Goal: Communication & Community: Answer question/provide support

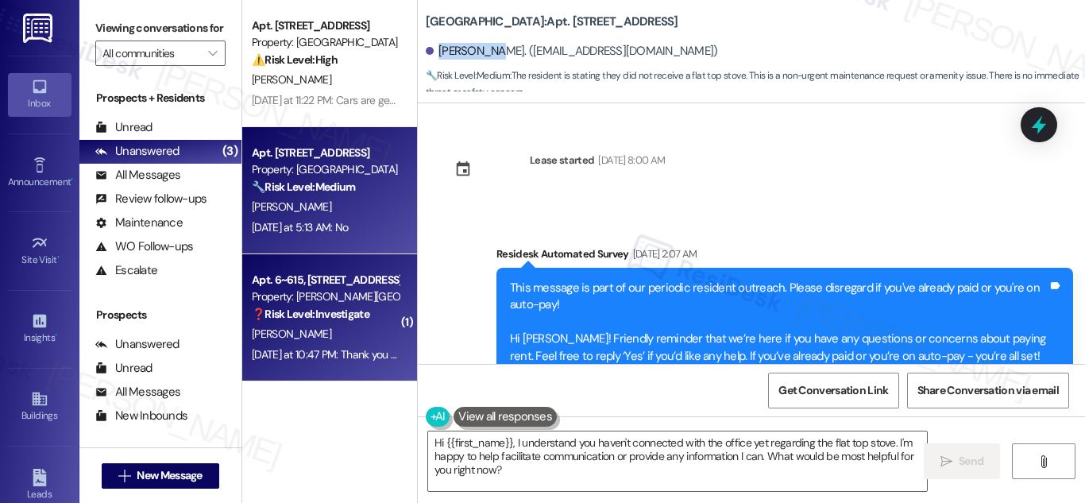
scroll to position [4456, 0]
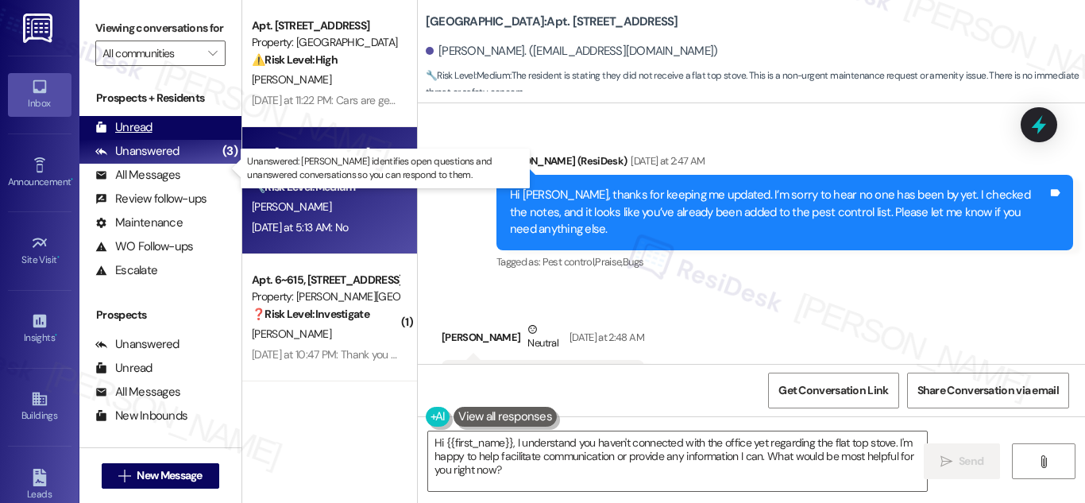
drag, startPoint x: 137, startPoint y: 161, endPoint x: 193, endPoint y: 145, distance: 57.8
click at [143, 160] on div "Unanswered" at bounding box center [137, 151] width 84 height 17
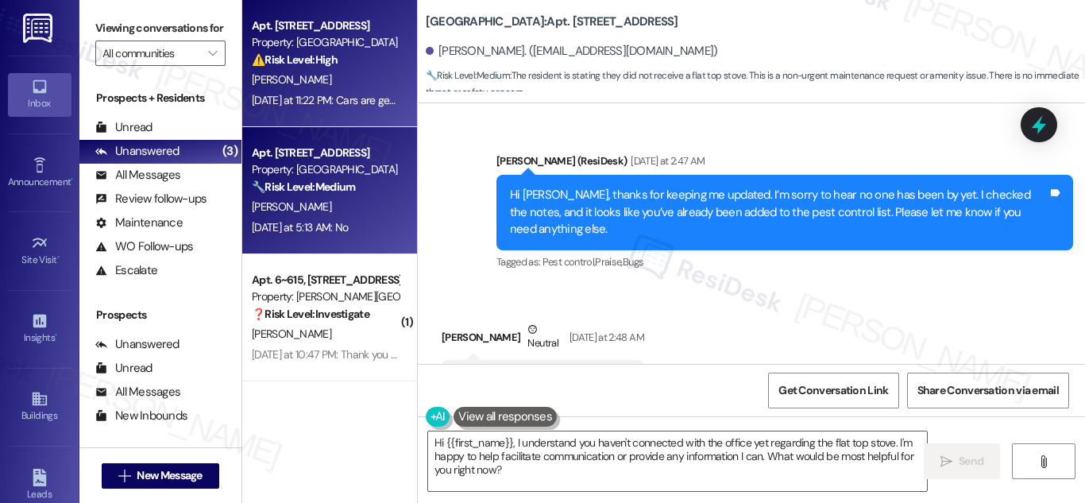
click at [311, 43] on div "Property: [GEOGRAPHIC_DATA]" at bounding box center [325, 42] width 147 height 17
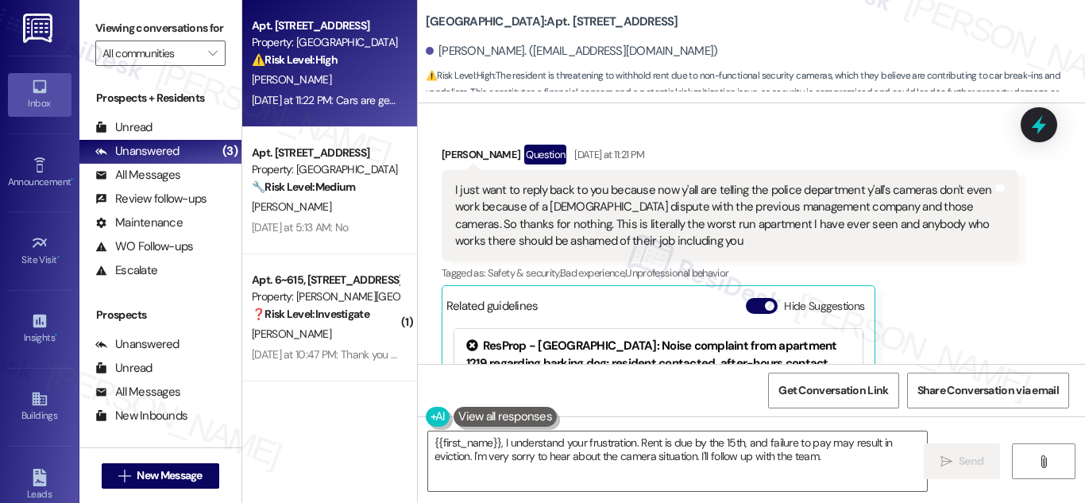
scroll to position [4700, 0]
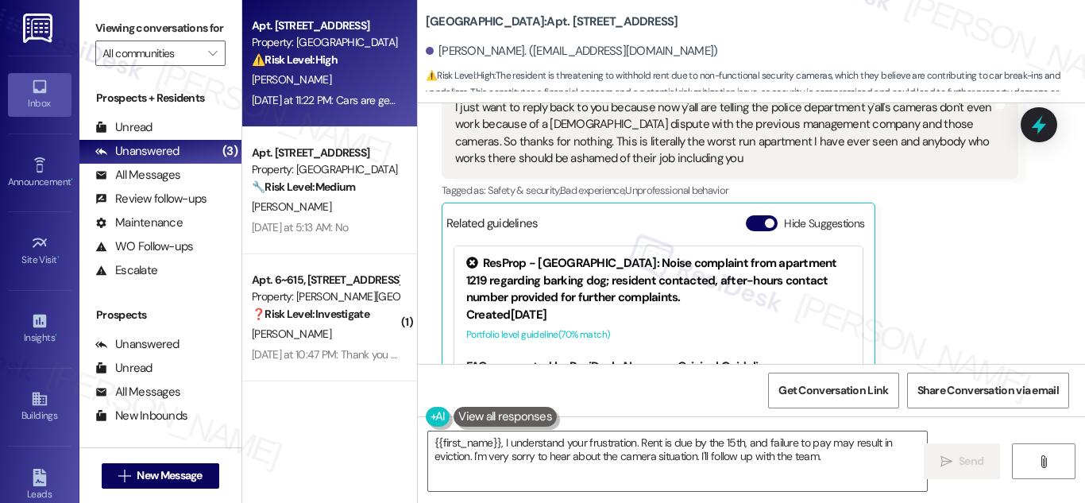
click at [450, 52] on div "[PERSON_NAME]. ([EMAIL_ADDRESS][DOMAIN_NAME])" at bounding box center [572, 51] width 292 height 17
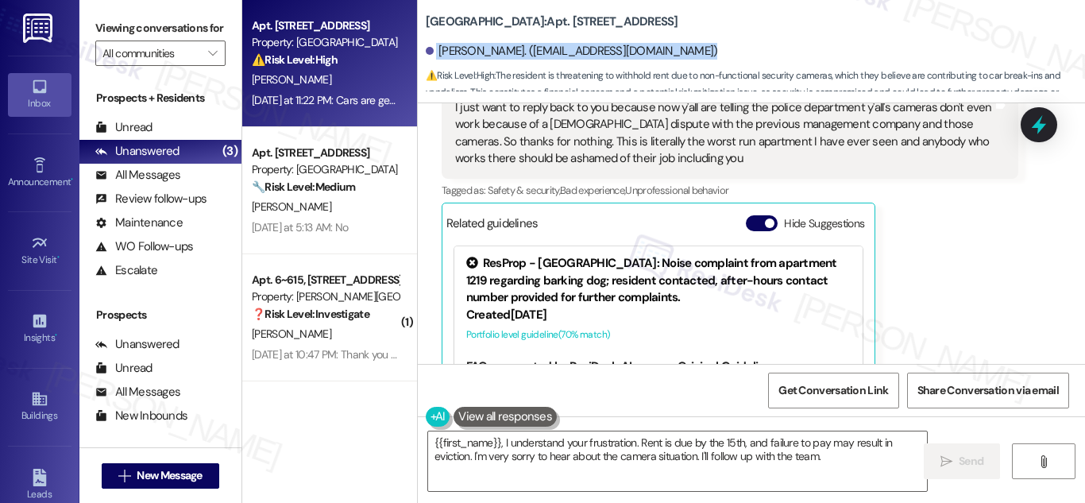
drag, startPoint x: 450, startPoint y: 52, endPoint x: 462, endPoint y: 53, distance: 11.2
click at [462, 53] on div "[PERSON_NAME]. ([EMAIL_ADDRESS][DOMAIN_NAME])" at bounding box center [572, 51] width 292 height 17
click at [512, 52] on div "[PERSON_NAME]. ([EMAIL_ADDRESS][DOMAIN_NAME])" at bounding box center [572, 51] width 292 height 17
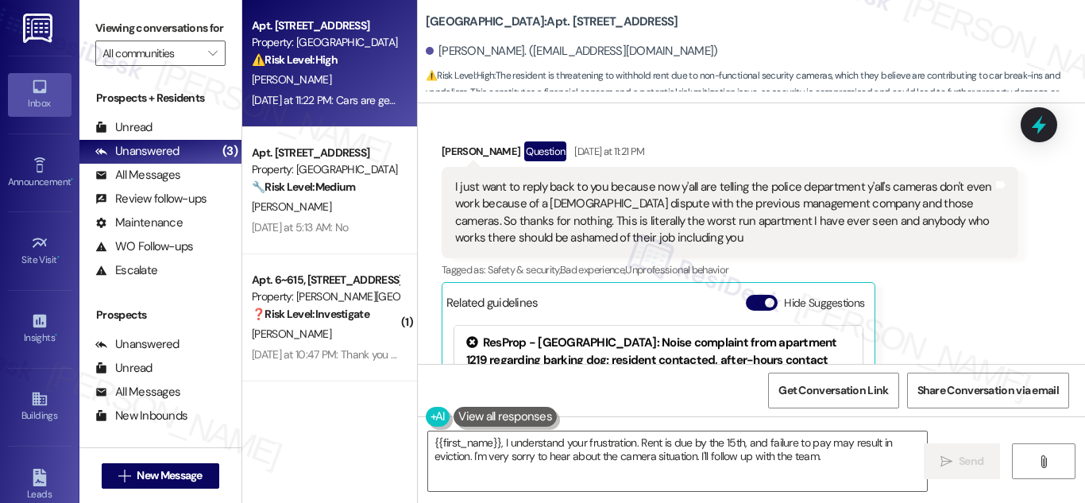
click at [517, 204] on div "I just want to reply back to you because now y'all are telling the police depar…" at bounding box center [724, 213] width 538 height 68
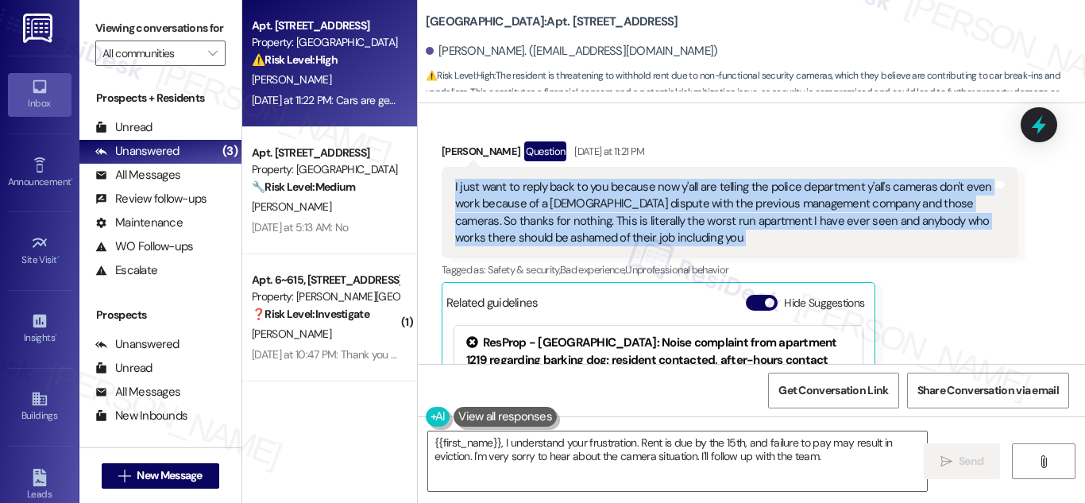
click at [517, 204] on div "I just want to reply back to you because now y'all are telling the police depar…" at bounding box center [724, 213] width 538 height 68
copy div "I just want to reply back to you because now y'all are telling the police depar…"
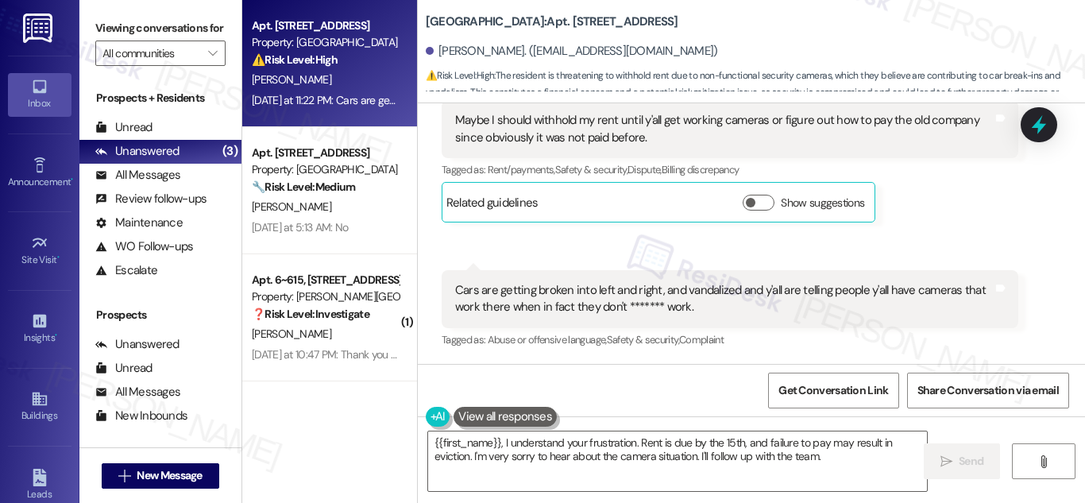
scroll to position [5027, 0]
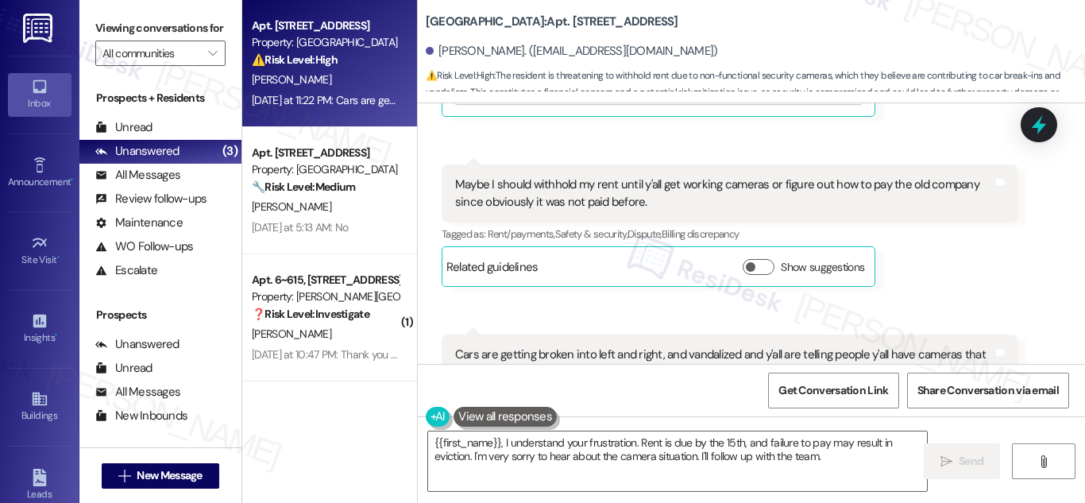
click at [613, 201] on div "Maybe I should withhold my rent until y'all get working cameras or figure out h…" at bounding box center [724, 193] width 538 height 34
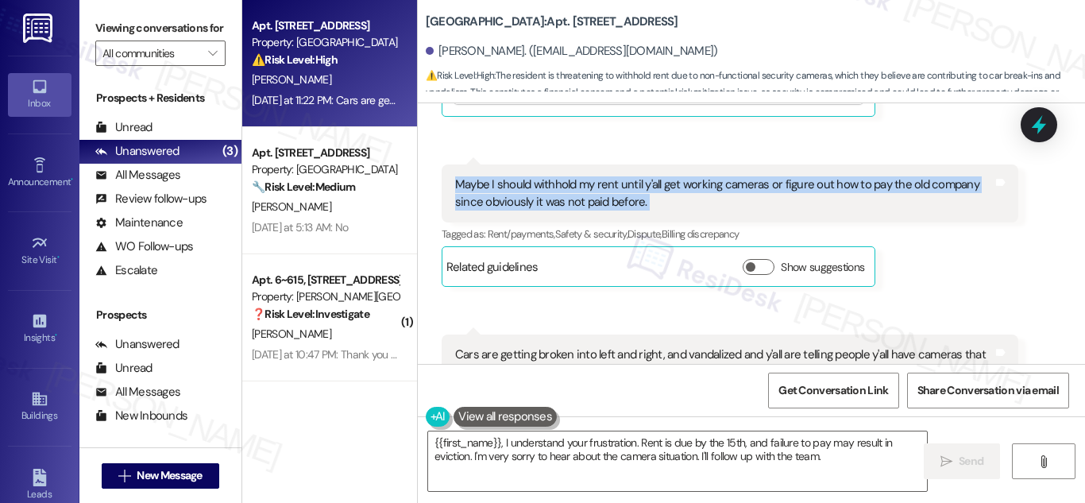
click at [613, 201] on div "Maybe I should withhold my rent until y'all get working cameras or figure out h…" at bounding box center [724, 193] width 538 height 34
copy div "Maybe I should withhold my rent until y'all get working cameras or figure out h…"
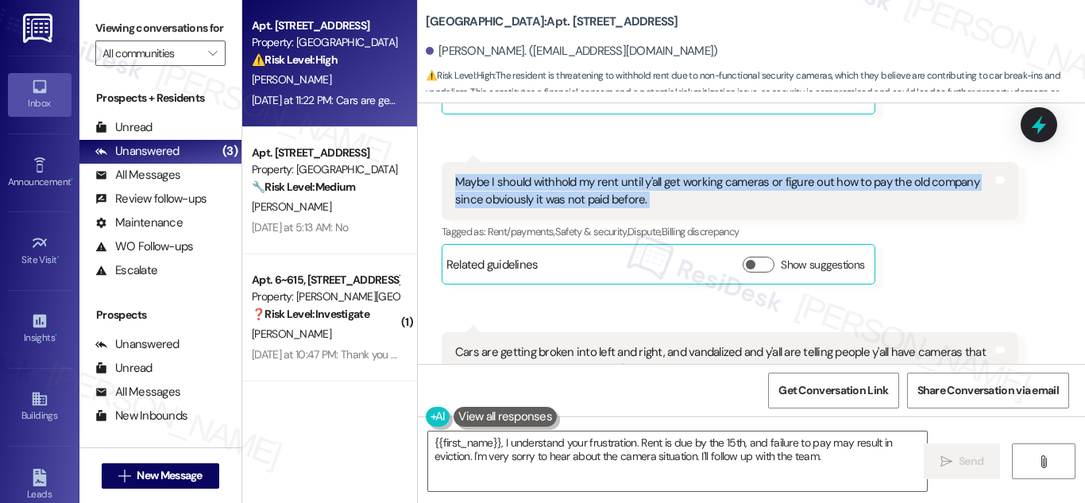
scroll to position [5109, 0]
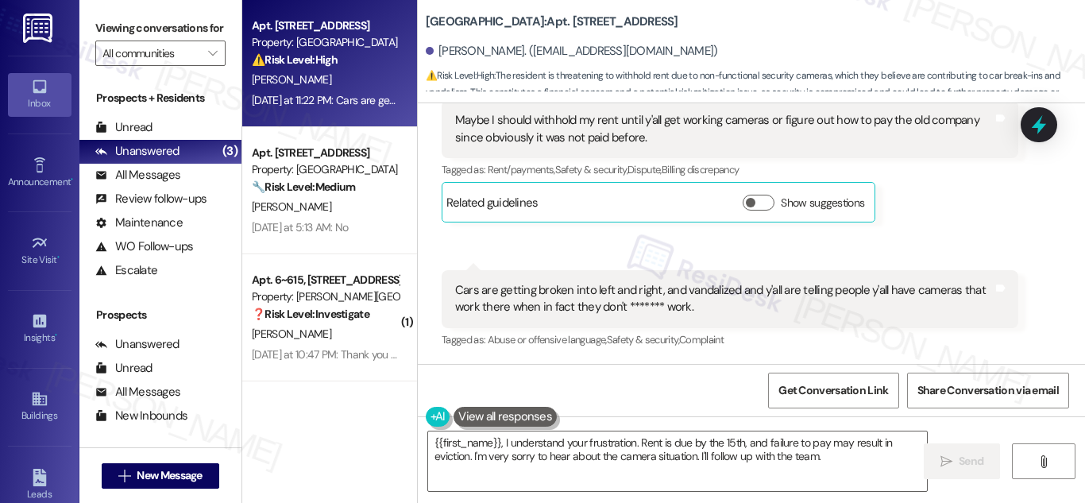
click at [690, 282] on div "Cars are getting broken into left and right, and vandalized and y'all are telli…" at bounding box center [724, 299] width 538 height 34
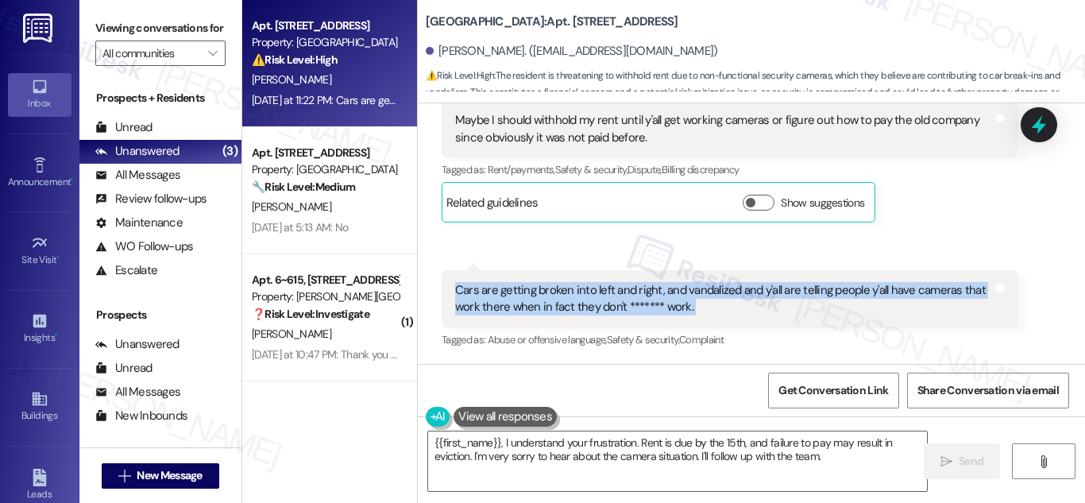
click at [690, 282] on div "Cars are getting broken into left and right, and vandalized and y'all are telli…" at bounding box center [724, 299] width 538 height 34
copy div "Cars are getting broken into left and right, and vandalized and y'all are telli…"
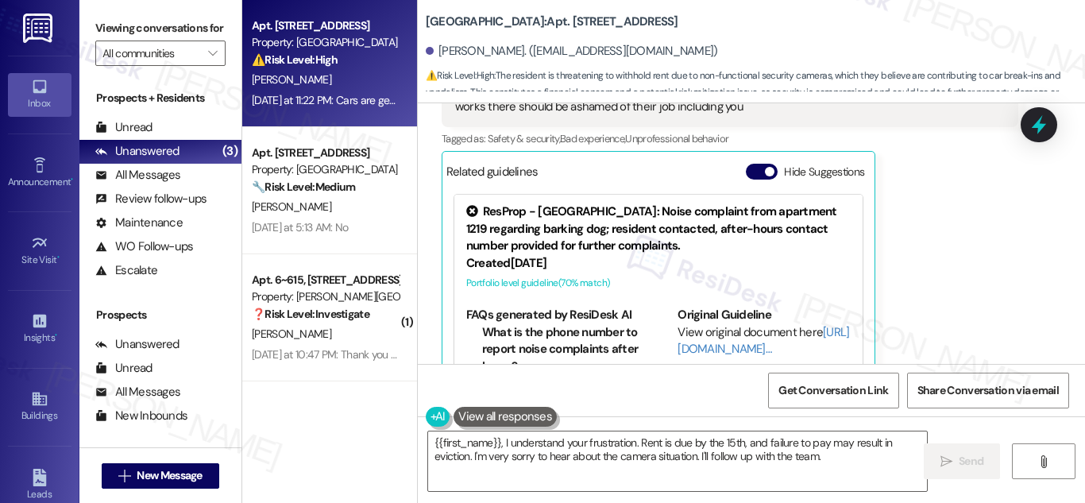
scroll to position [4712, 0]
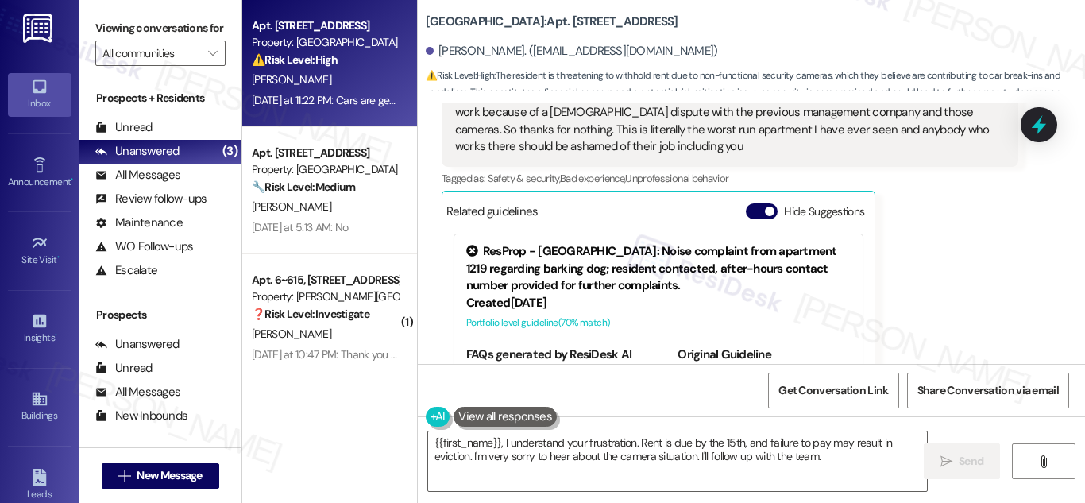
click at [642, 148] on div "I just want to reply back to you because now y'all are telling the police depar…" at bounding box center [724, 121] width 538 height 68
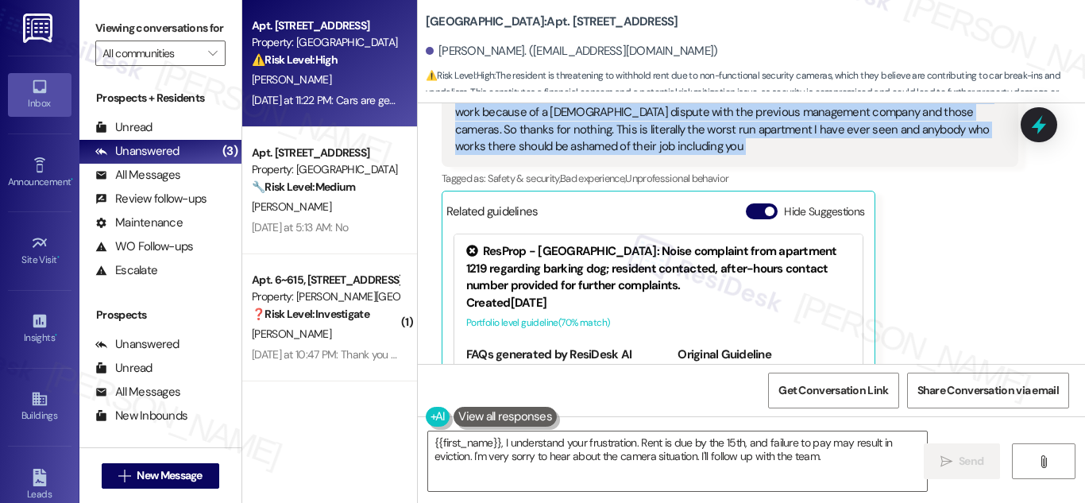
click at [642, 148] on div "I just want to reply back to you because now y'all are telling the police depar…" at bounding box center [724, 121] width 538 height 68
copy div "I just want to reply back to you because now y'all are telling the police depar…"
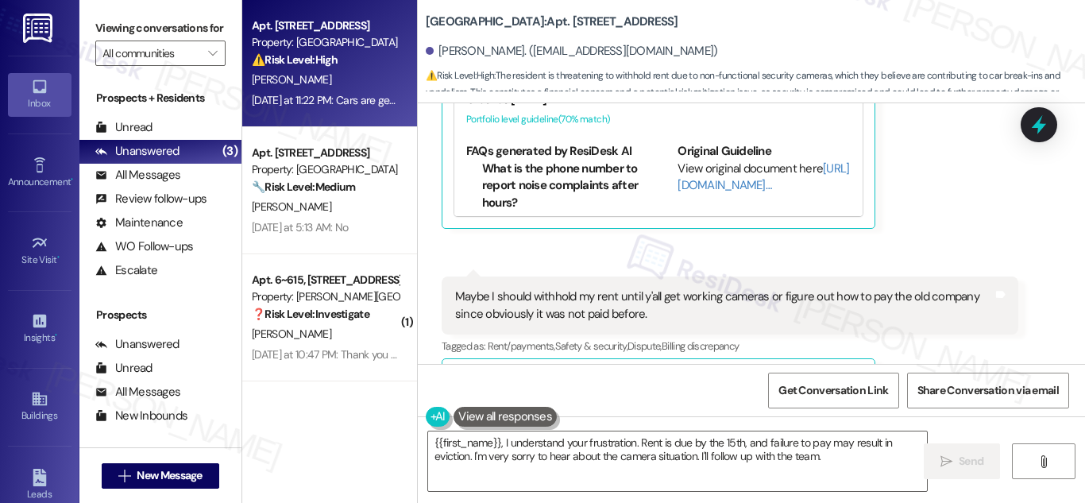
scroll to position [4950, 0]
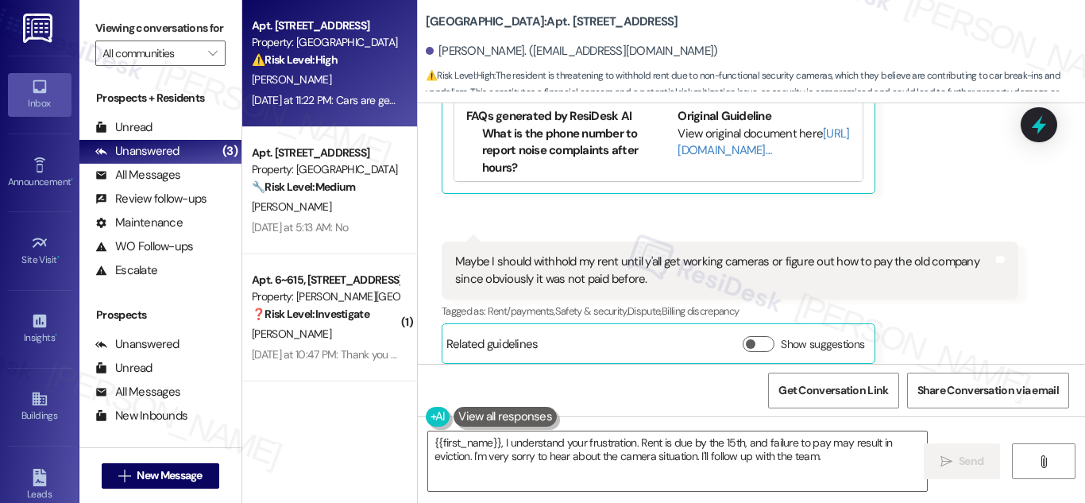
click at [585, 282] on div "Maybe I should withhold my rent until y'all get working cameras or figure out h…" at bounding box center [724, 270] width 538 height 34
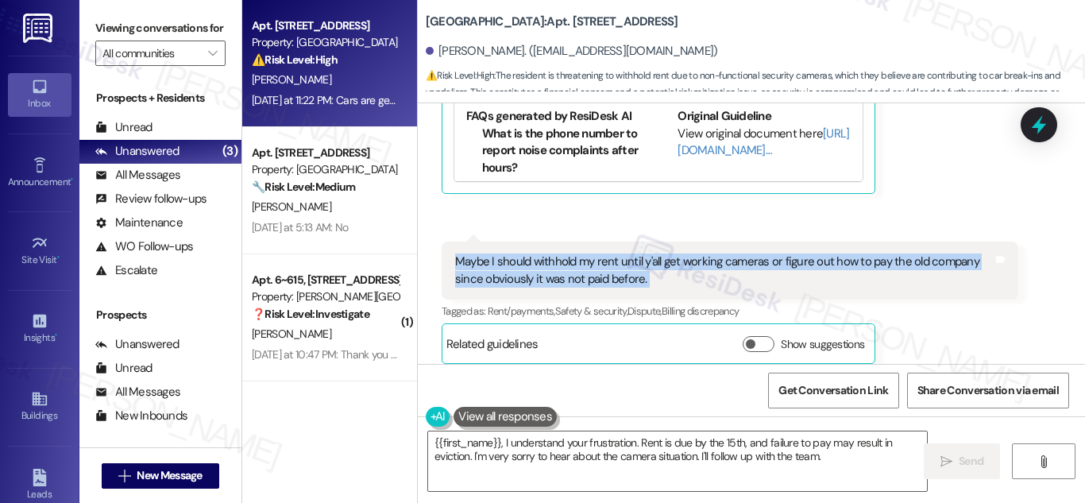
click at [585, 282] on div "Maybe I should withhold my rent until y'all get working cameras or figure out h…" at bounding box center [724, 270] width 538 height 34
copy div "Maybe I should withhold my rent until y'all get working cameras or figure out h…"
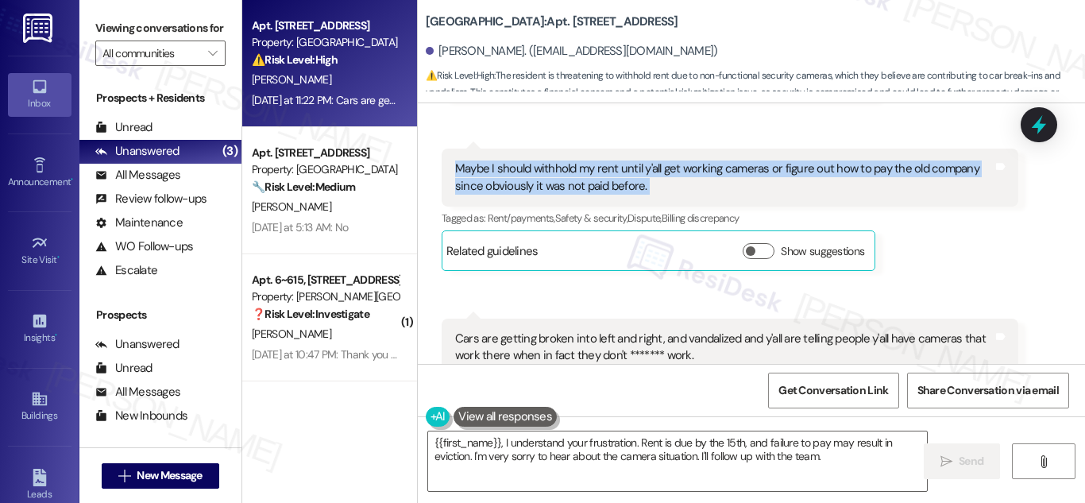
scroll to position [5109, 0]
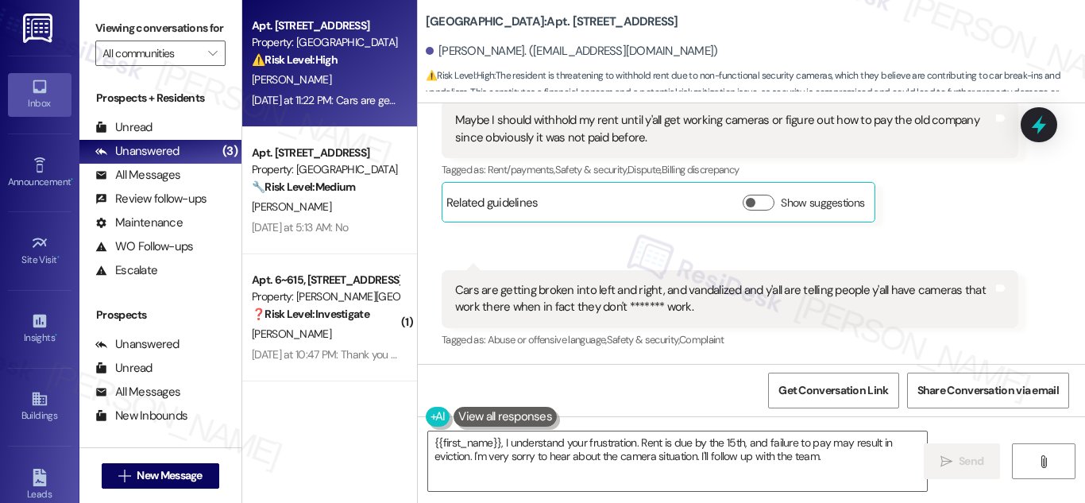
click at [613, 291] on div "Cars are getting broken into left and right, and vandalized and y'all are telli…" at bounding box center [724, 299] width 538 height 34
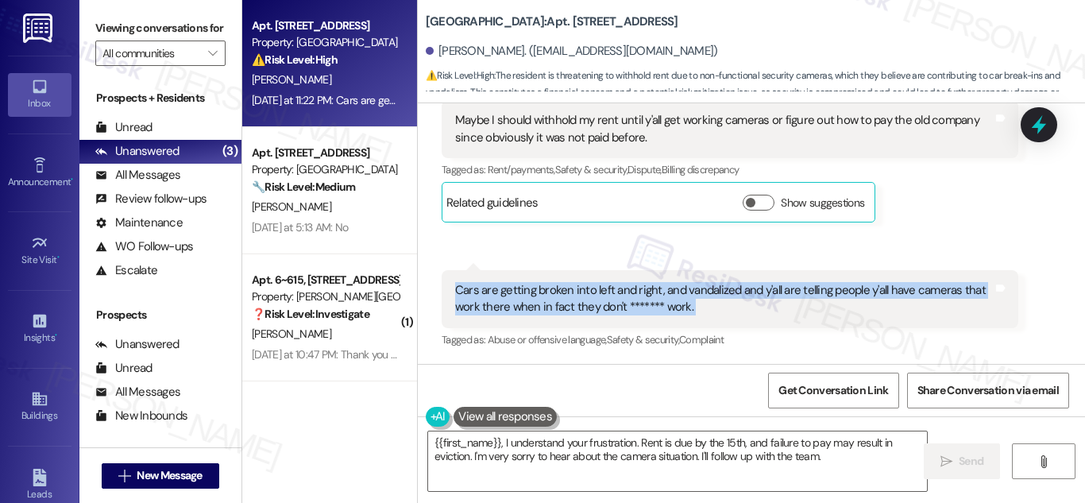
click at [613, 291] on div "Cars are getting broken into left and right, and vandalized and y'all are telli…" at bounding box center [724, 299] width 538 height 34
copy div "Cars are getting broken into left and right, and vandalized and y'all are telli…"
click at [848, 466] on textarea "{{first_name}}, I understand your frustration. Rent is due by the 15th, and fai…" at bounding box center [677, 461] width 499 height 60
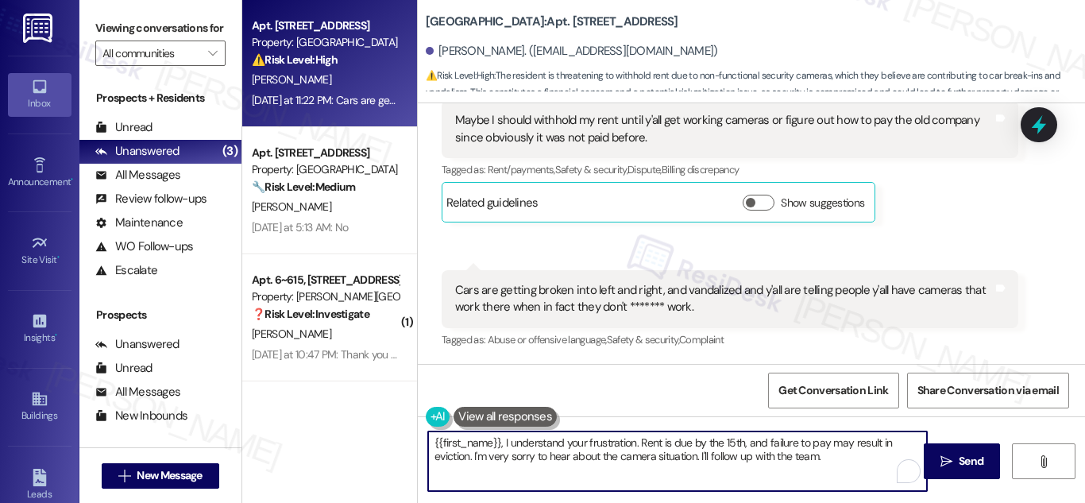
click at [848, 466] on textarea "{{first_name}}, I understand your frustration. Rent is due by the 15th, and fai…" at bounding box center [677, 461] width 499 height 60
paste textarea "Hi there, I’m really sorry to hear how upsetting this situation has been, and I…"
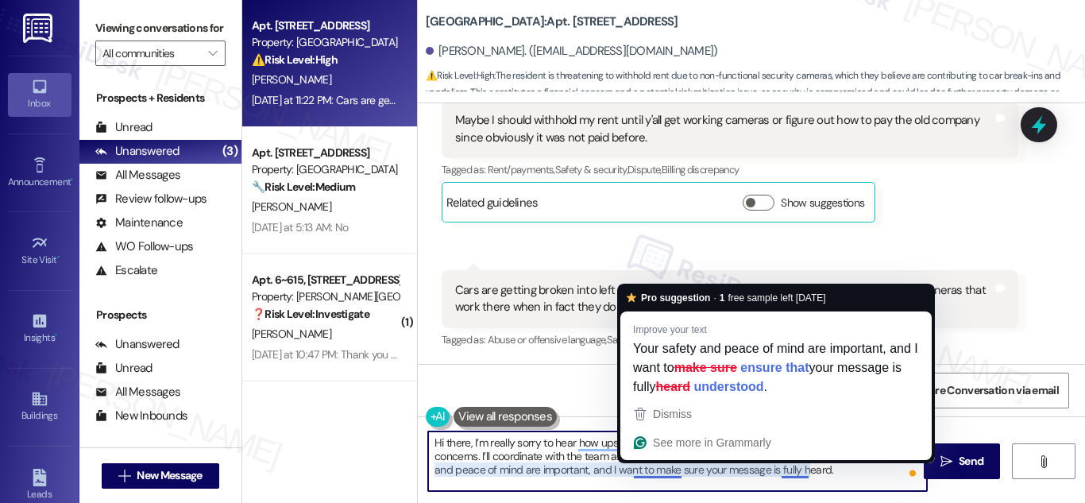
click at [652, 464] on textarea "Hi there, I’m really sorry to hear how upsetting this situation has been, and I…" at bounding box center [677, 461] width 499 height 60
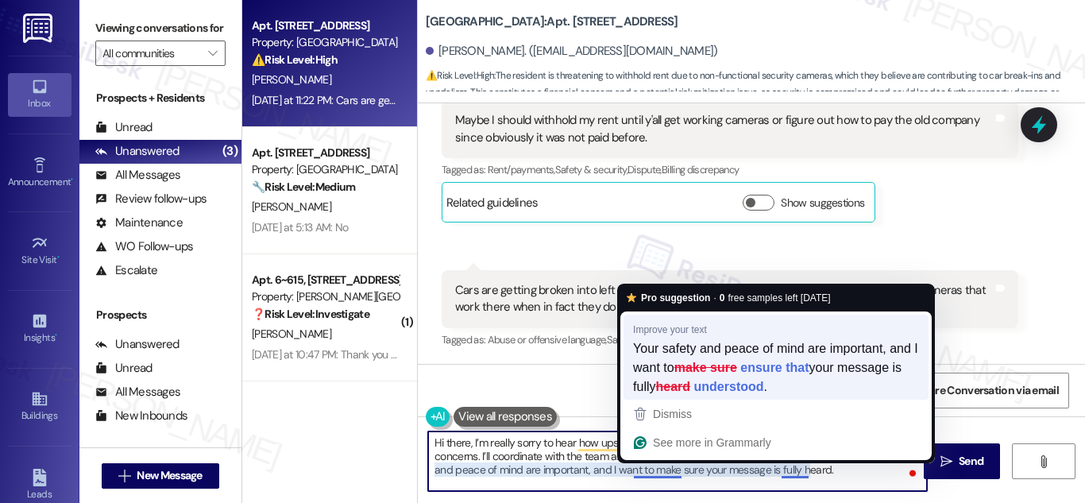
type textarea "Hi there, I’m really sorry to hear how upsetting this situation has been, and I…"
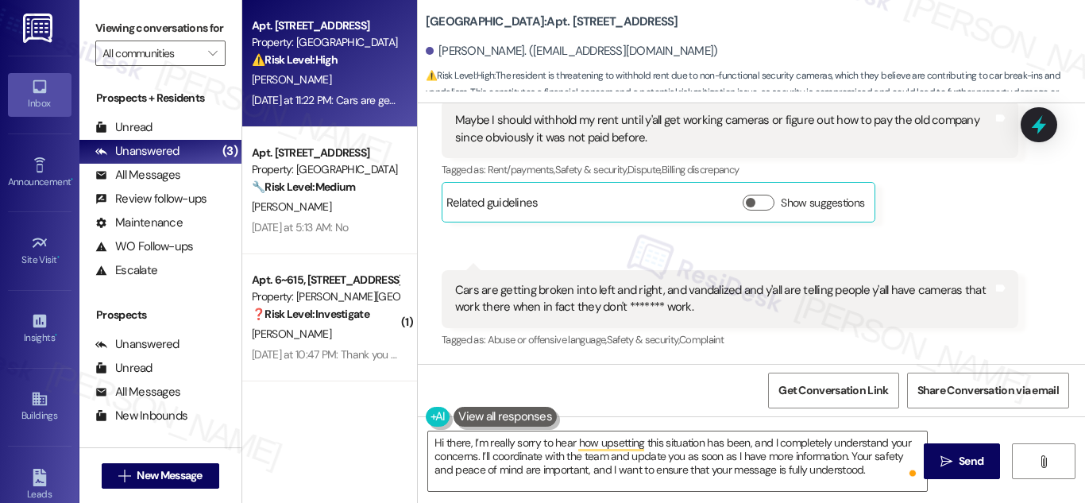
click at [796, 376] on span "Get Conversation Link" at bounding box center [833, 390] width 116 height 34
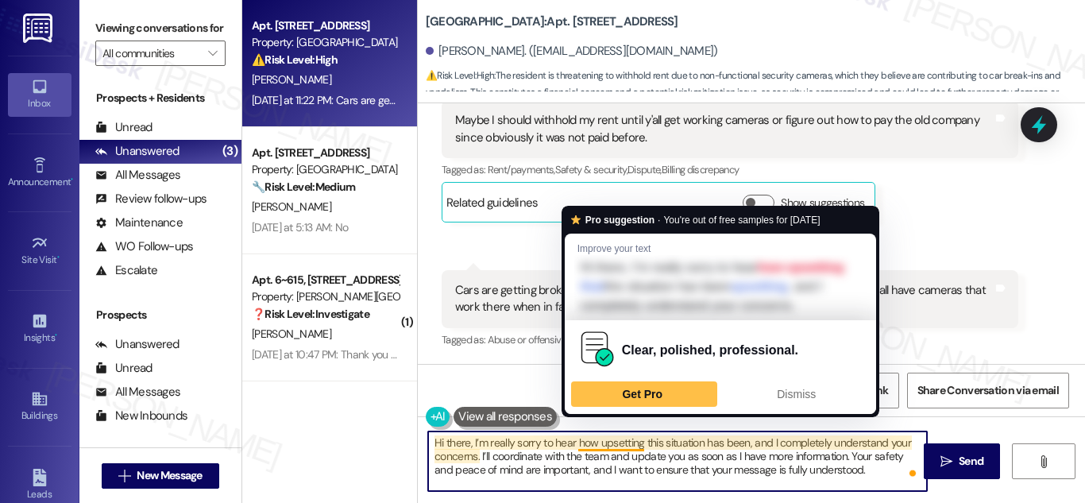
click at [601, 441] on textarea "Hi there, I’m really sorry to hear how upsetting this situation has been, and I…" at bounding box center [677, 461] width 499 height 60
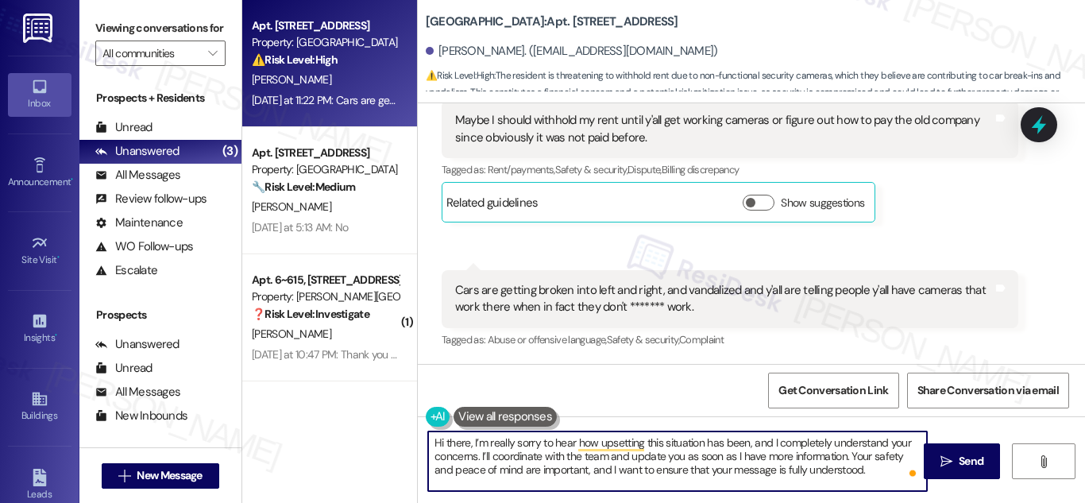
click at [790, 468] on textarea "Hi there, I’m really sorry to hear how upsetting this situation has been, and I…" at bounding box center [677, 461] width 499 height 60
click at [966, 459] on span "Send" at bounding box center [971, 461] width 25 height 17
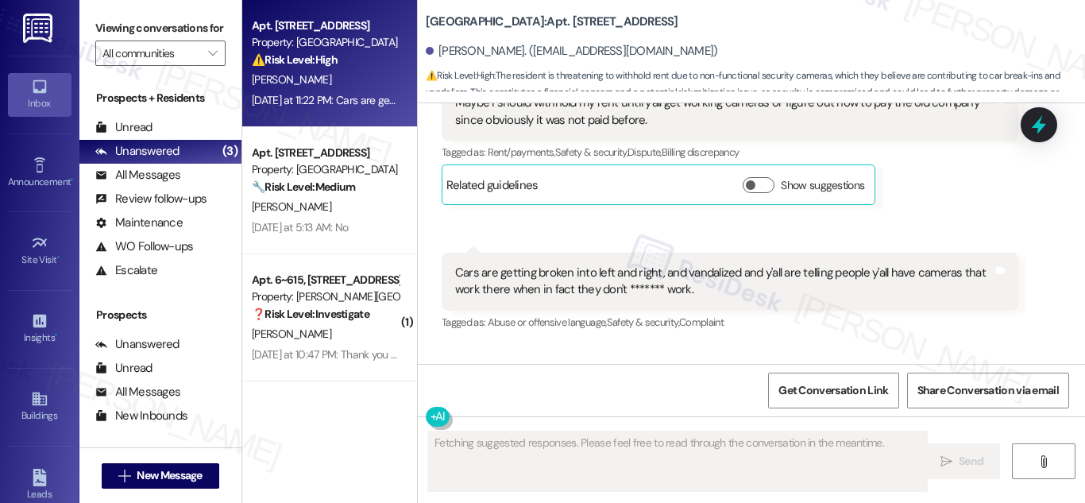
scroll to position [5108, 0]
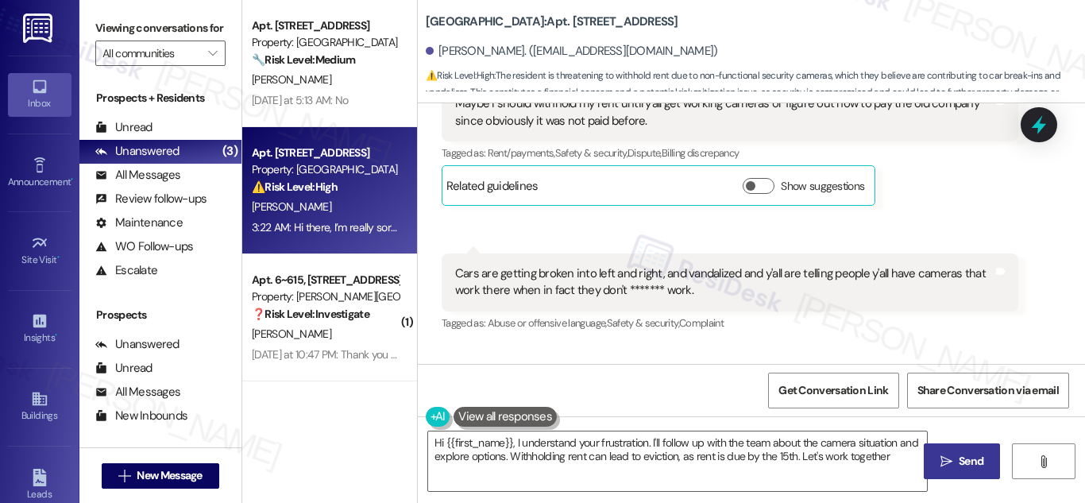
type textarea "Hi {{first_name}}, I understand your frustration. I'll follow up with the team …"
click at [958, 218] on div "Received via SMS 11:21 PM [PERSON_NAME] Neutral [DATE] at 11:21 PM Maybe I shou…" at bounding box center [730, 145] width 601 height 146
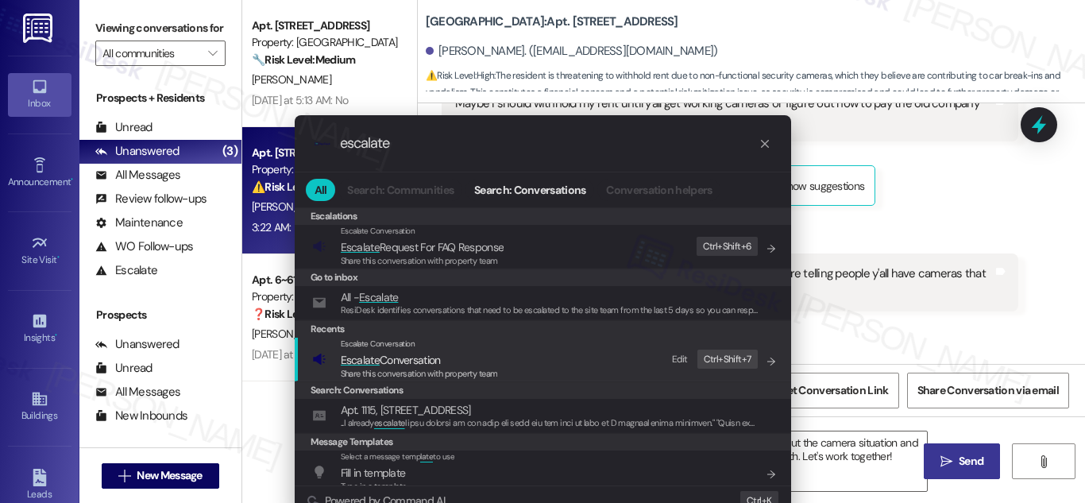
type input "escalate"
click at [391, 357] on span "Escalate Conversation" at bounding box center [391, 360] width 100 height 14
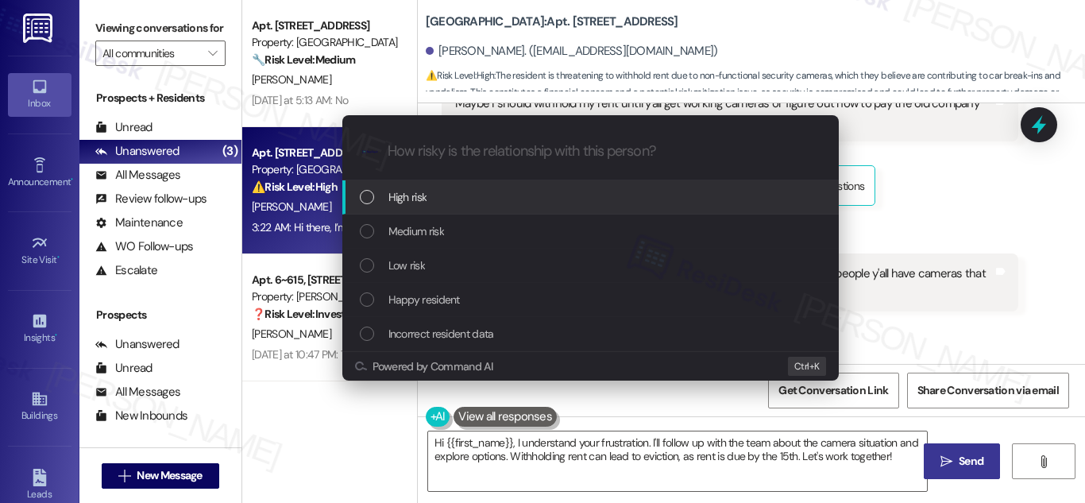
click at [401, 195] on span "High risk" at bounding box center [407, 196] width 39 height 17
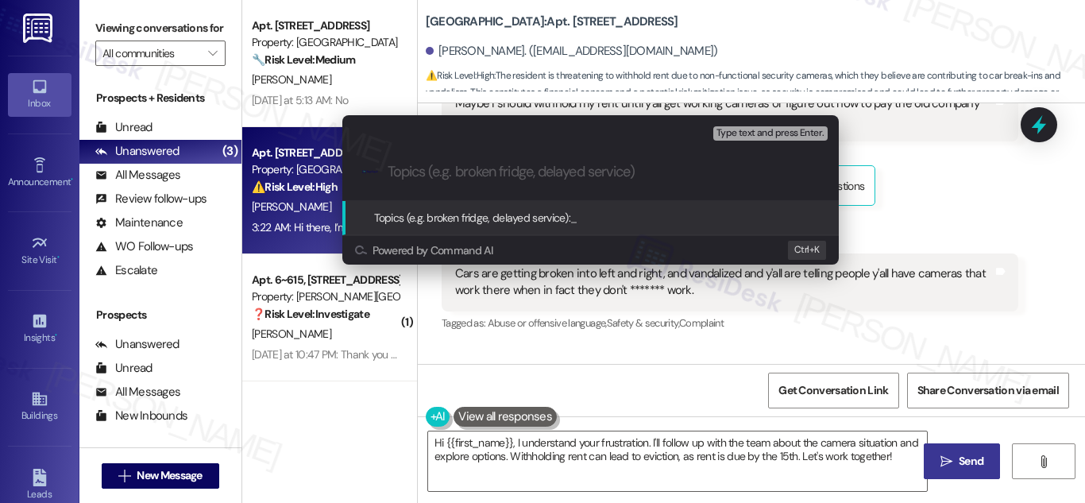
paste input "Camera Concerns and Property Security"
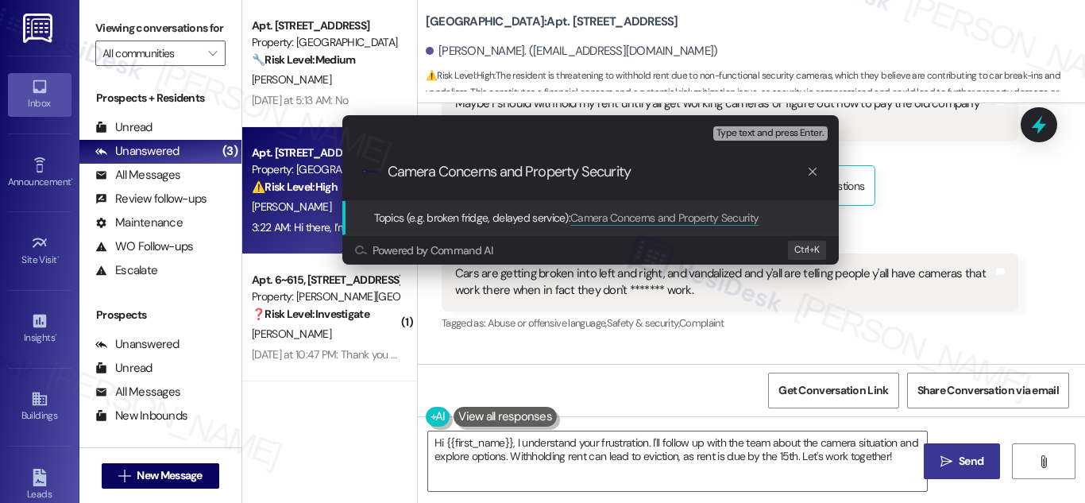
type input "Camera Concerns and Property Security"
click at [521, 220] on span "Topics (e.g. broken fridge, delayed service):" at bounding box center [472, 218] width 197 height 14
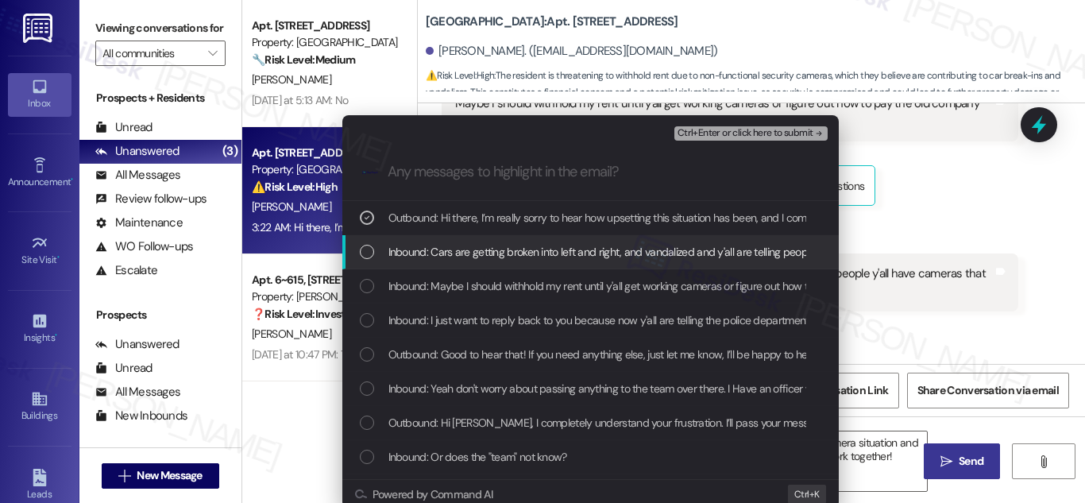
click at [361, 248] on div "List of options" at bounding box center [367, 252] width 14 height 14
click at [361, 248] on icon "List of options" at bounding box center [366, 251] width 11 height 11
click at [365, 252] on div "List of options" at bounding box center [367, 252] width 14 height 14
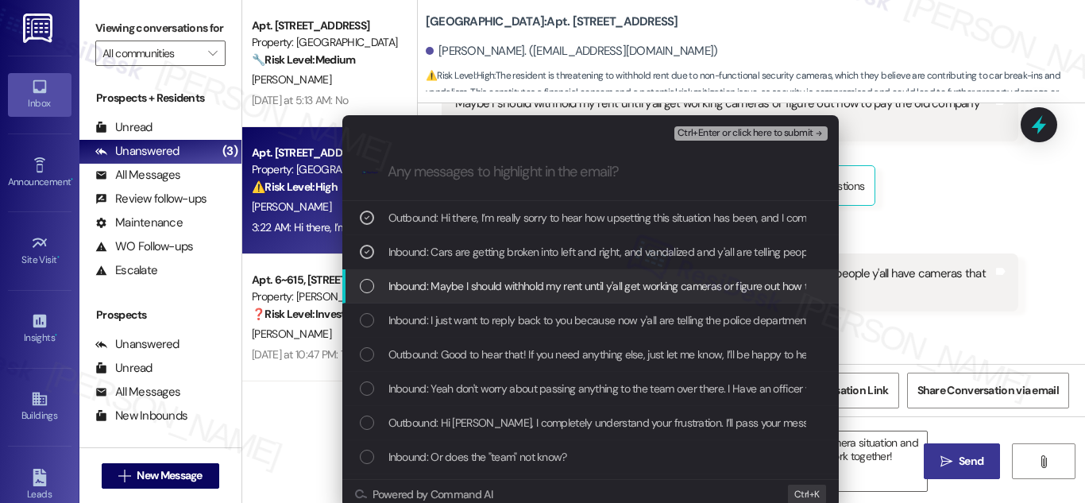
click at [364, 286] on div "List of options" at bounding box center [367, 286] width 14 height 14
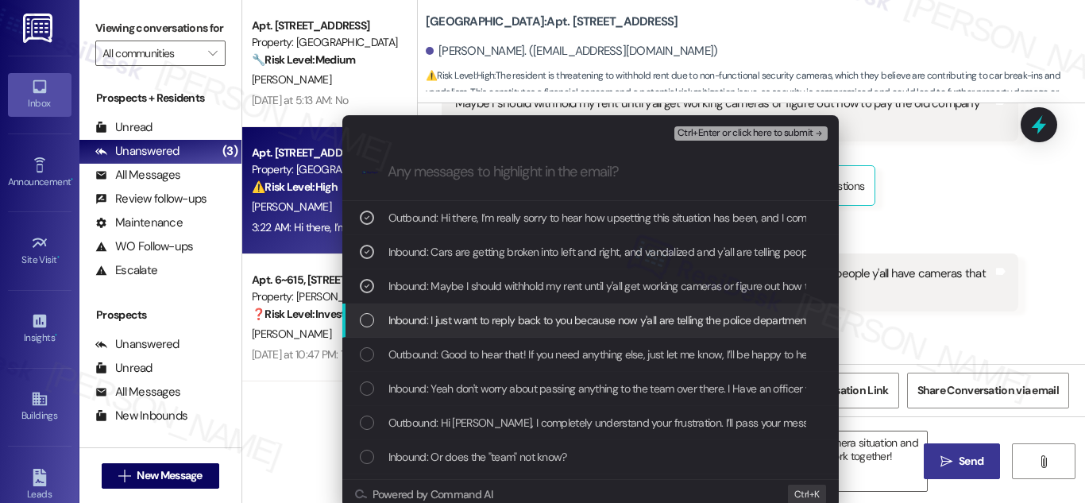
click at [361, 319] on div "List of options" at bounding box center [367, 320] width 14 height 14
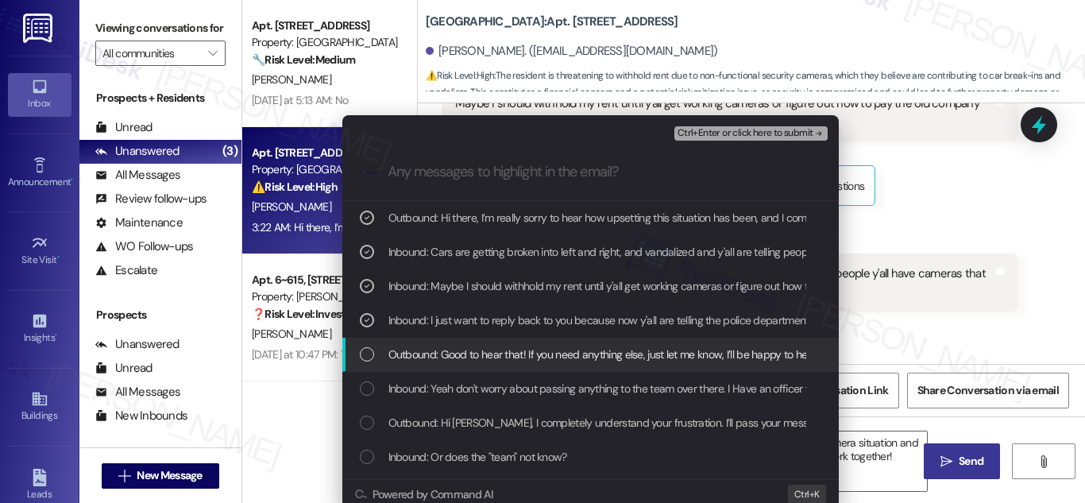
click at [363, 353] on div "List of options" at bounding box center [367, 354] width 14 height 14
click at [365, 350] on div "List of options" at bounding box center [367, 354] width 14 height 14
click at [363, 353] on icon "List of options" at bounding box center [366, 354] width 11 height 11
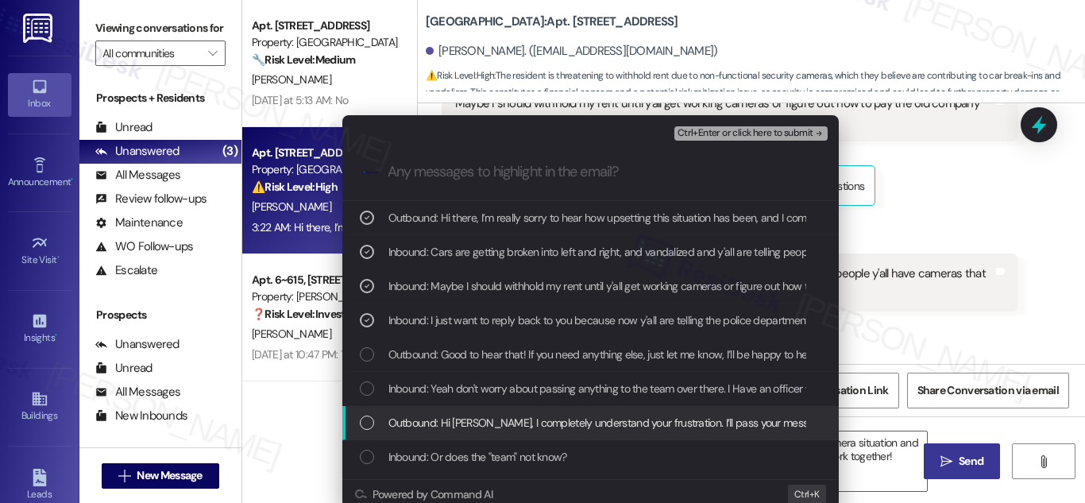
click at [965, 464] on div "Escalate Conversation High risk Camera Concerns and Property Security Ctrl+Ente…" at bounding box center [542, 251] width 1085 height 503
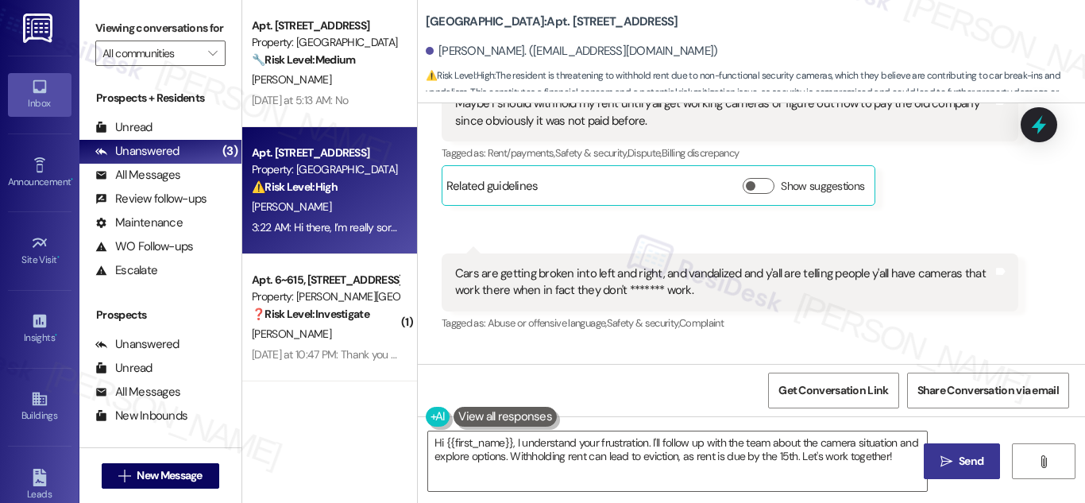
scroll to position [5254, 0]
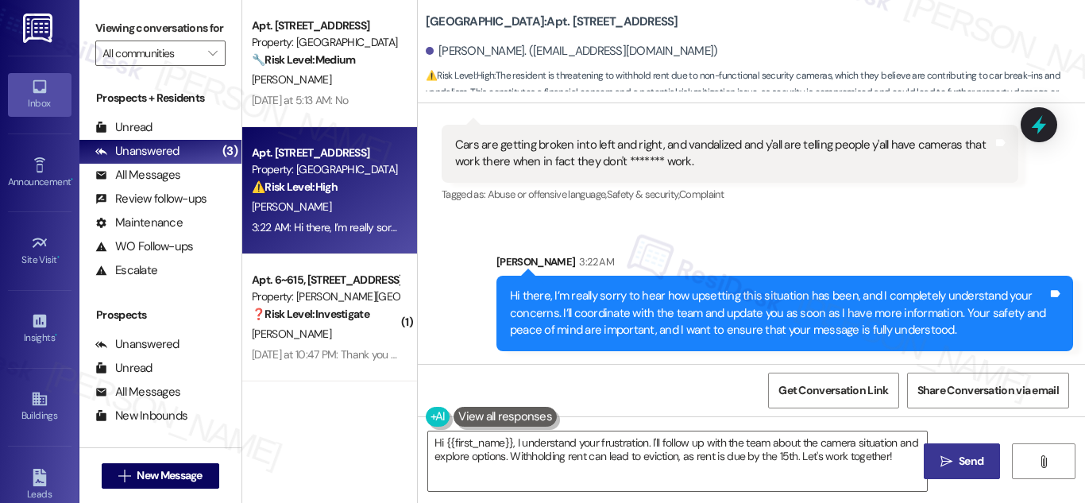
click at [479, 380] on div "Get Conversation Link Share Conversation via email" at bounding box center [751, 390] width 667 height 52
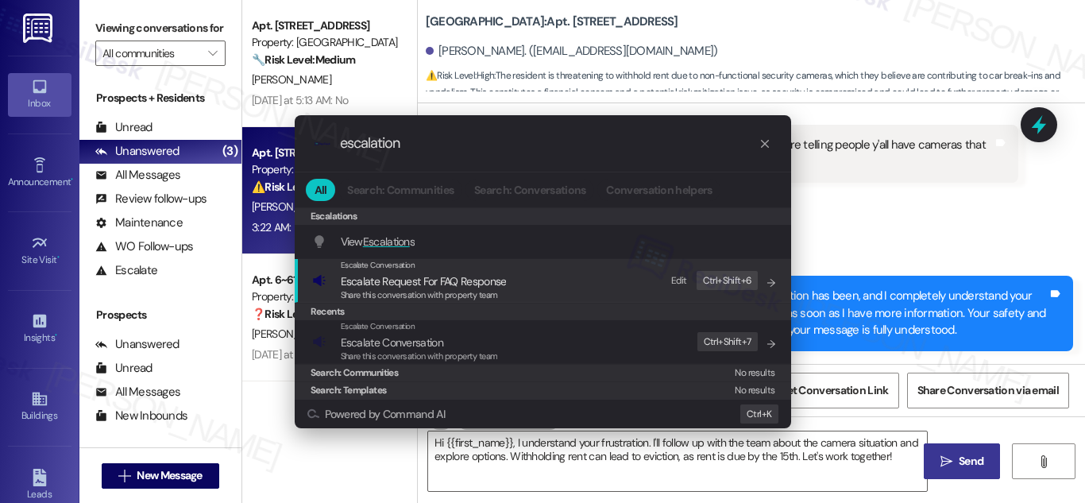
type input "escalation"
click at [376, 283] on span "Escalate Request For FAQ Response" at bounding box center [424, 281] width 166 height 14
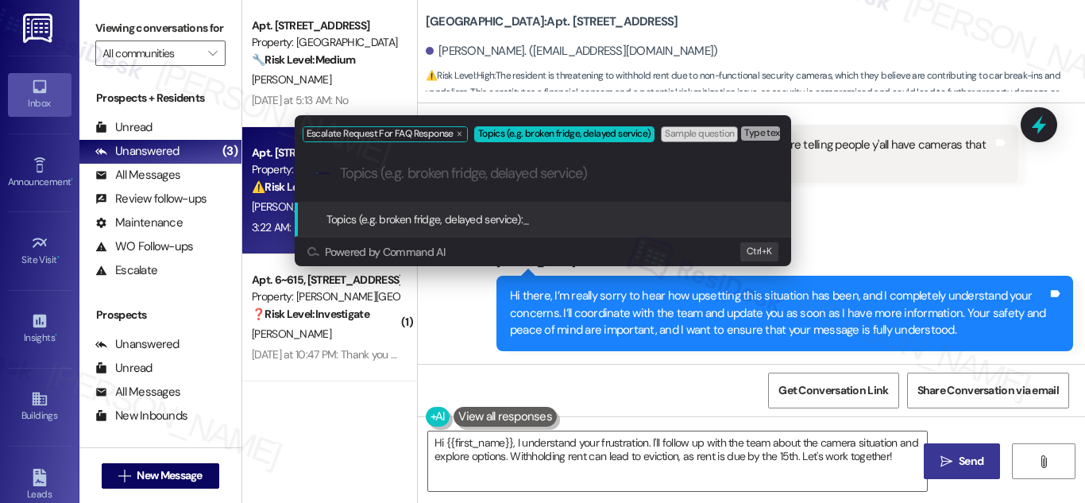
paste input "Camera Concerns and Property Security"
type input "Camera Concerns and Property Security"
click at [451, 214] on span "Topics (e.g. broken fridge, delayed service):" at bounding box center [425, 219] width 197 height 14
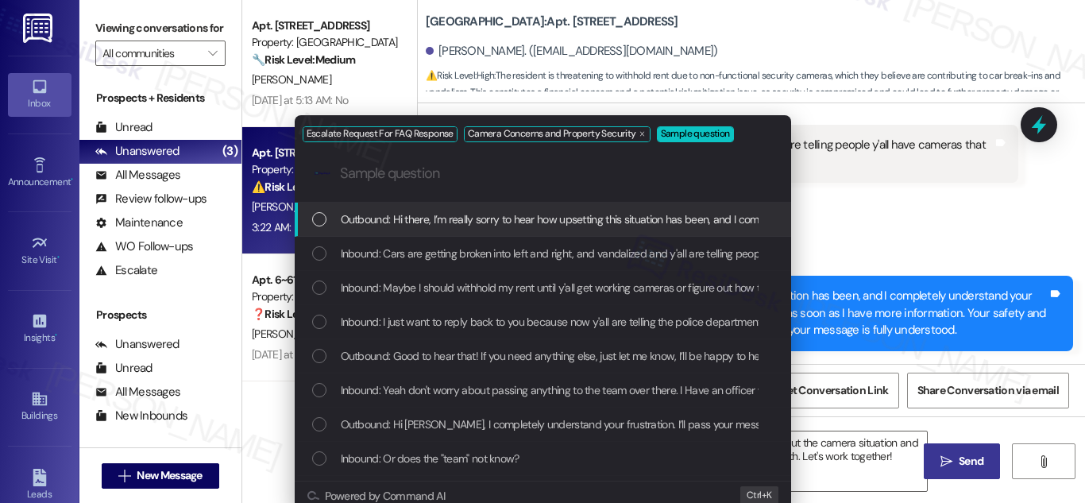
click at [316, 218] on div "List of options" at bounding box center [319, 219] width 14 height 14
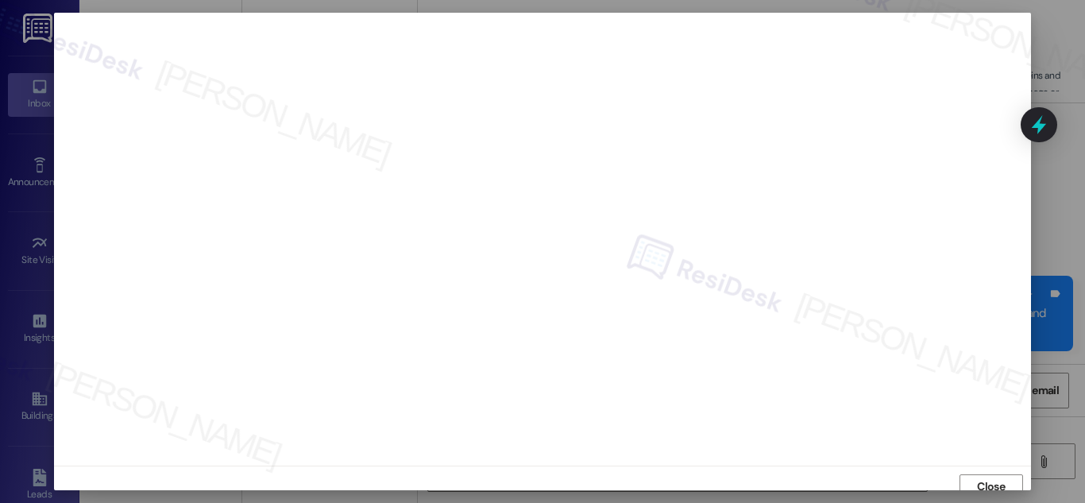
scroll to position [10, 0]
click at [987, 470] on span "Close" at bounding box center [991, 477] width 28 height 17
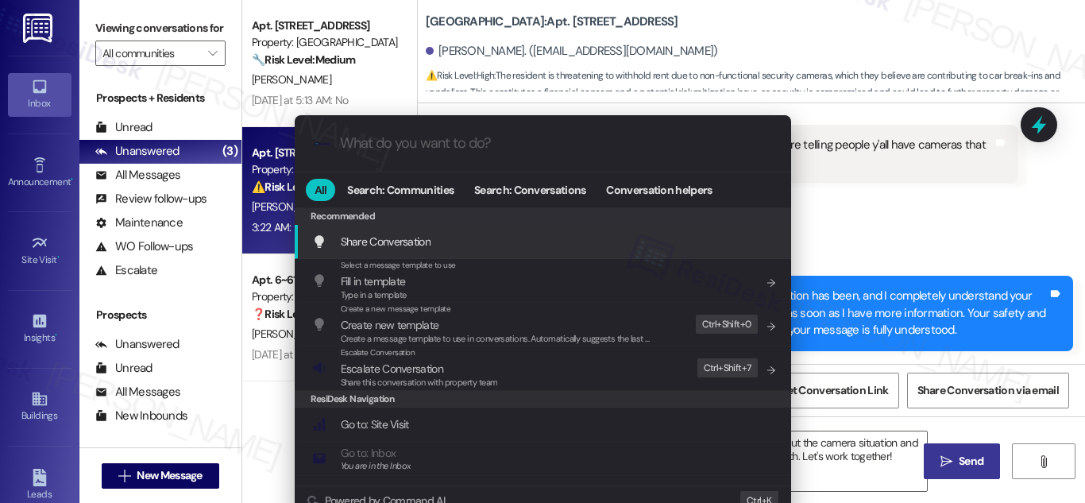
click at [955, 222] on div ".cls-1{fill:#0a055f;}.cls-2{fill:#0cc4c4;} resideskLogoBlueOrange All Search: C…" at bounding box center [542, 251] width 1085 height 503
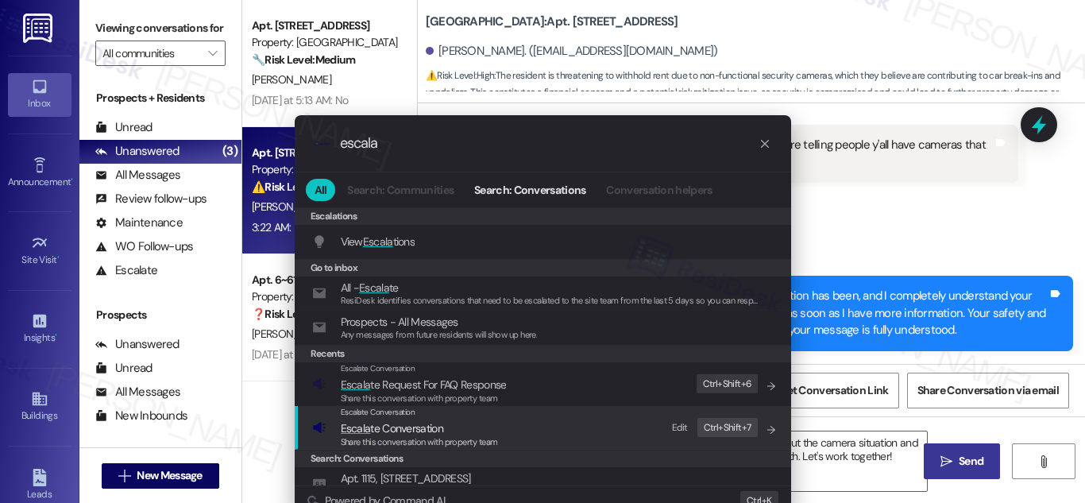
type input "escala"
click at [416, 430] on span "Escala te Conversation" at bounding box center [392, 428] width 102 height 14
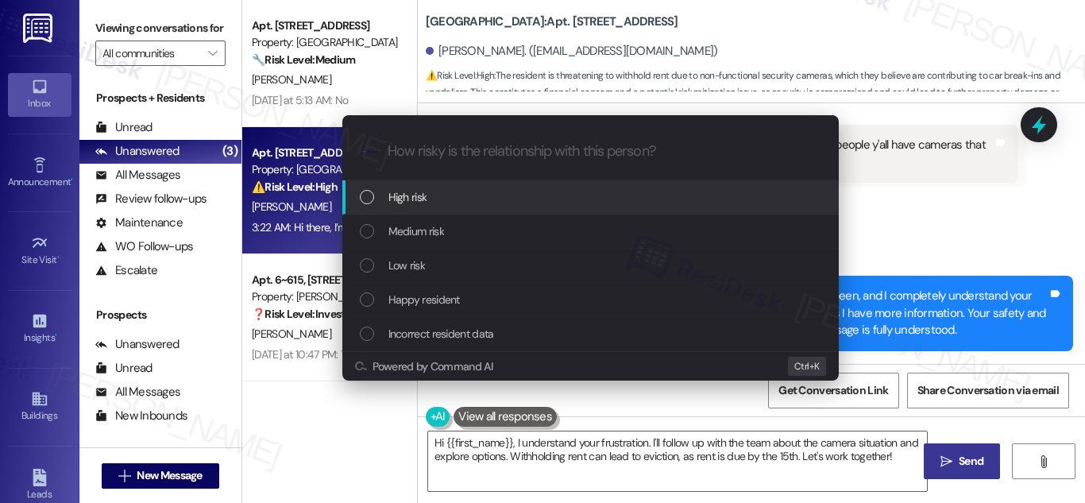
click at [362, 190] on div "List of options" at bounding box center [367, 197] width 14 height 14
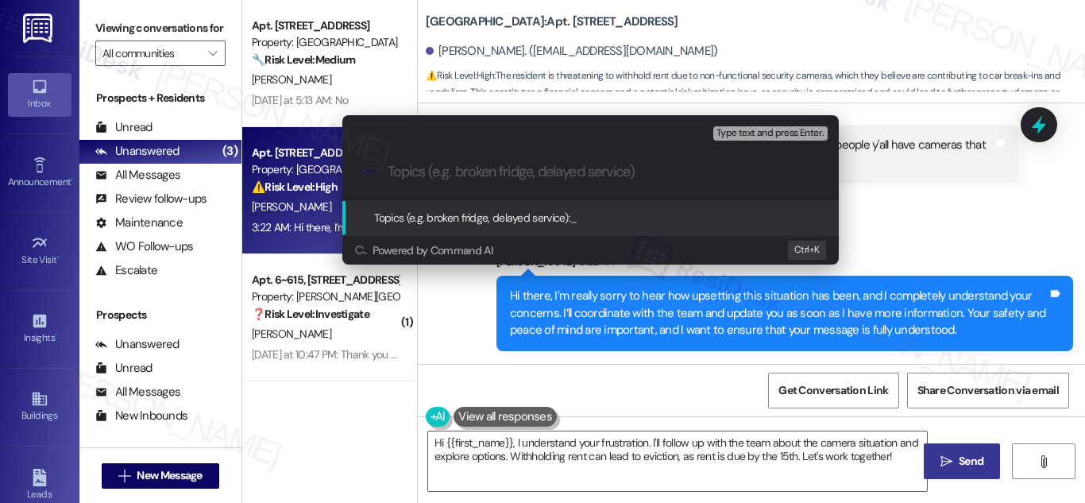
paste input "Camera Concerns and Property Security"
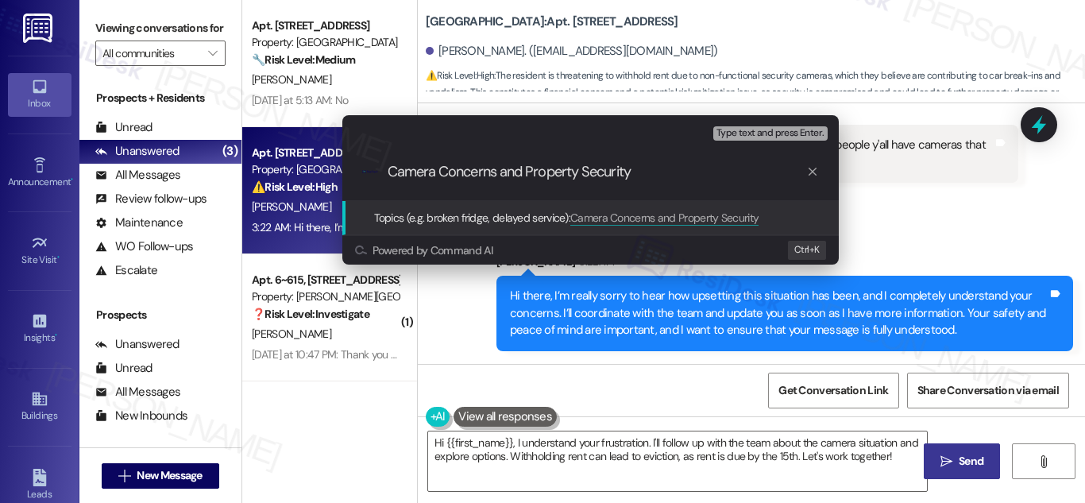
type input "Camera Concerns and Property Security"
click at [470, 218] on span "Topics (e.g. broken fridge, delayed service):" at bounding box center [472, 218] width 197 height 14
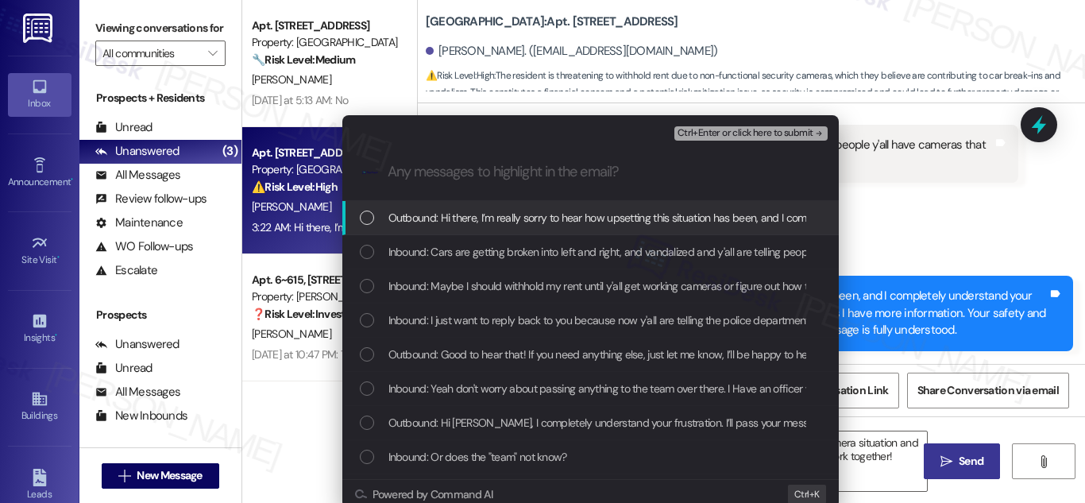
click at [367, 220] on div "List of options" at bounding box center [367, 218] width 14 height 14
click at [367, 220] on icon "List of options" at bounding box center [366, 217] width 11 height 11
click at [361, 218] on div "List of options" at bounding box center [367, 218] width 14 height 14
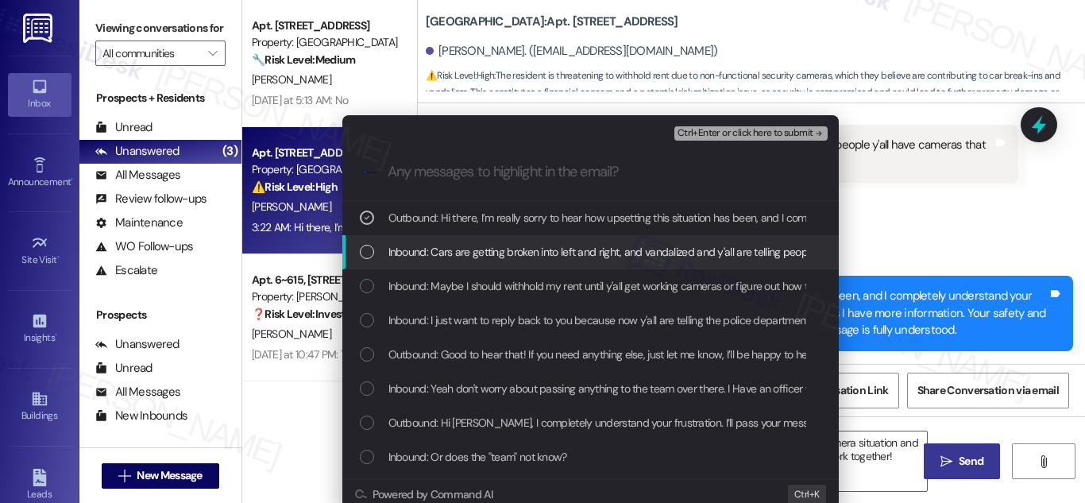
click at [365, 251] on div "List of options" at bounding box center [367, 252] width 14 height 14
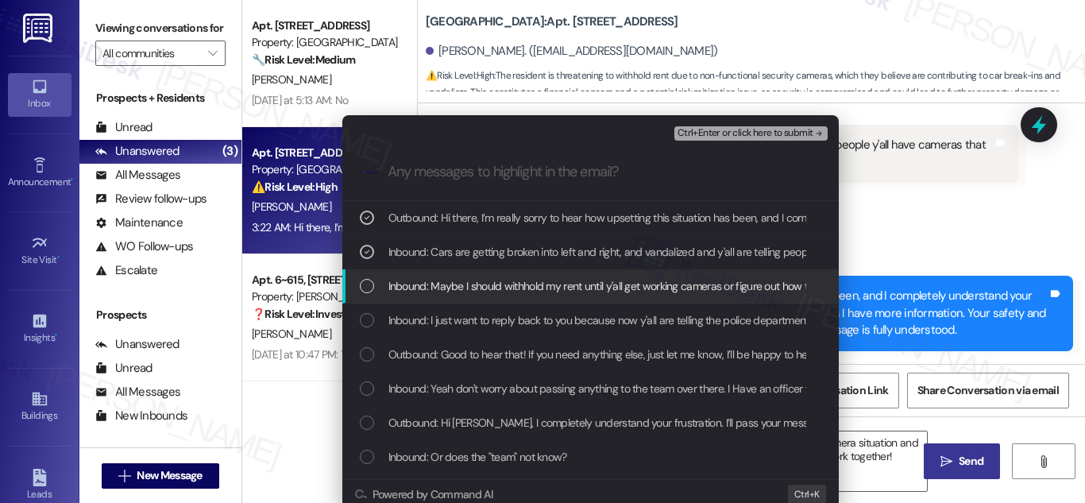
click at [366, 282] on div "List of options" at bounding box center [367, 286] width 14 height 14
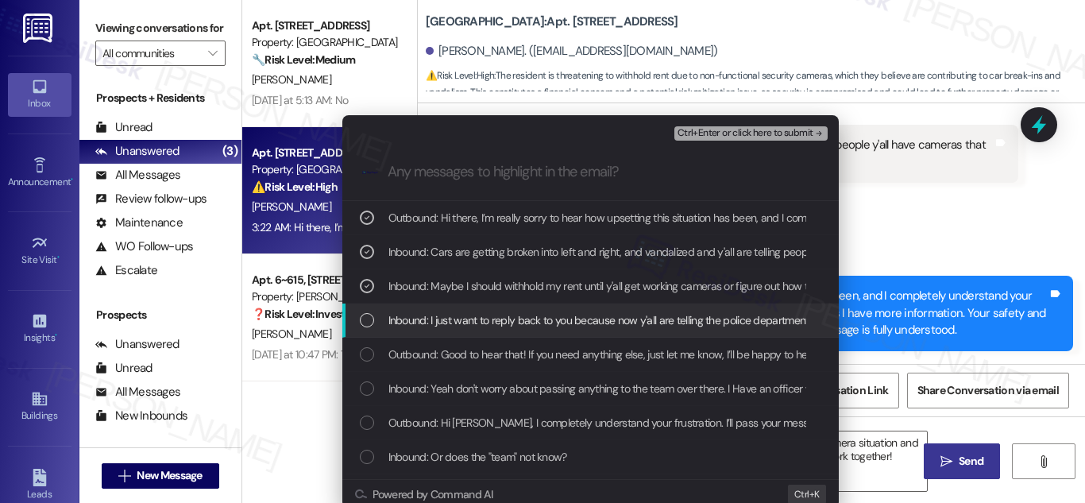
click at [360, 317] on div "List of options" at bounding box center [367, 320] width 14 height 14
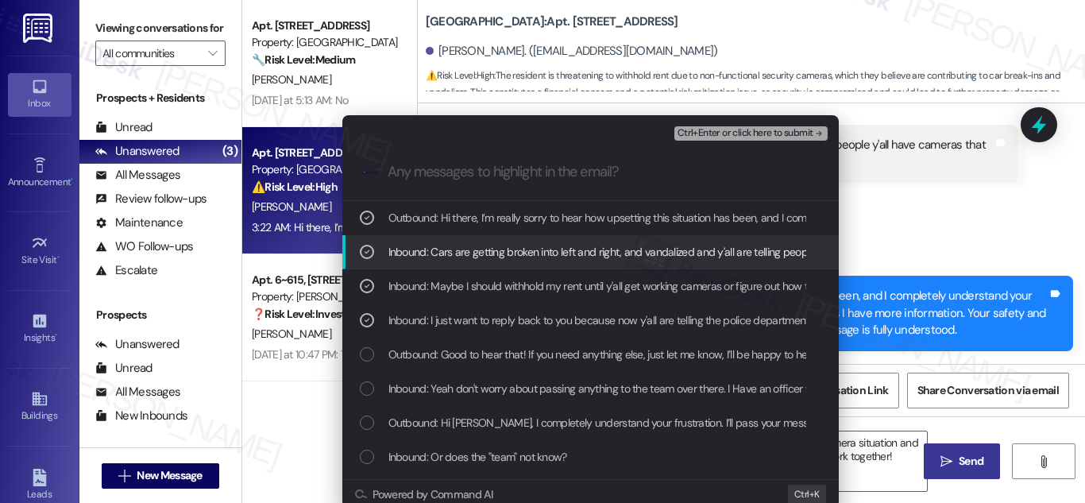
click at [759, 133] on span "Ctrl+Enter or click here to submit" at bounding box center [746, 133] width 136 height 11
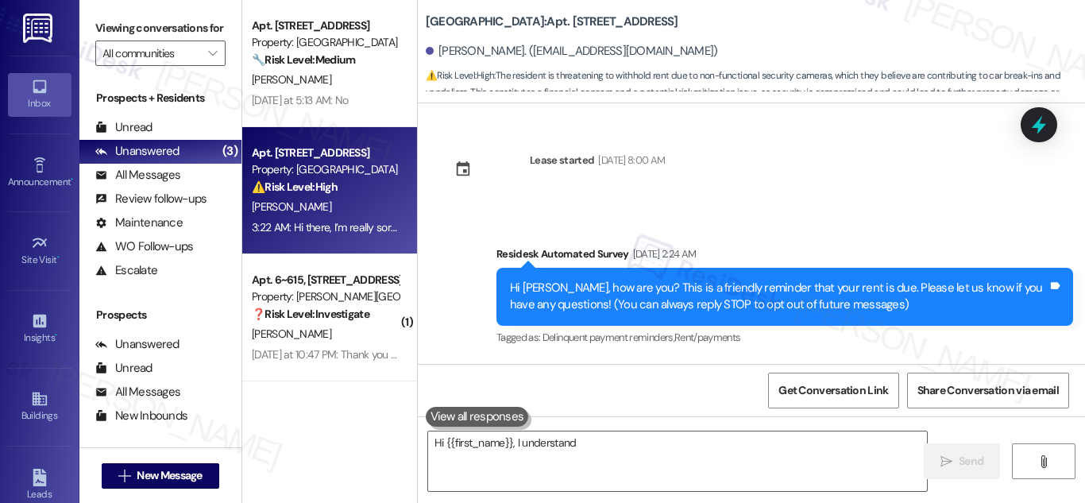
scroll to position [5277, 0]
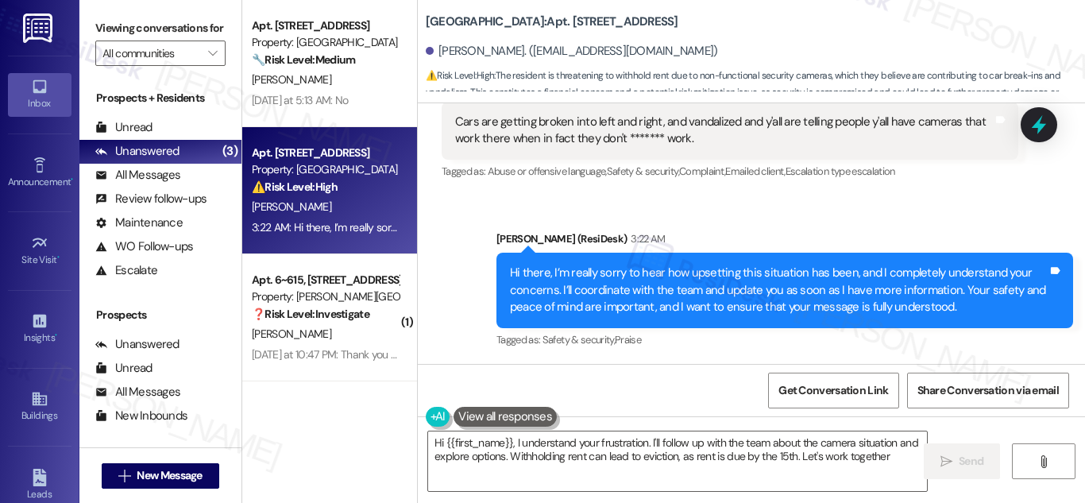
type textarea "Hi {{first_name}}, I understand your frustration. I'll follow up with the team …"
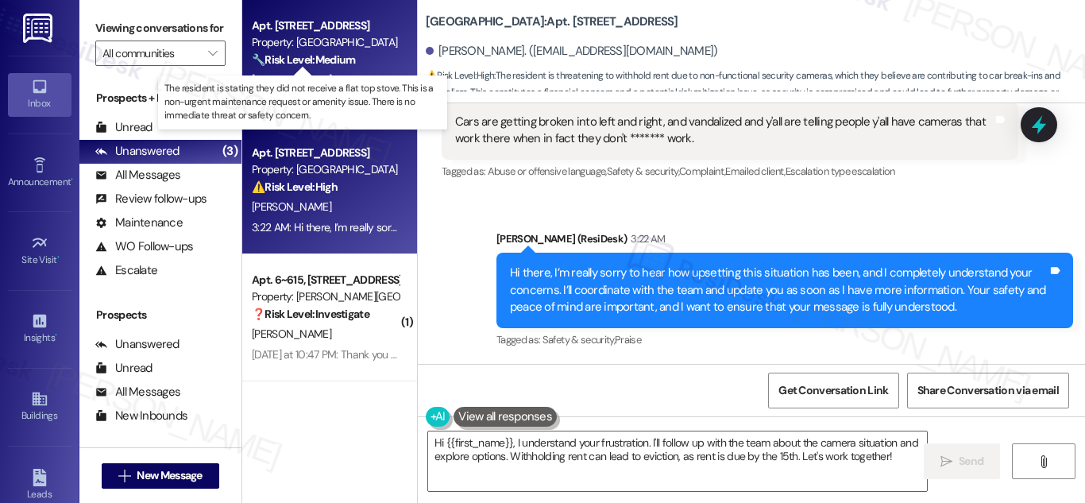
click at [323, 61] on strong "🔧 Risk Level: Medium" at bounding box center [303, 59] width 103 height 14
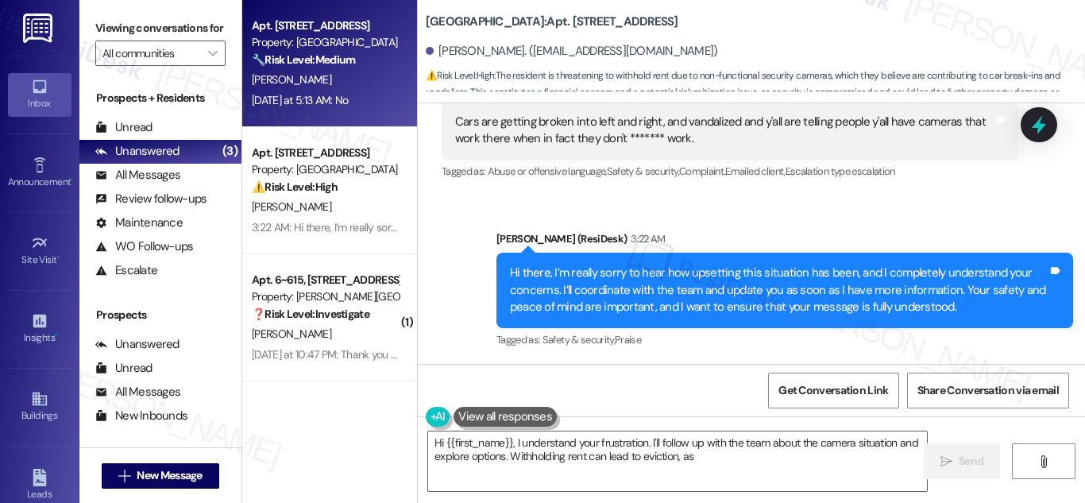
type textarea "Hi {{first_name}}, I understand your frustration. I'll follow up with the team …"
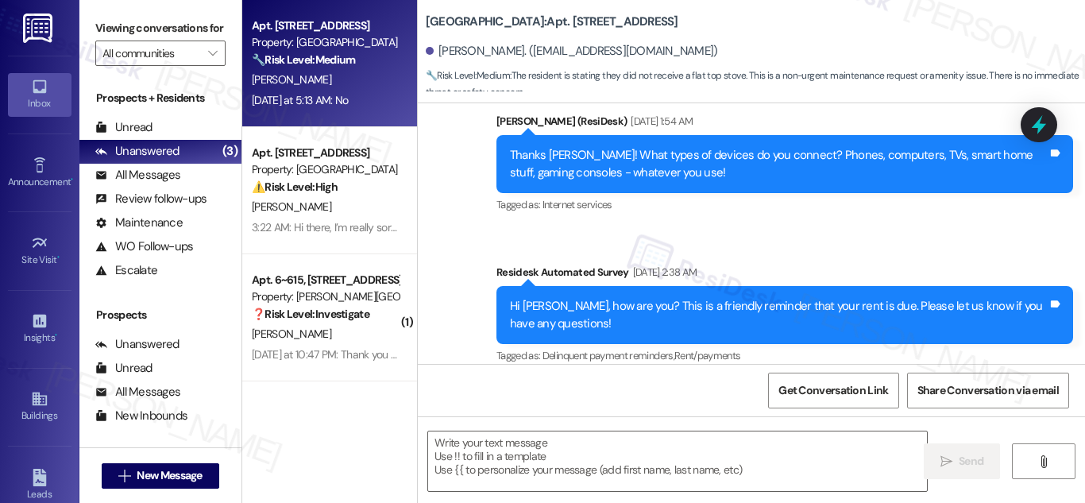
type textarea "Fetching suggested responses. Please feel free to read through the conversation…"
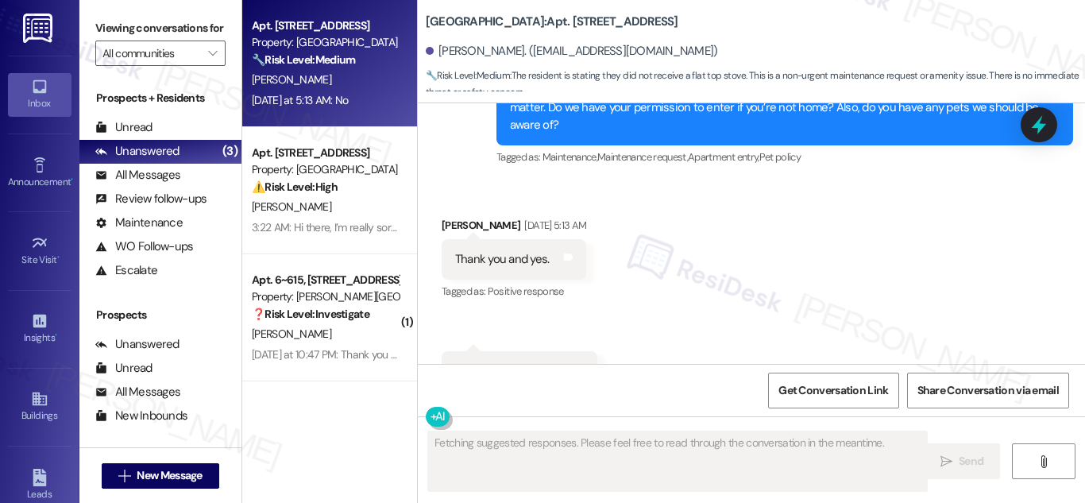
scroll to position [4746, 0]
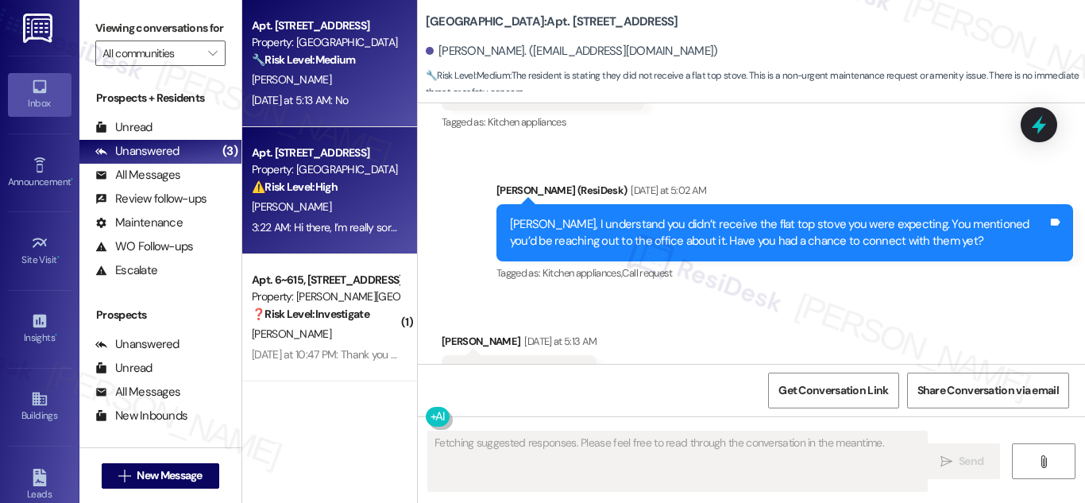
click at [303, 188] on strong "⚠️ Risk Level: High" at bounding box center [295, 187] width 86 height 14
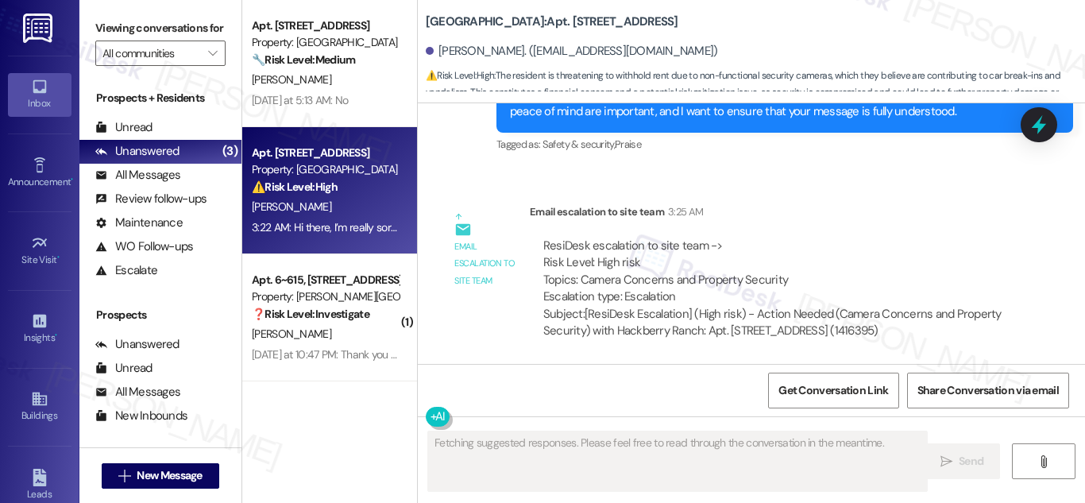
scroll to position [5473, 0]
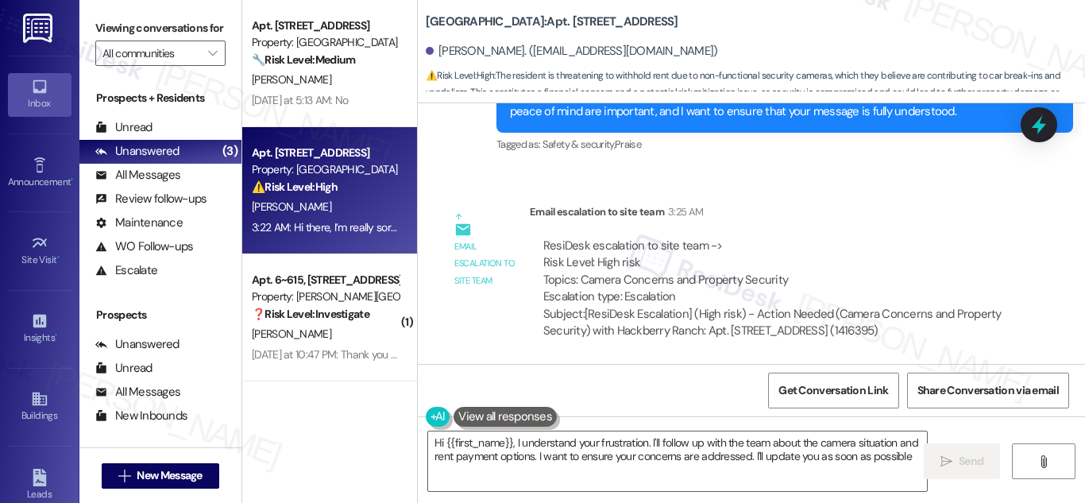
type textarea "Hi {{first_name}}, I understand your frustration. I'll follow up with the team …"
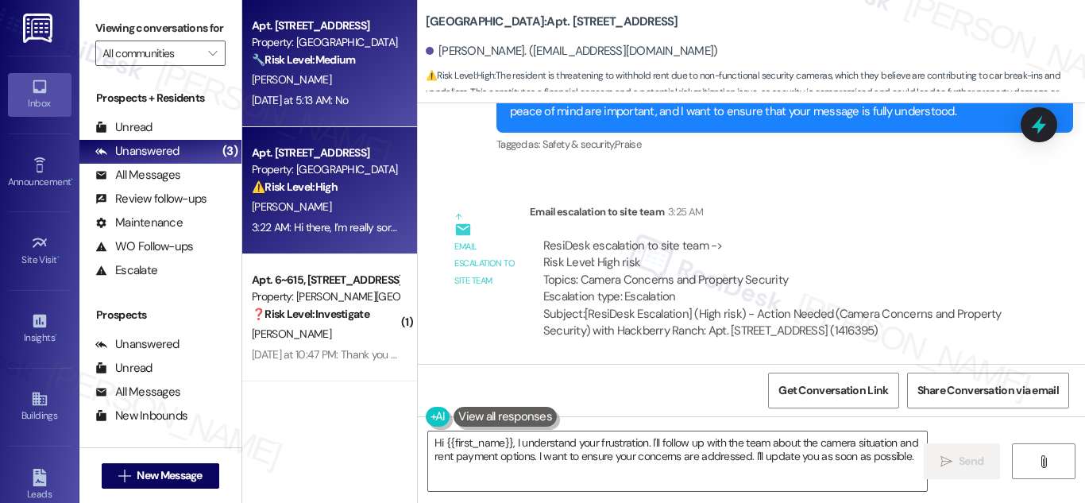
click at [319, 72] on div "[PERSON_NAME]" at bounding box center [325, 80] width 150 height 20
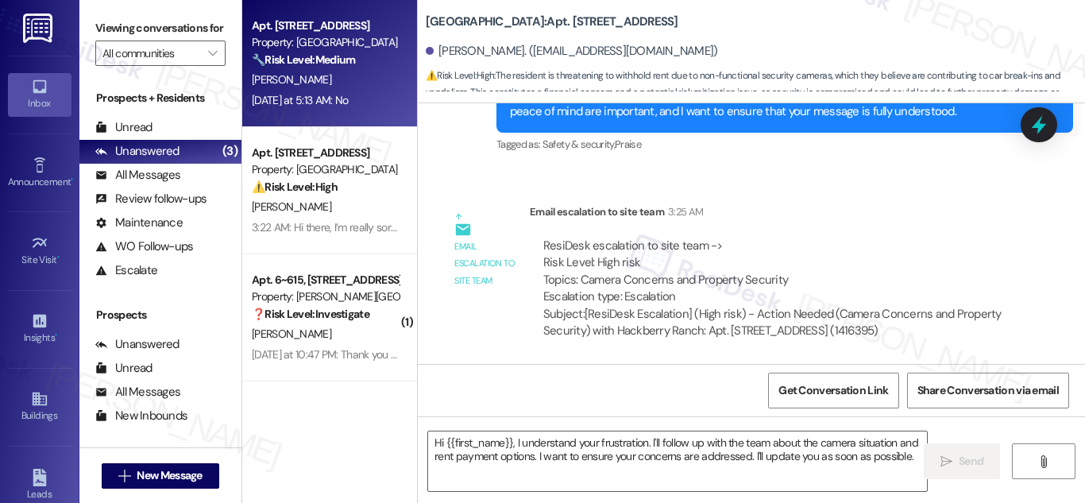
type textarea "Fetching suggested responses. Please feel free to read through the conversation…"
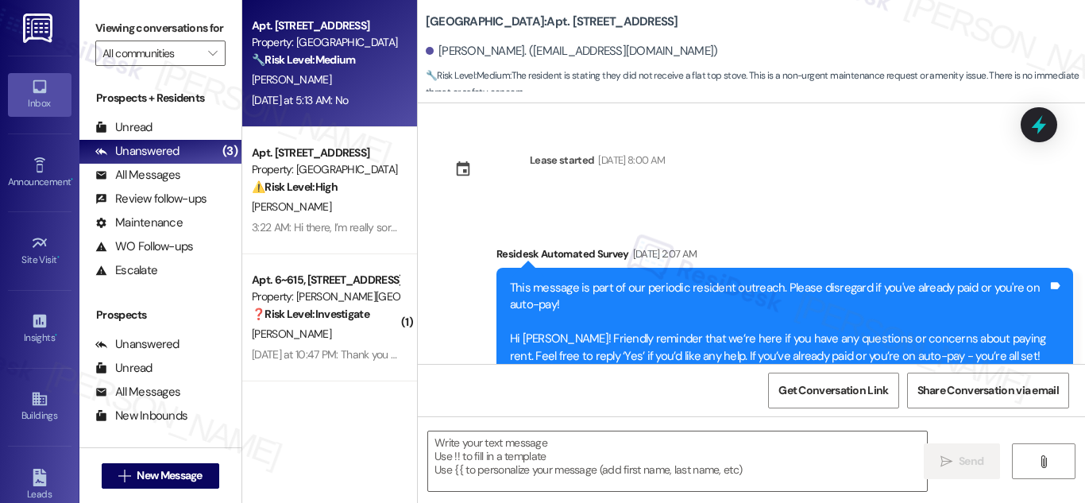
scroll to position [4746, 0]
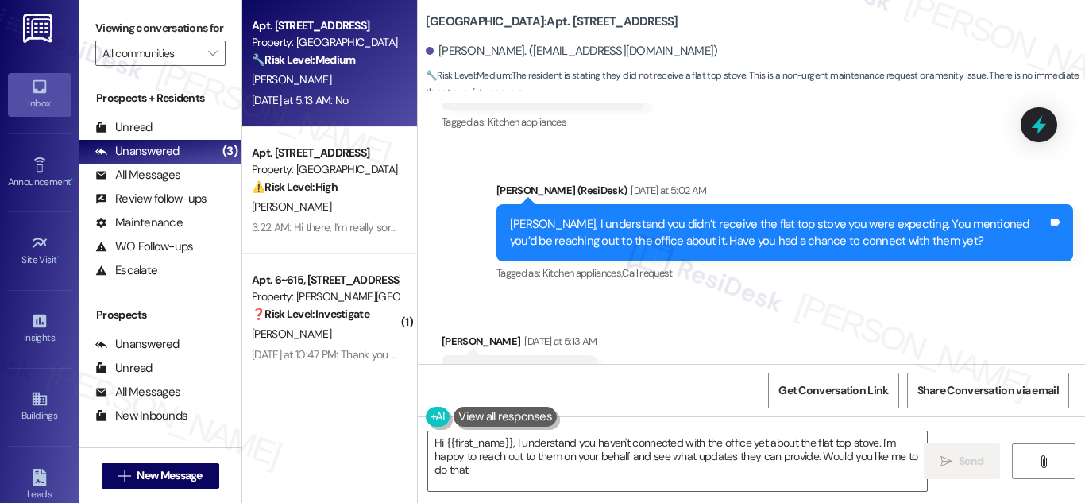
type textarea "Hi {{first_name}}, I understand you haven't connected with the office yet about…"
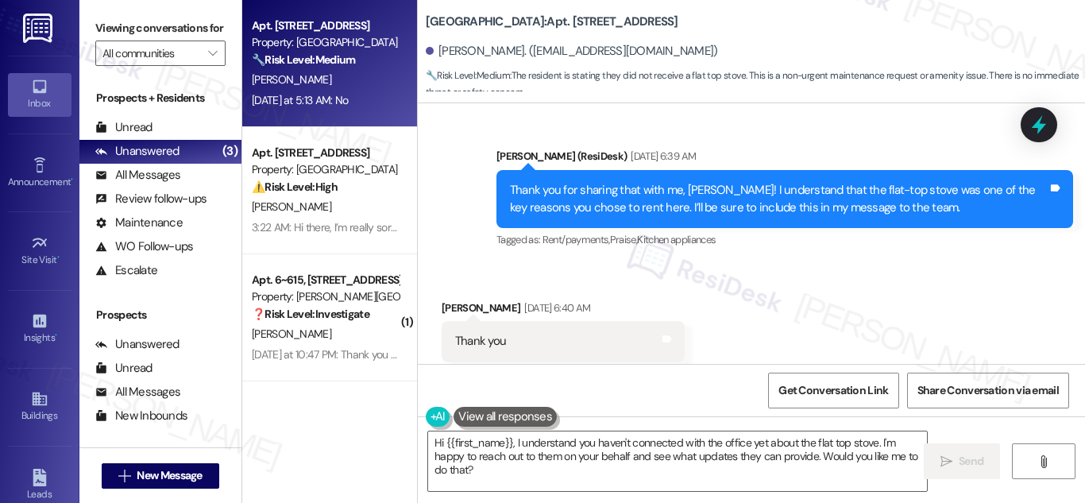
scroll to position [3554, 0]
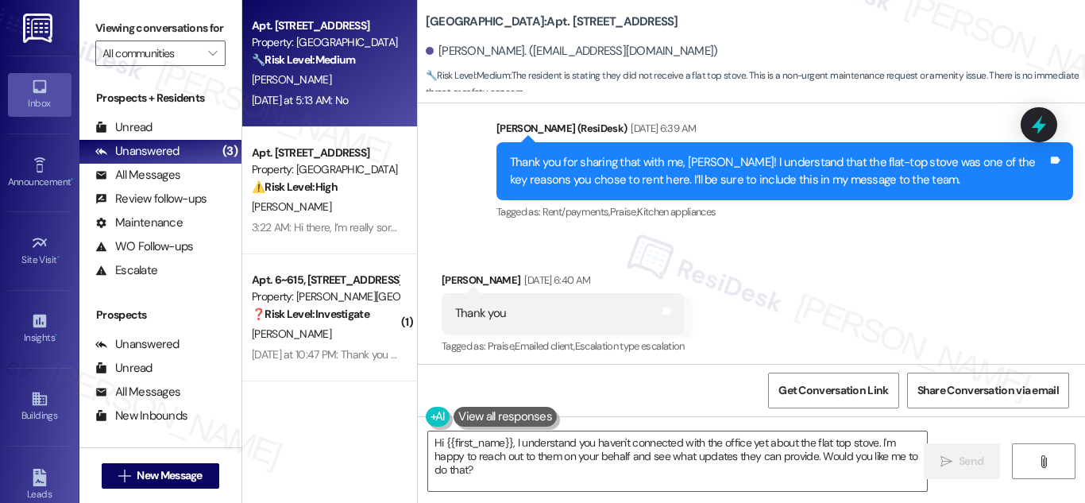
click at [446, 48] on div "[PERSON_NAME]. ([EMAIL_ADDRESS][DOMAIN_NAME])" at bounding box center [572, 51] width 292 height 17
drag, startPoint x: 446, startPoint y: 48, endPoint x: 477, endPoint y: 49, distance: 31.0
click at [477, 49] on div "[PERSON_NAME]. ([EMAIL_ADDRESS][DOMAIN_NAME])" at bounding box center [572, 51] width 292 height 17
copy div "[PERSON_NAME]"
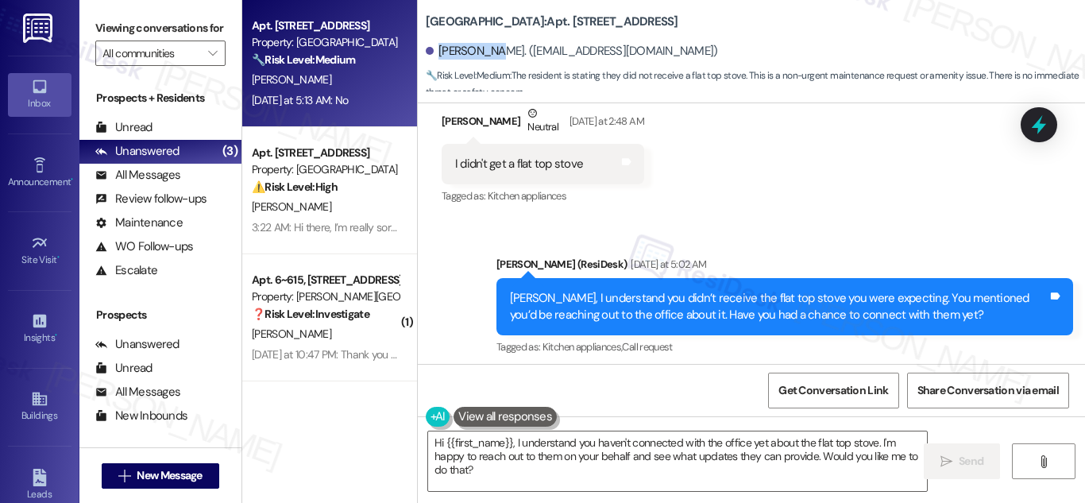
scroll to position [4746, 0]
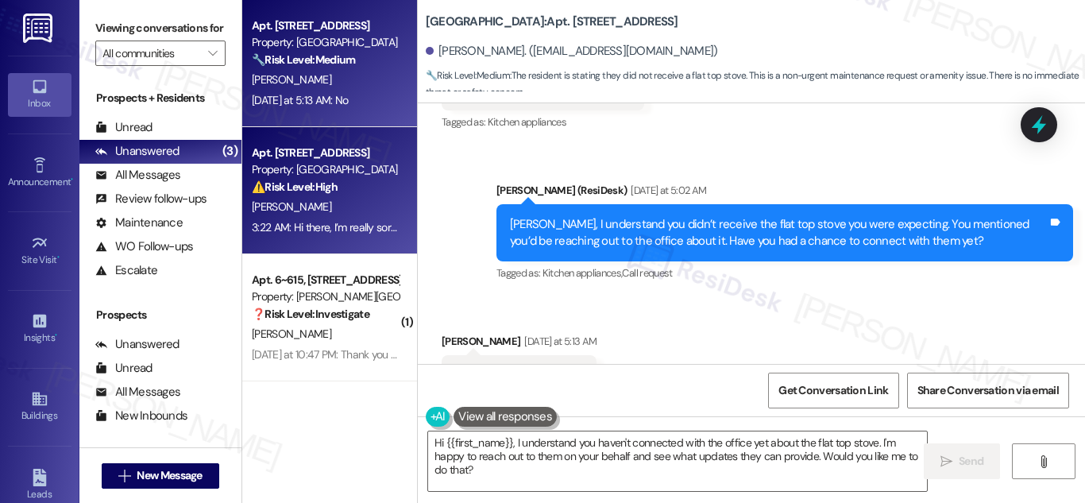
click at [332, 175] on div "Property: [GEOGRAPHIC_DATA]" at bounding box center [325, 169] width 147 height 17
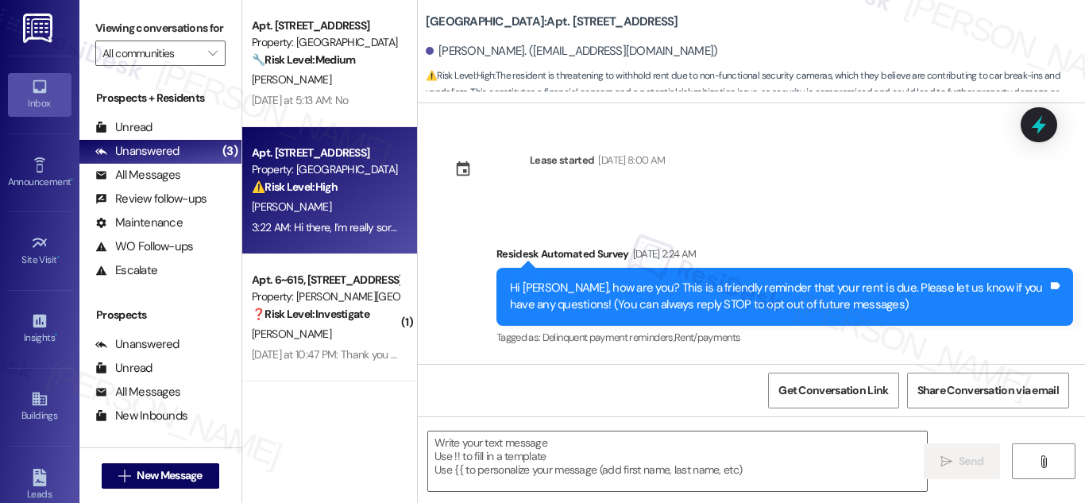
scroll to position [5473, 0]
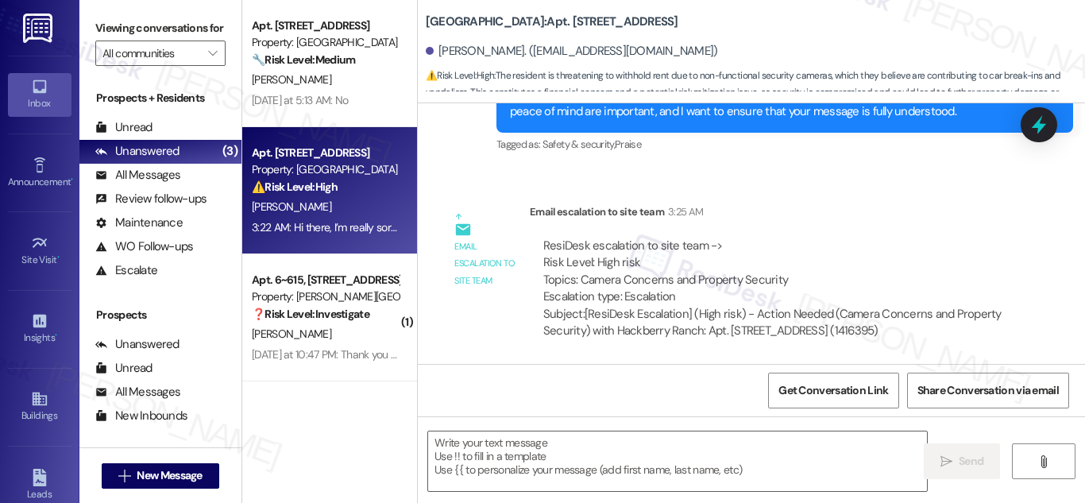
type textarea "Fetching suggested responses. Please feel free to read through the conversation…"
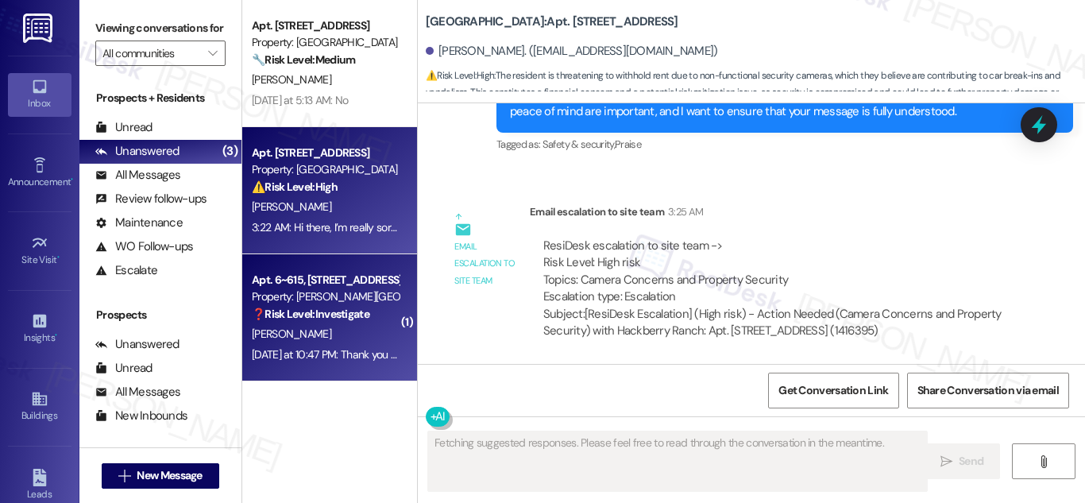
click at [332, 306] on div "❓ Risk Level: Investigate" at bounding box center [325, 314] width 147 height 17
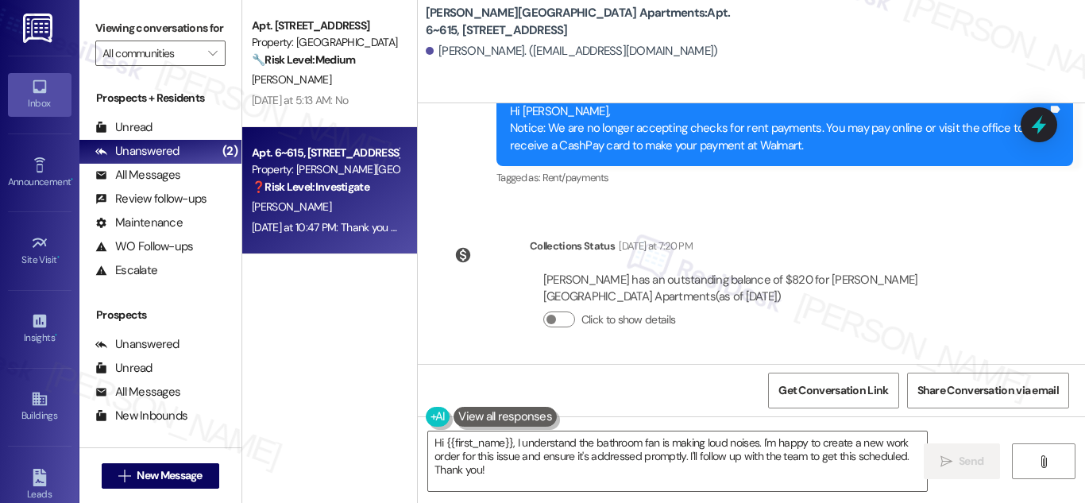
scroll to position [31216, 0]
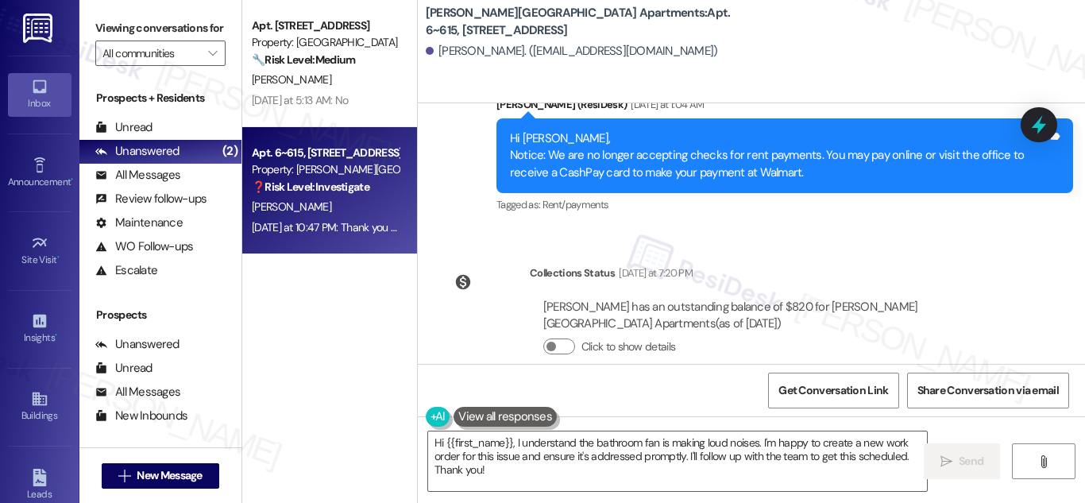
click at [665, 462] on div "Good morning, I request a Work Order for Unit #615: the bathroom fan needs to b…" at bounding box center [724, 487] width 538 height 51
copy div "Good morning, I request a Work Order for Unit #615: the bathroom fan needs to b…"
click at [446, 51] on div "[PERSON_NAME]. ([EMAIL_ADDRESS][DOMAIN_NAME])" at bounding box center [572, 51] width 292 height 17
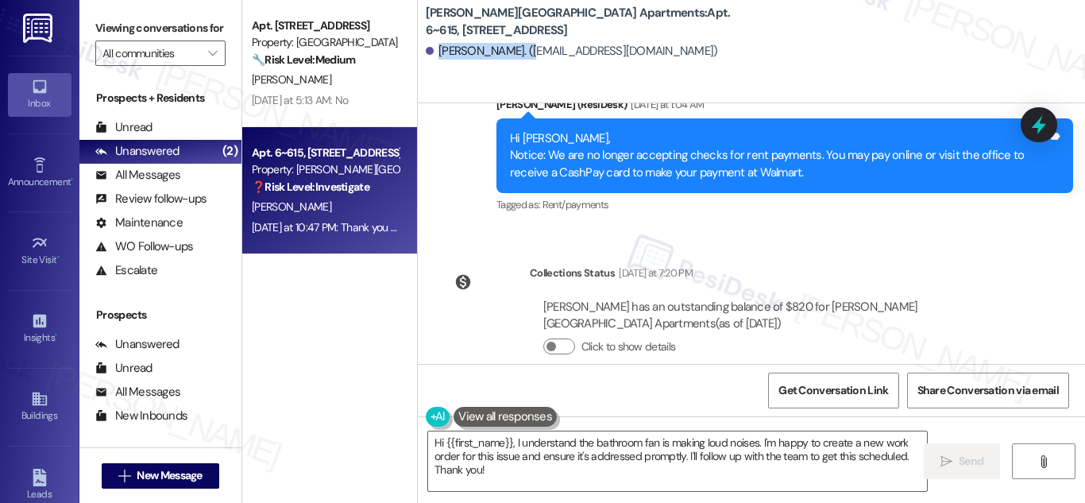
drag, startPoint x: 446, startPoint y: 51, endPoint x: 488, endPoint y: 49, distance: 41.3
click at [488, 49] on div "[PERSON_NAME]. ([EMAIL_ADDRESS][DOMAIN_NAME])" at bounding box center [572, 51] width 292 height 17
copy div "[PERSON_NAME]"
click at [319, 334] on div "Apt. [STREET_ADDRESS] Property: [GEOGRAPHIC_DATA] 🔧 Risk Level: Medium The resi…" at bounding box center [329, 195] width 175 height 390
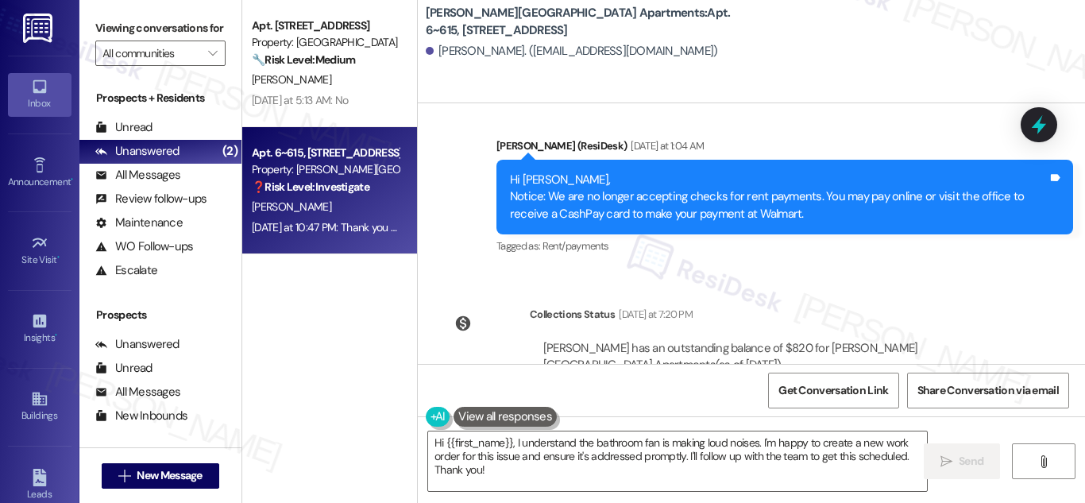
scroll to position [31136, 0]
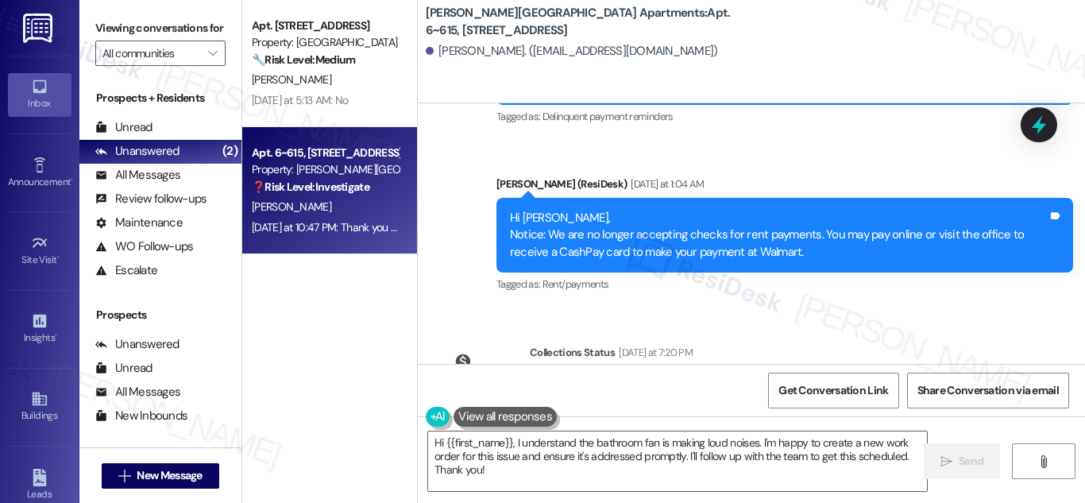
copy div "Good morning, I request a Work Order for Unit #615: the bathroom fan needs to b…"
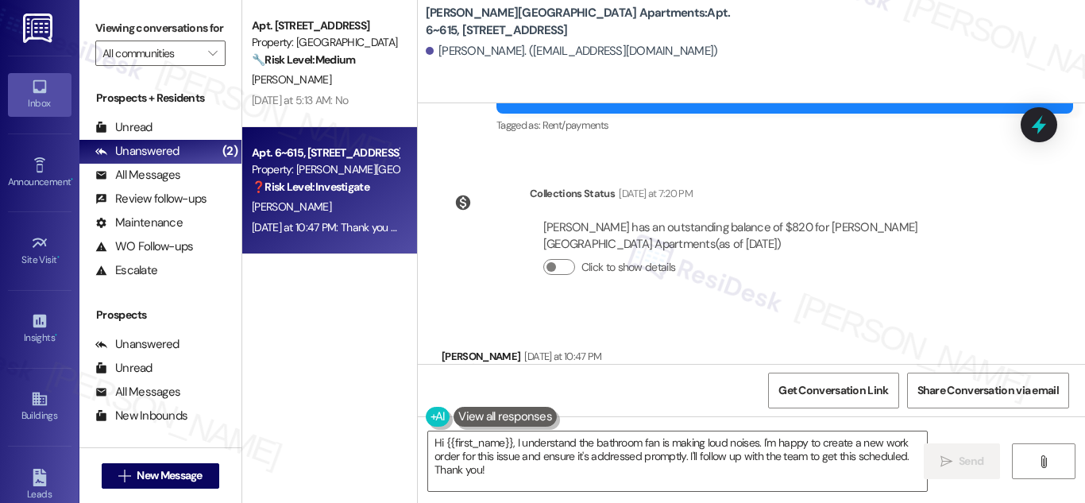
scroll to position [814, 0]
click at [572, 456] on textarea "Hi {{first_name}}, I understand the bathroom fan is making loud noises. I'm hap…" at bounding box center [677, 461] width 499 height 60
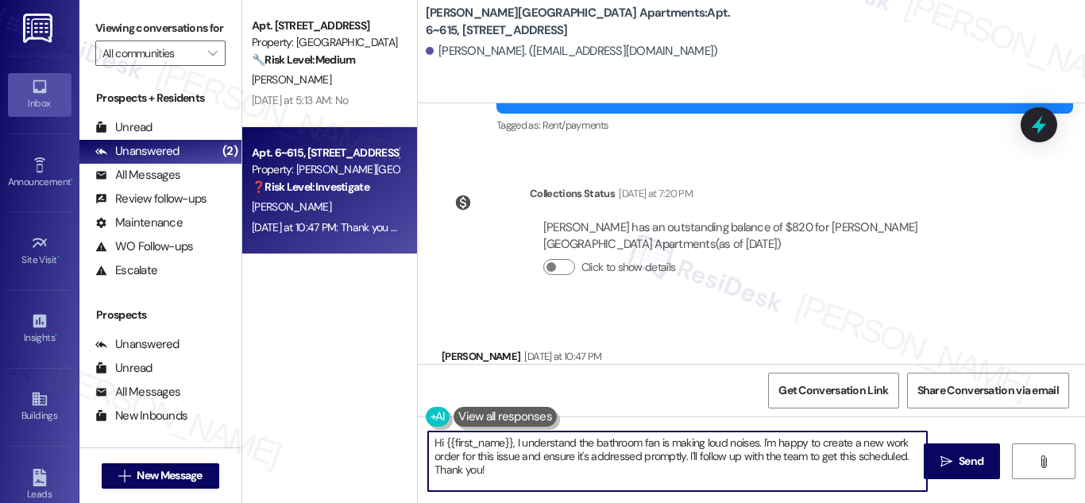
click at [572, 456] on textarea "Hi {{first_name}}, I understand the bathroom fan is making loud noises. I'm hap…" at bounding box center [677, 461] width 499 height 60
click at [588, 382] on div "Good morning, I request a Work Order for Unit #615: the bathroom fan needs to b…" at bounding box center [724, 407] width 538 height 51
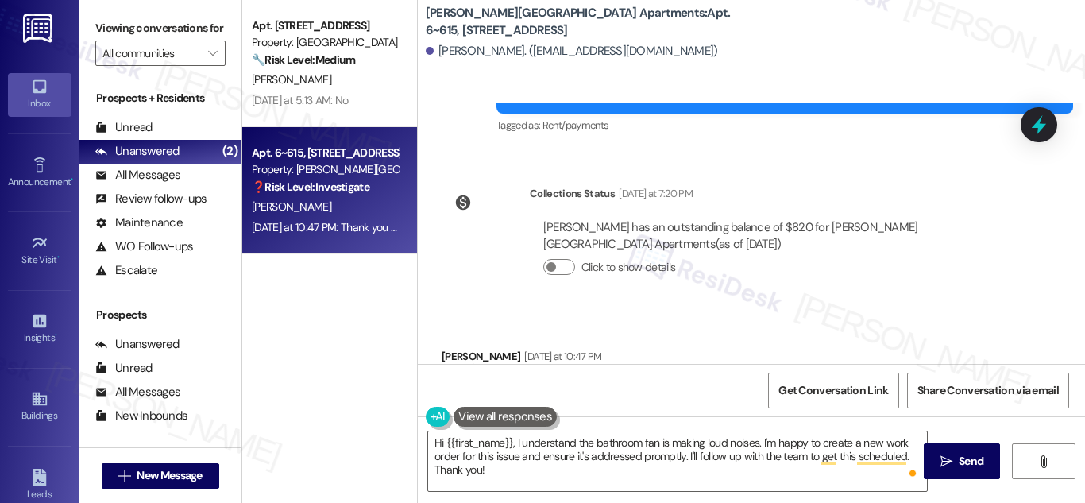
click at [588, 382] on div "Good morning, I request a Work Order for Unit #615: the bathroom fan needs to b…" at bounding box center [724, 407] width 538 height 51
click at [600, 382] on div "Good morning, I request a Work Order for Unit #615: the bathroom fan needs to b…" at bounding box center [724, 407] width 538 height 51
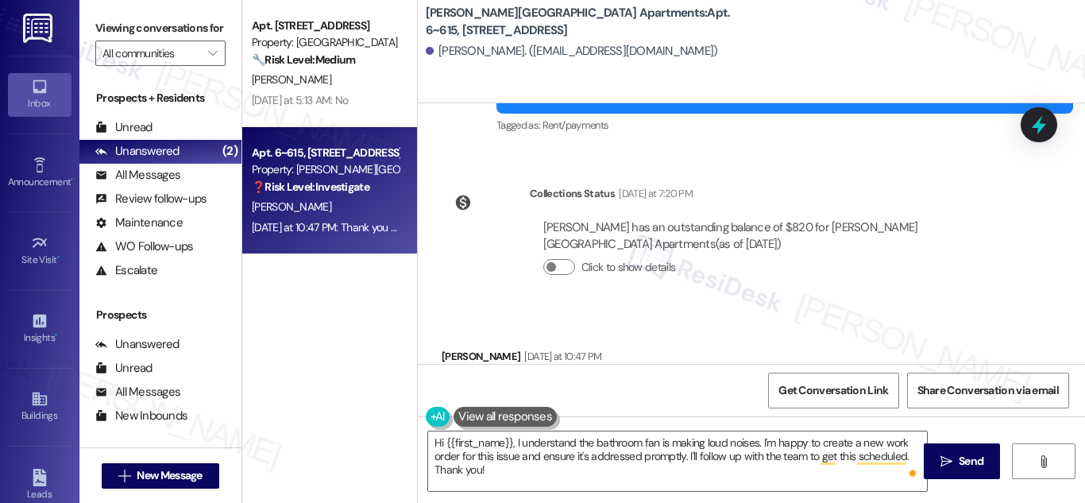
click at [635, 382] on div "Good morning, I request a Work Order for Unit #615: the bathroom fan needs to b…" at bounding box center [724, 407] width 538 height 51
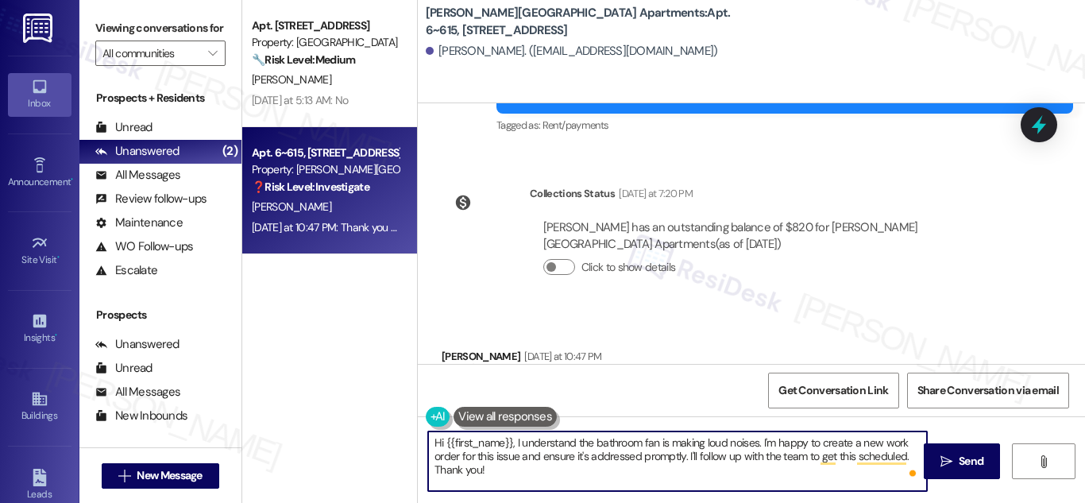
click at [598, 450] on textarea "Hi {{first_name}}, I understand the bathroom fan is making loud noises. I'm hap…" at bounding box center [677, 461] width 499 height 60
paste textarea "Good morning! Thanks for letting us know about the bathroom fan in Unit #615. W…"
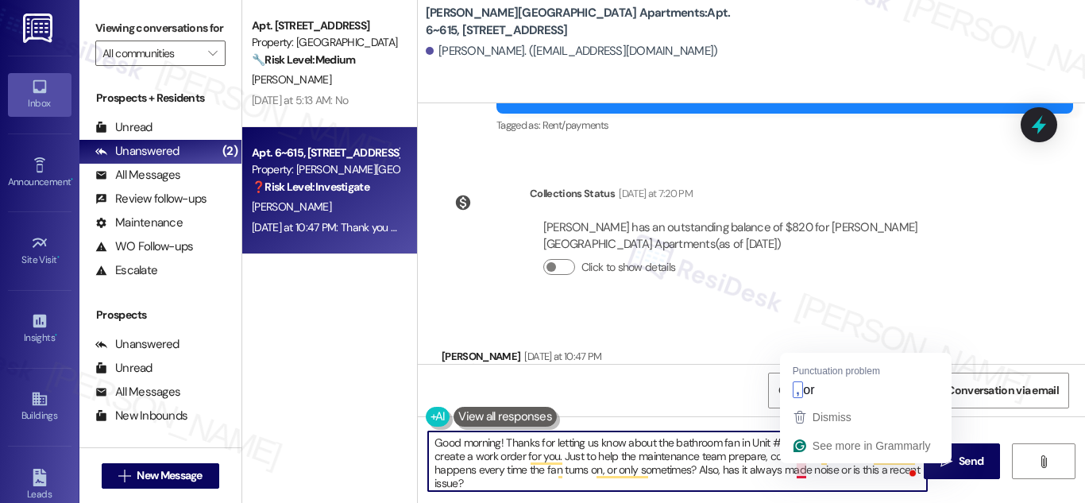
click at [798, 472] on textarea "Good morning! Thanks for letting us know about the bathroom fan in Unit #615. W…" at bounding box center [677, 461] width 499 height 60
type textarea "Good morning! Thanks for letting us know about the bathroom fan in Unit #615. W…"
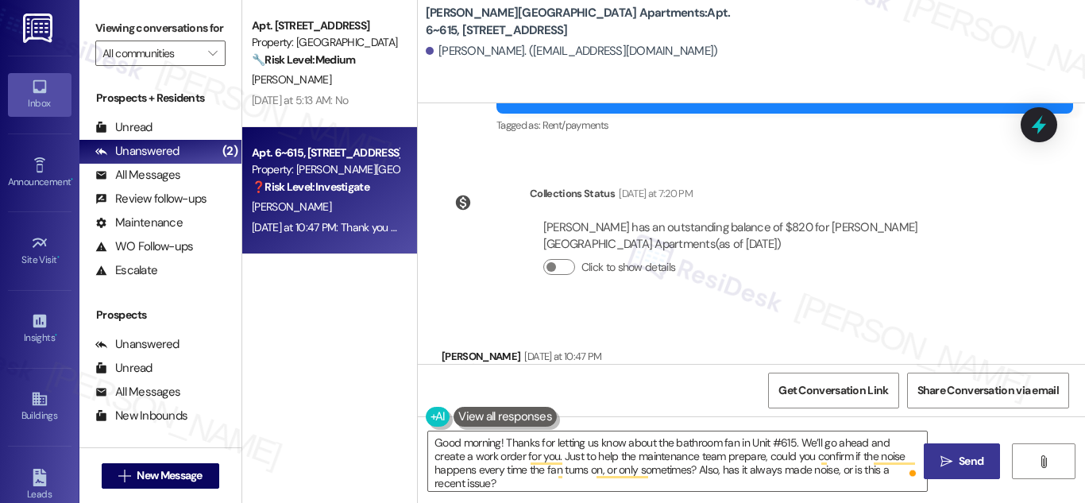
click at [964, 464] on span "Send" at bounding box center [971, 461] width 25 height 17
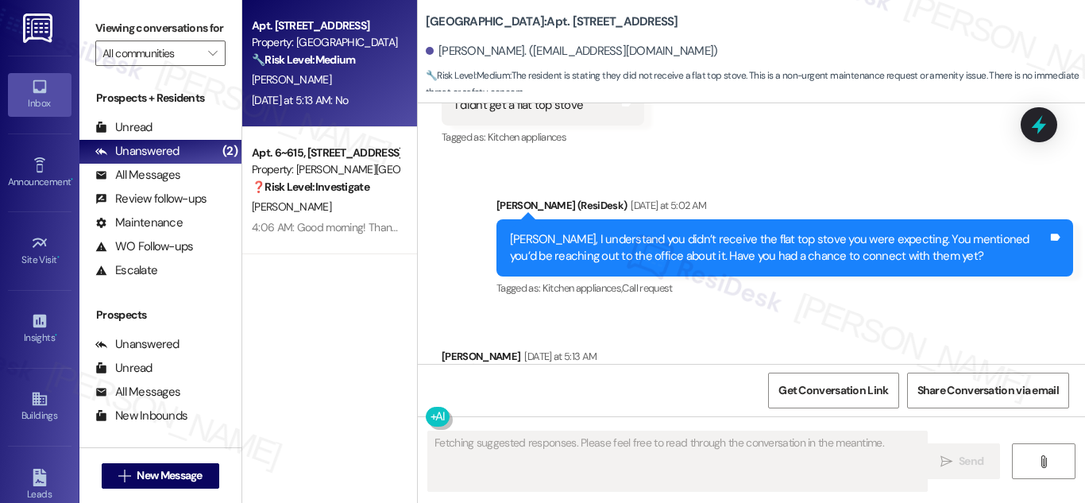
scroll to position [4746, 0]
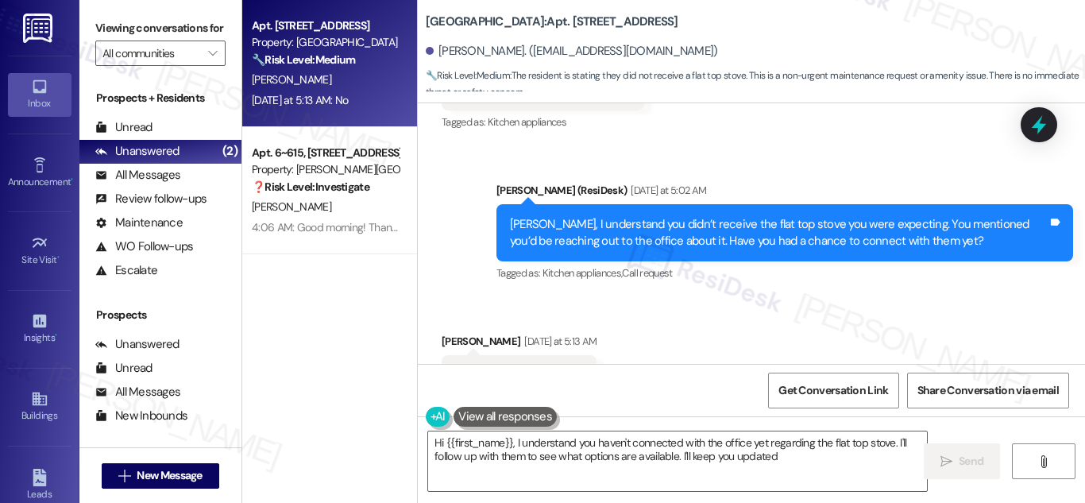
type textarea "Hi {{first_name}}, I understand you haven't connected with the office yet regar…"
click at [458, 52] on div "[PERSON_NAME]. ([EMAIL_ADDRESS][DOMAIN_NAME])" at bounding box center [572, 51] width 292 height 17
drag, startPoint x: 458, startPoint y: 52, endPoint x: 479, endPoint y: 52, distance: 20.7
click at [479, 52] on div "[PERSON_NAME]. ([EMAIL_ADDRESS][DOMAIN_NAME])" at bounding box center [572, 51] width 292 height 17
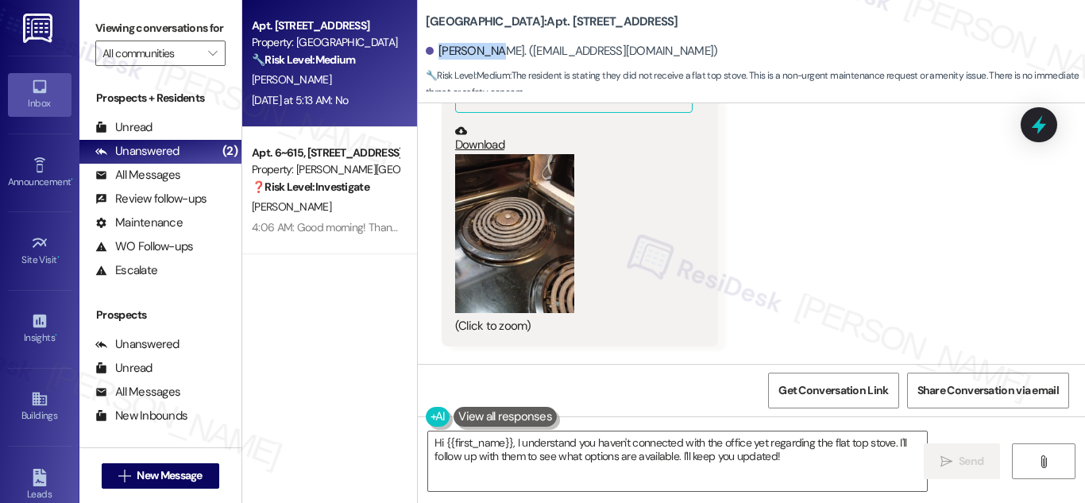
scroll to position [2655, 0]
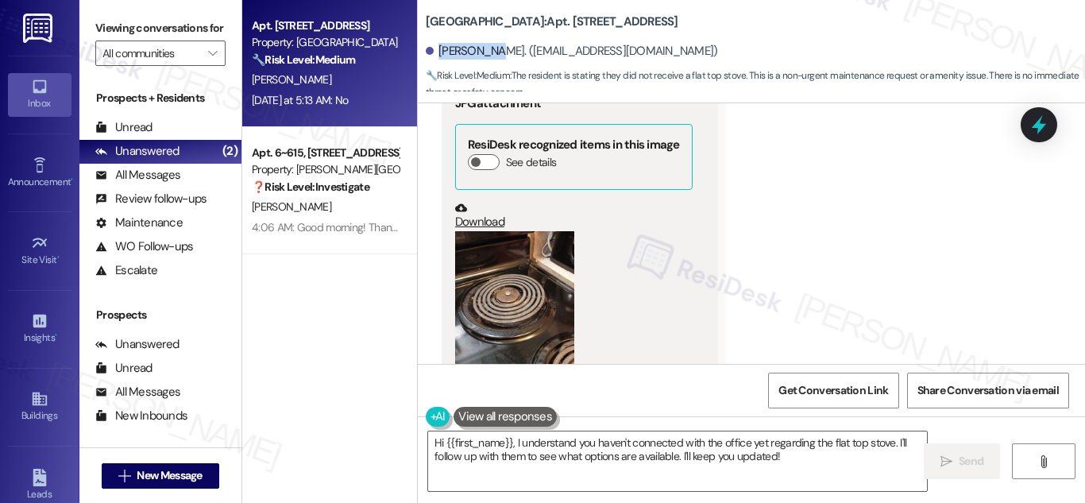
drag, startPoint x: 530, startPoint y: 264, endPoint x: 495, endPoint y: 243, distance: 40.6
click at [495, 243] on button "Zoom image" at bounding box center [514, 310] width 119 height 159
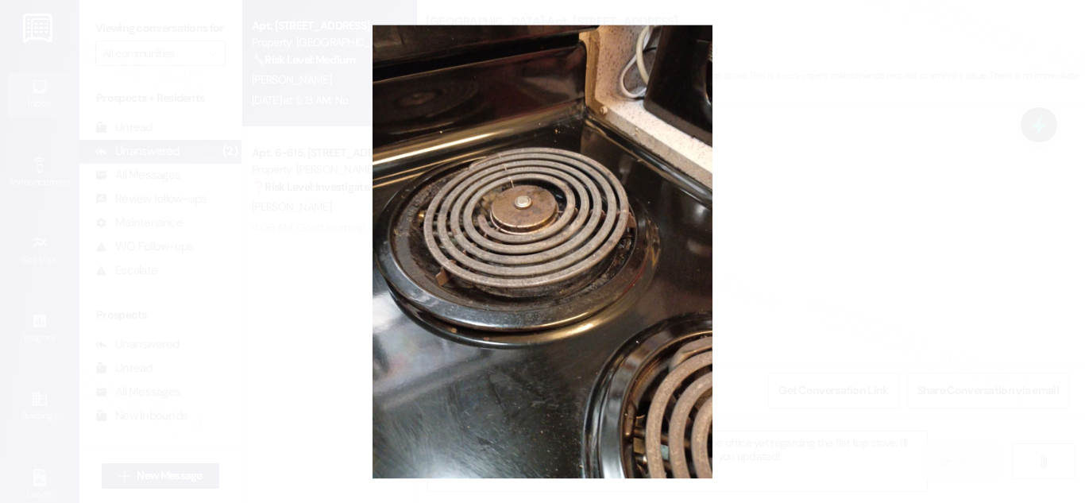
drag, startPoint x: 501, startPoint y: 221, endPoint x: 422, endPoint y: 164, distance: 97.3
click at [422, 164] on button "Unzoom image" at bounding box center [542, 251] width 1085 height 503
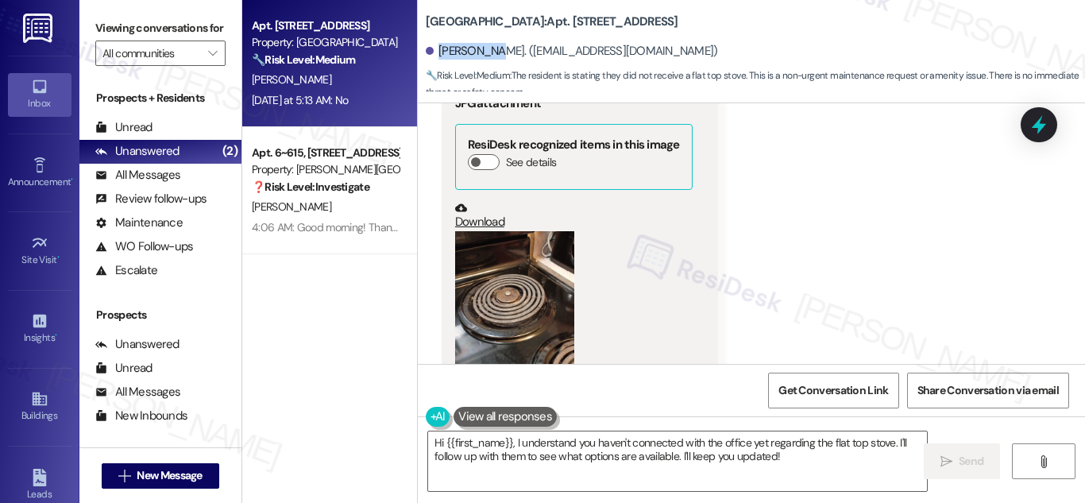
click at [497, 249] on button "Zoom image" at bounding box center [514, 310] width 119 height 159
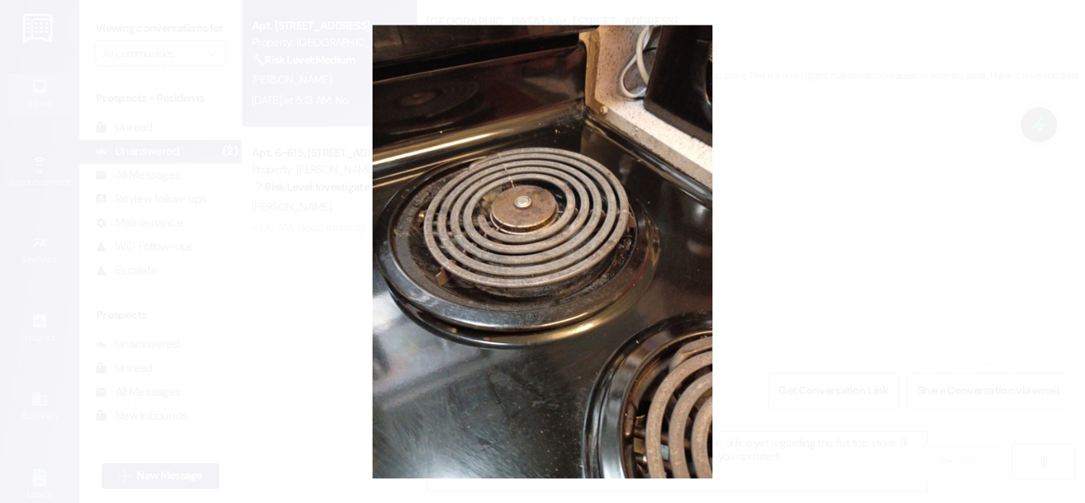
click at [769, 265] on button "Unzoom image" at bounding box center [542, 251] width 1085 height 503
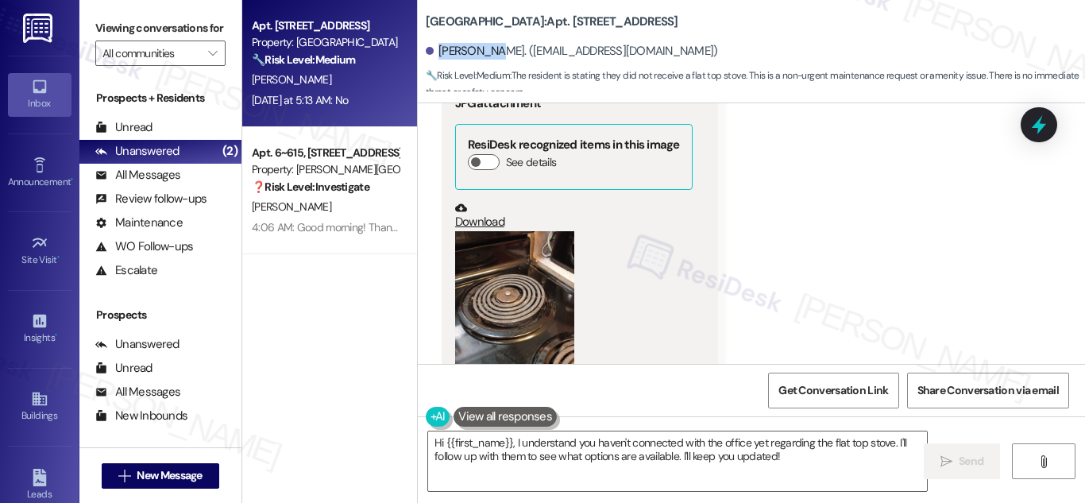
scroll to position [2417, 0]
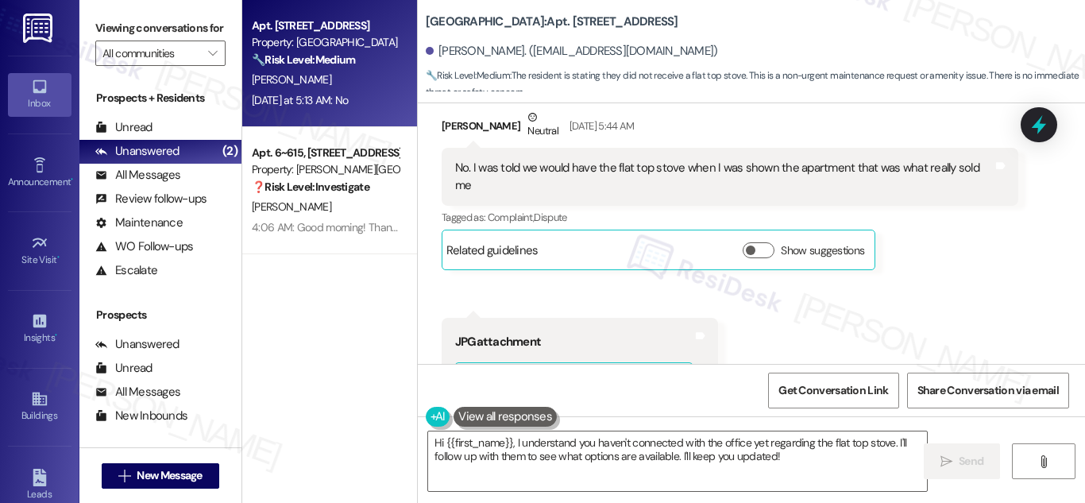
click at [620, 160] on div "No. I was told we would have the flat top stove when I was shown the apartment …" at bounding box center [724, 177] width 538 height 34
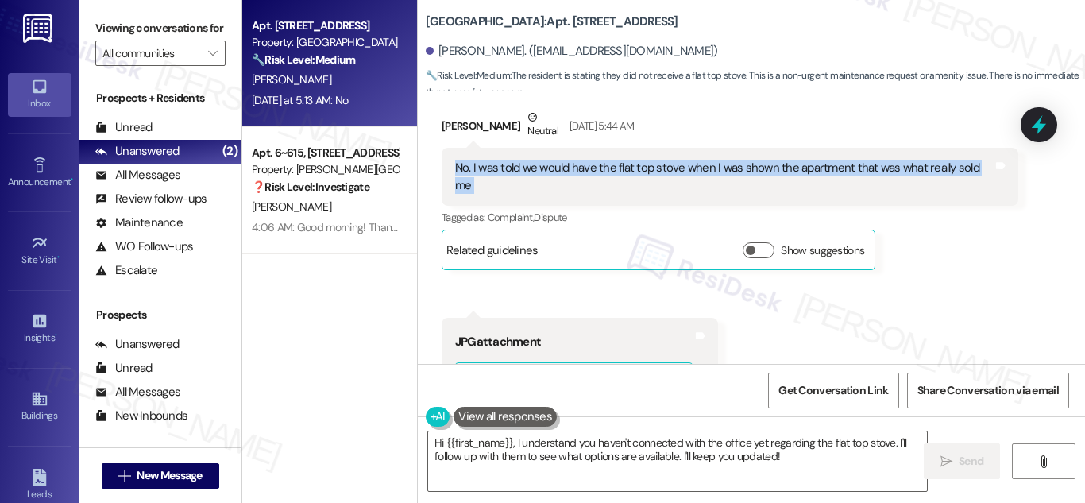
click at [620, 160] on div "No. I was told we would have the flat top stove when I was shown the apartment …" at bounding box center [724, 177] width 538 height 34
click at [626, 160] on div "No. I was told we would have the flat top stove when I was shown the apartment …" at bounding box center [724, 177] width 538 height 34
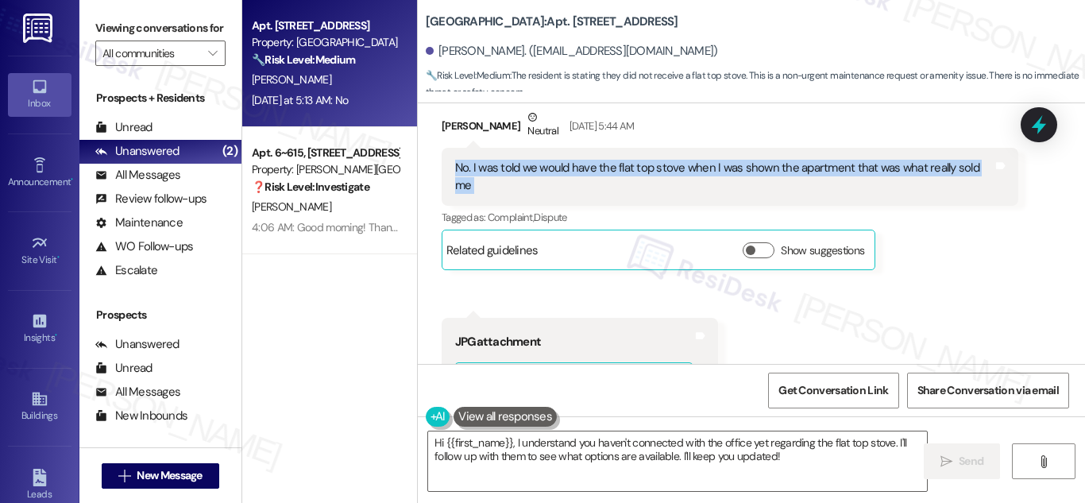
click at [626, 160] on div "No. I was told we would have the flat top stove when I was shown the apartment …" at bounding box center [724, 177] width 538 height 34
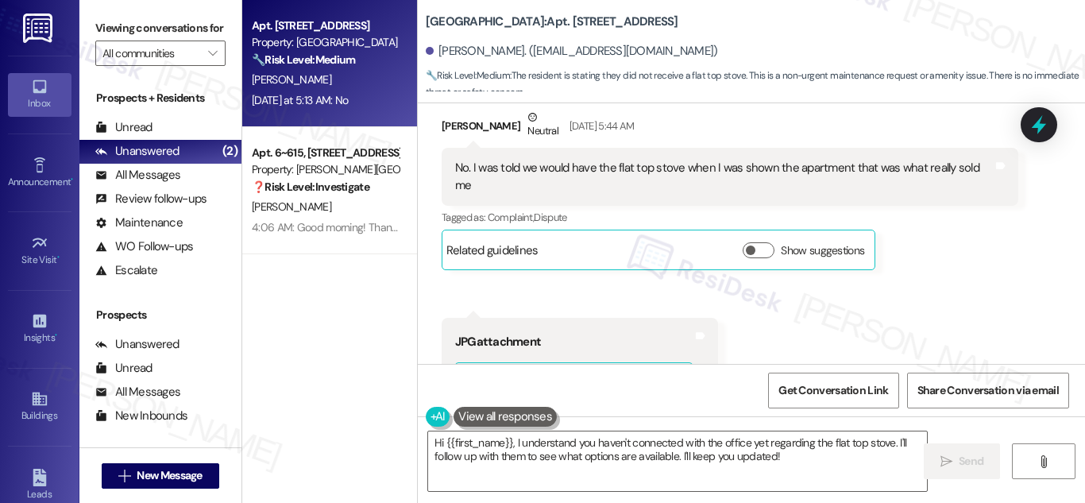
click at [616, 160] on div "No. I was told we would have the flat top stove when I was shown the apartment …" at bounding box center [724, 177] width 538 height 34
drag, startPoint x: 613, startPoint y: 149, endPoint x: 679, endPoint y: 153, distance: 66.1
click at [679, 160] on div "No. I was told we would have the flat top stove when I was shown the apartment …" at bounding box center [724, 177] width 538 height 34
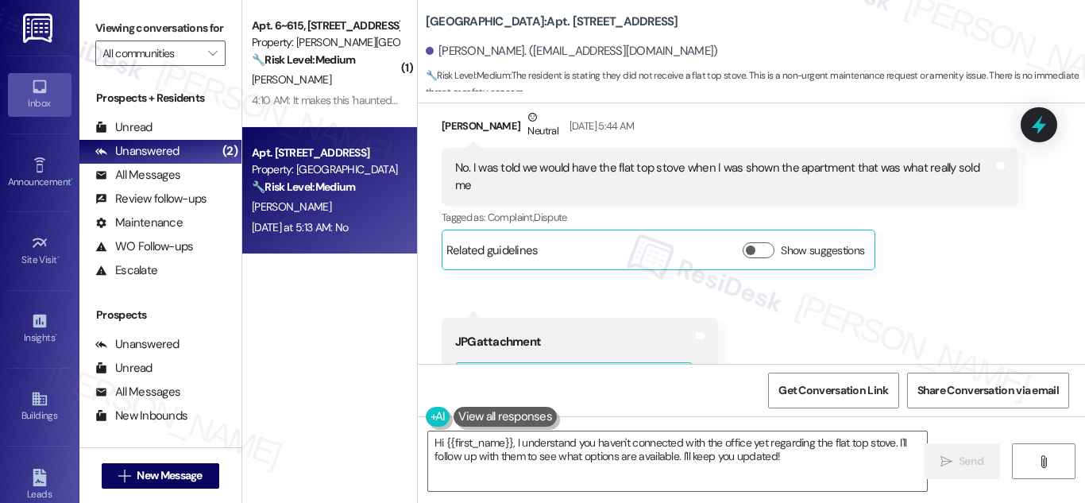
click at [481, 19] on b "[GEOGRAPHIC_DATA]: Apt. [STREET_ADDRESS]" at bounding box center [552, 22] width 253 height 17
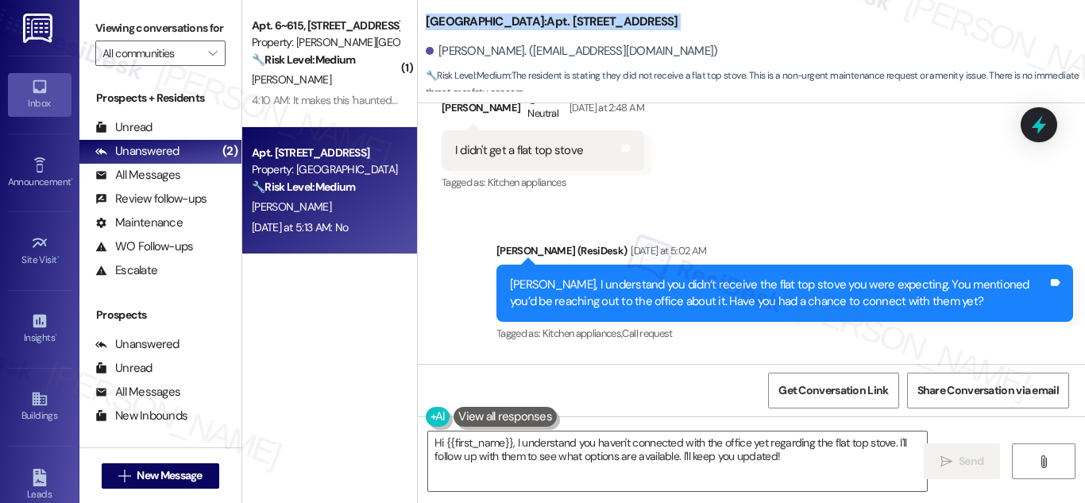
scroll to position [4700, 0]
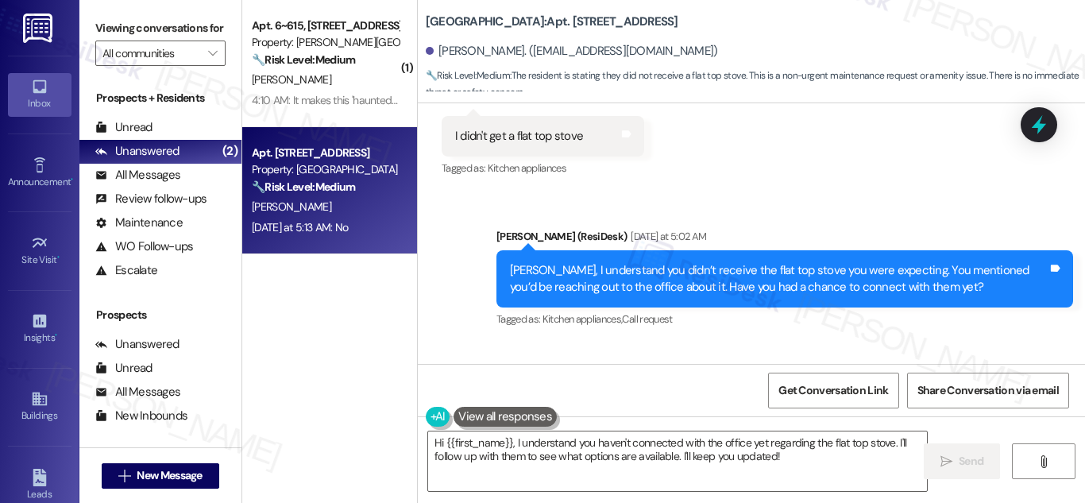
click at [1057, 355] on div "Received via SMS [PERSON_NAME] [DATE] at 5:13 AM No Tags and notes Tagged as: N…" at bounding box center [751, 410] width 667 height 134
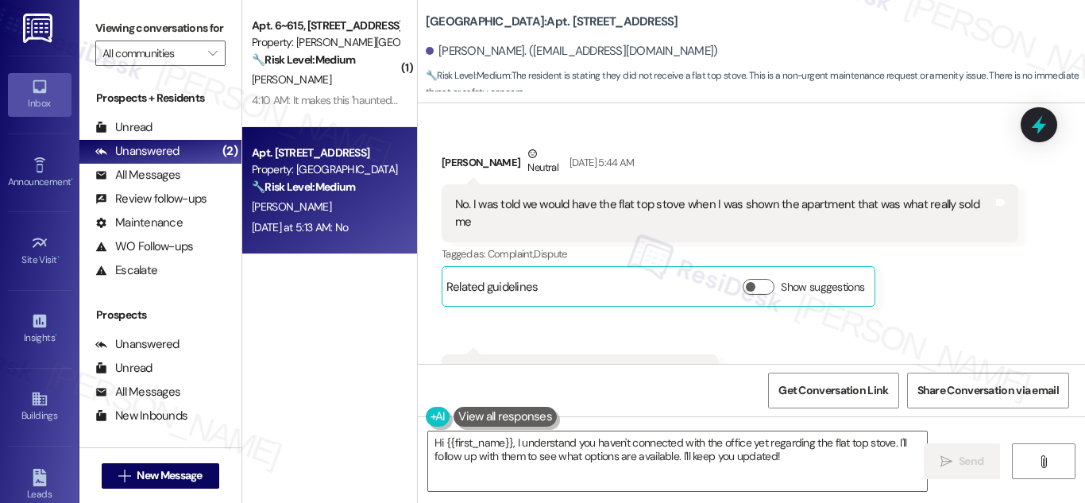
scroll to position [2335, 0]
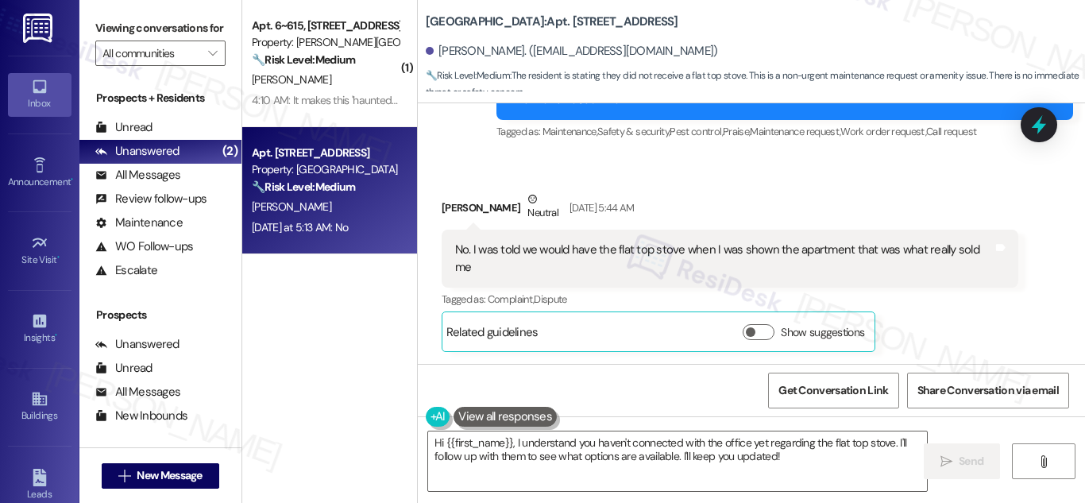
click at [662, 242] on div "No. I was told we would have the flat top stove when I was shown the apartment …" at bounding box center [724, 259] width 538 height 34
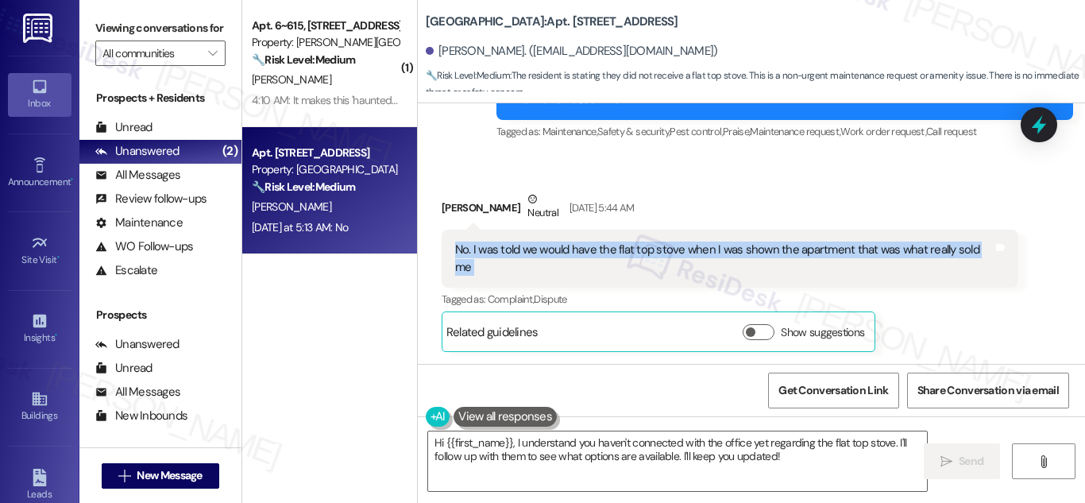
click at [662, 242] on div "No. I was told we would have the flat top stove when I was shown the apartment …" at bounding box center [724, 259] width 538 height 34
click at [1009, 253] on div "[PERSON_NAME] Neutral [DATE] 5:44 AM No. I was told we would have the flat top …" at bounding box center [730, 271] width 577 height 161
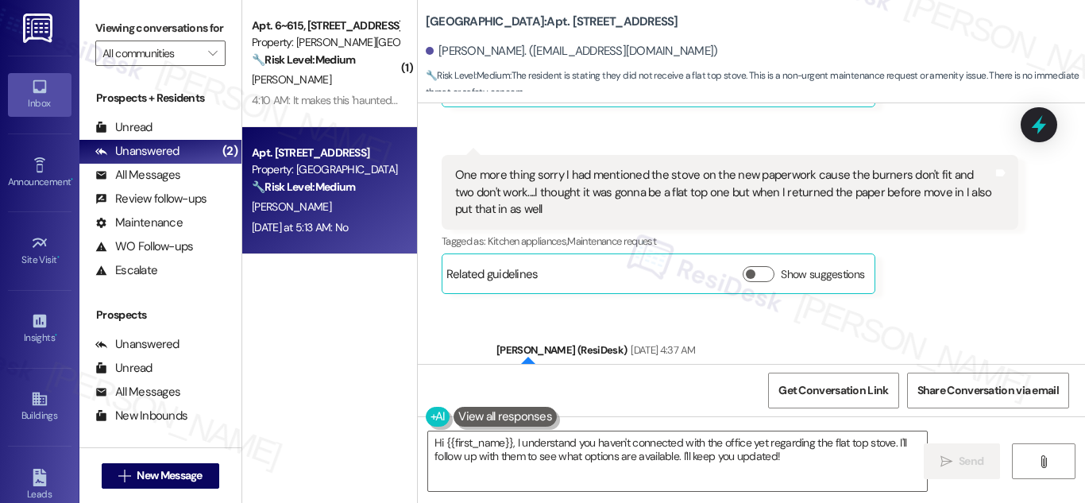
scroll to position [1938, 0]
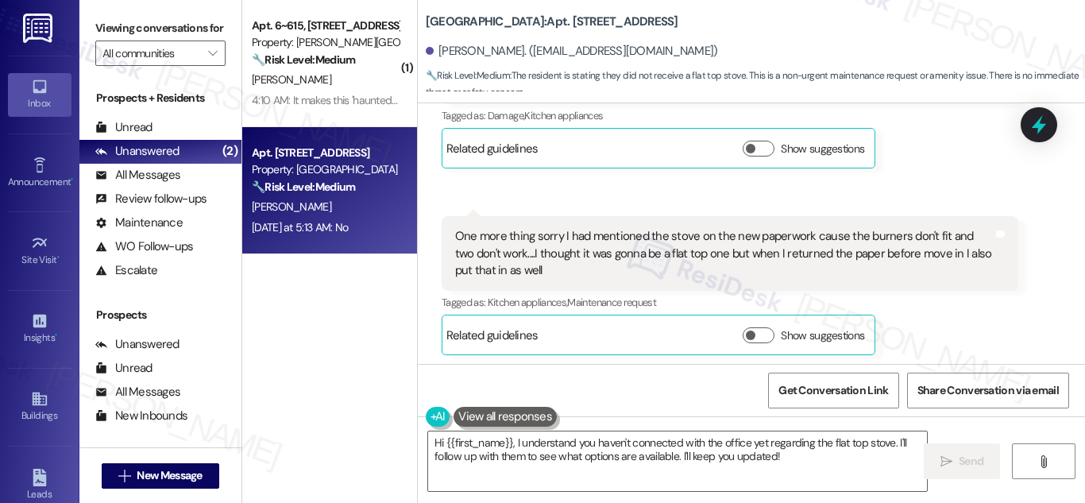
click at [928, 55] on div "[PERSON_NAME]. ([EMAIL_ADDRESS][DOMAIN_NAME])" at bounding box center [755, 52] width 659 height 32
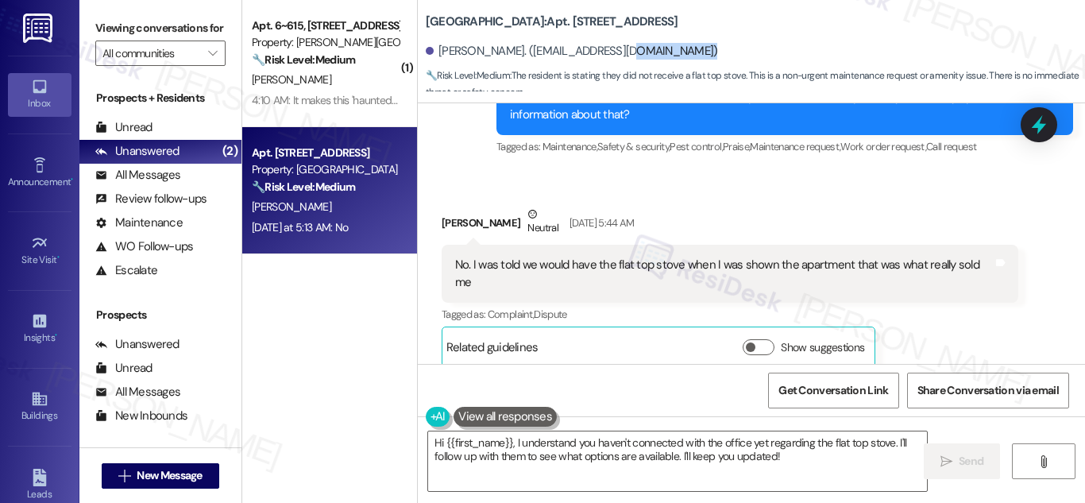
scroll to position [2244, 0]
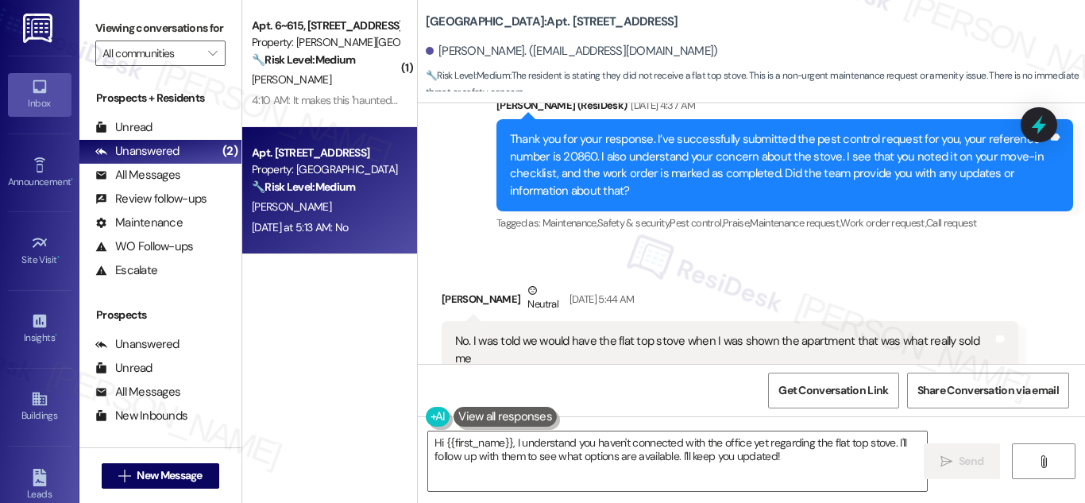
click at [789, 333] on div "No. I was told we would have the flat top stove when I was shown the apartment …" at bounding box center [724, 350] width 538 height 34
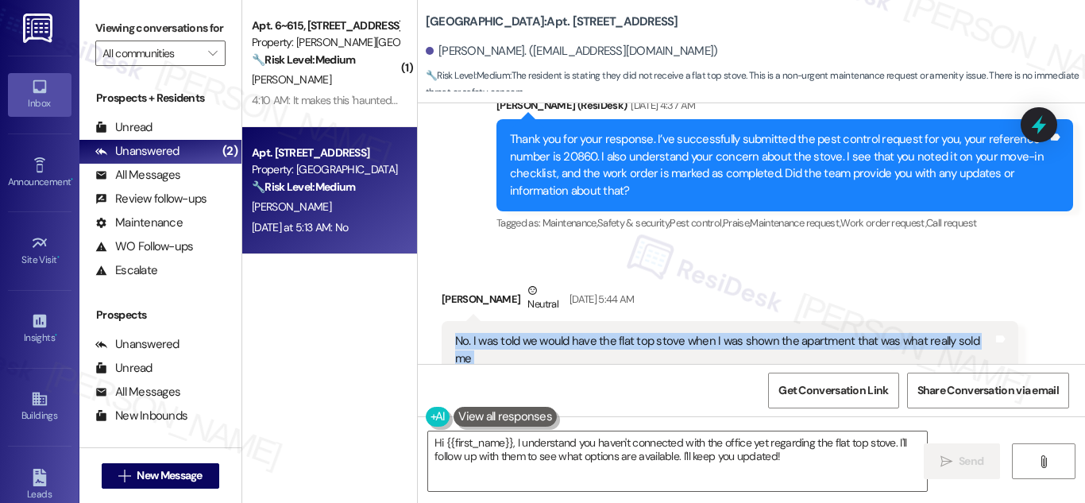
click at [789, 333] on div "No. I was told we would have the flat top stove when I was shown the apartment …" at bounding box center [724, 350] width 538 height 34
click at [589, 333] on div "No. I was told we would have the flat top stove when I was shown the apartment …" at bounding box center [724, 350] width 538 height 34
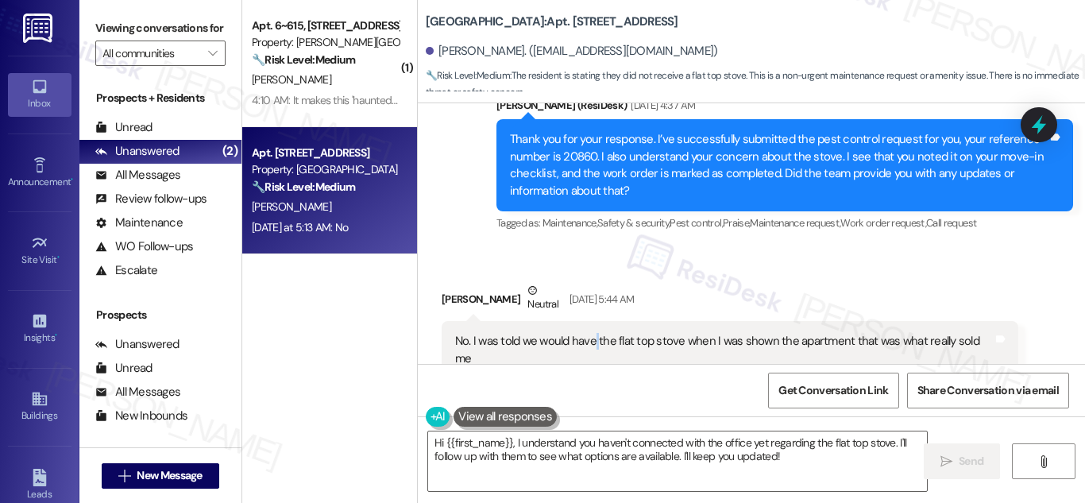
click at [589, 333] on div "No. I was told we would have the flat top stove when I was shown the apartment …" at bounding box center [724, 350] width 538 height 34
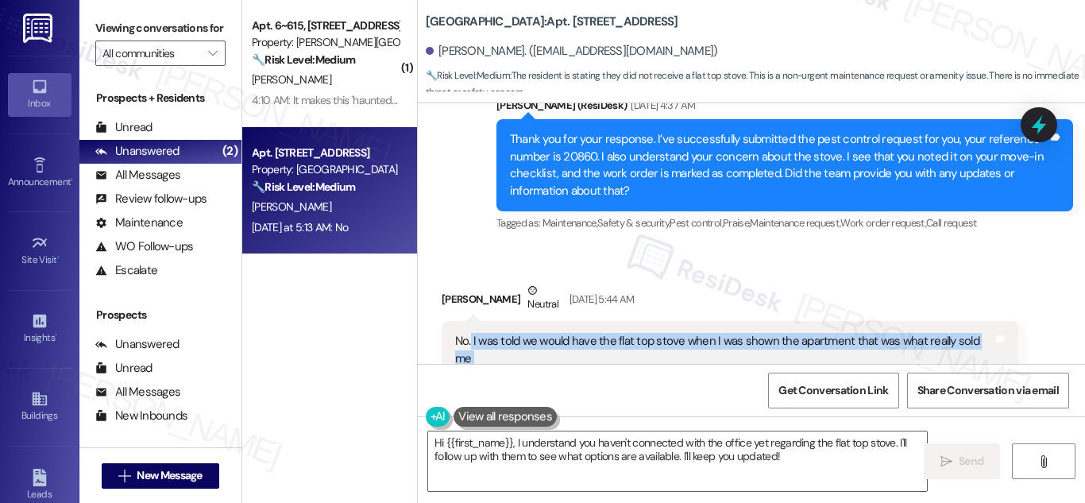
drag, startPoint x: 468, startPoint y: 321, endPoint x: 1001, endPoint y: 342, distance: 533.5
click at [1001, 342] on div "No. I was told we would have the flat top stove when I was shown the apartment …" at bounding box center [730, 350] width 577 height 58
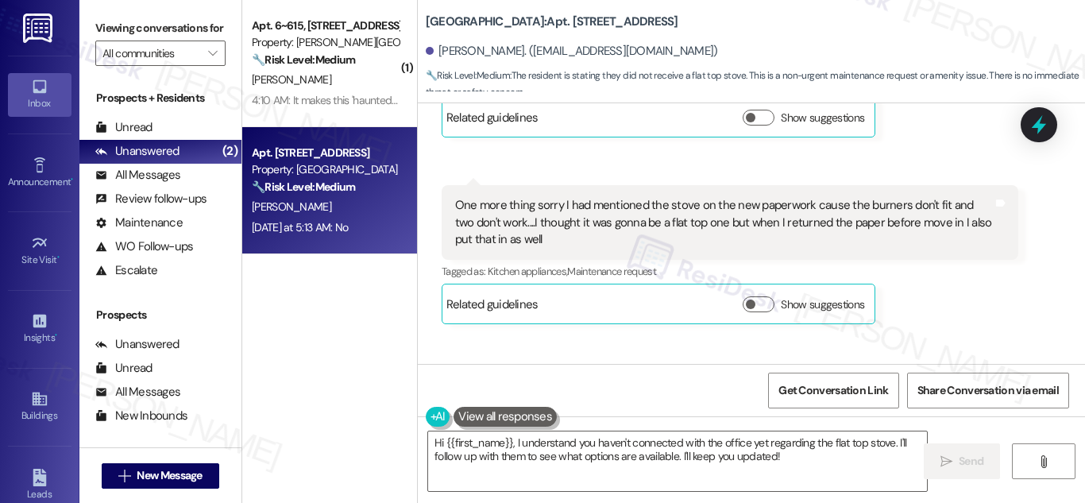
scroll to position [1938, 0]
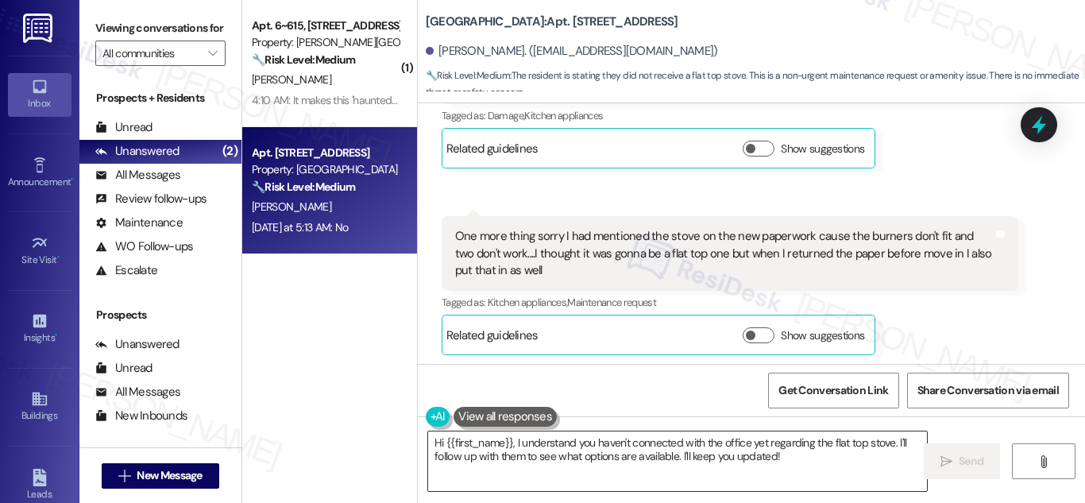
click at [624, 447] on textarea "Hi {{first_name}}, I understand you haven't connected with the office yet regar…" at bounding box center [677, 461] width 499 height 60
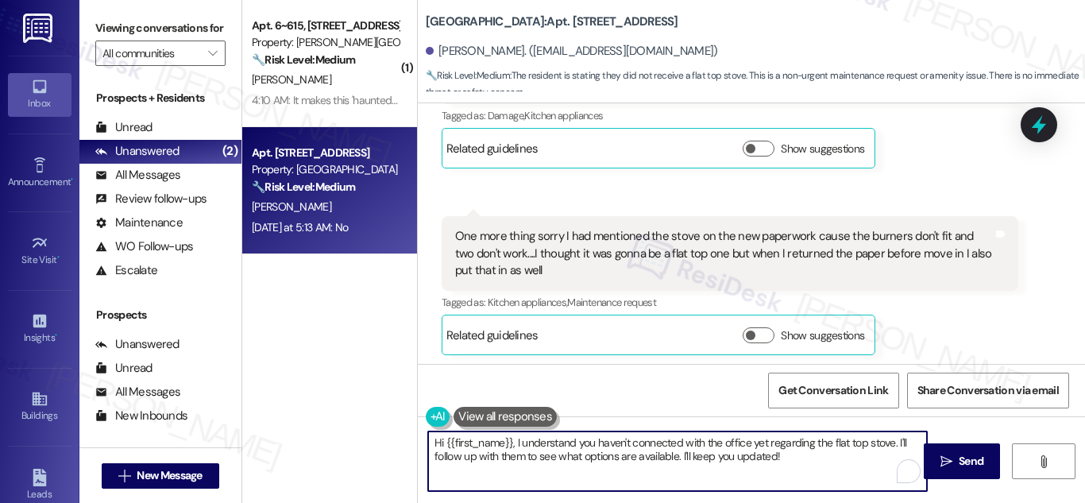
click at [624, 447] on textarea "Hi {{first_name}}, I understand you haven't connected with the office yet regar…" at bounding box center [677, 461] width 499 height 60
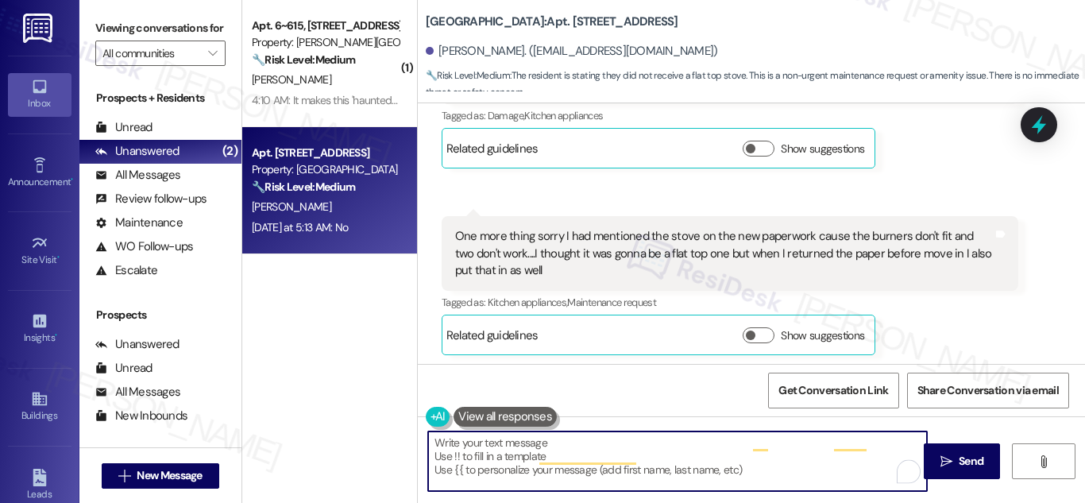
drag, startPoint x: 625, startPoint y: 447, endPoint x: 672, endPoint y: 62, distance: 388.2
click at [672, 62] on div "[PERSON_NAME]. ([EMAIL_ADDRESS][DOMAIN_NAME])" at bounding box center [755, 52] width 659 height 32
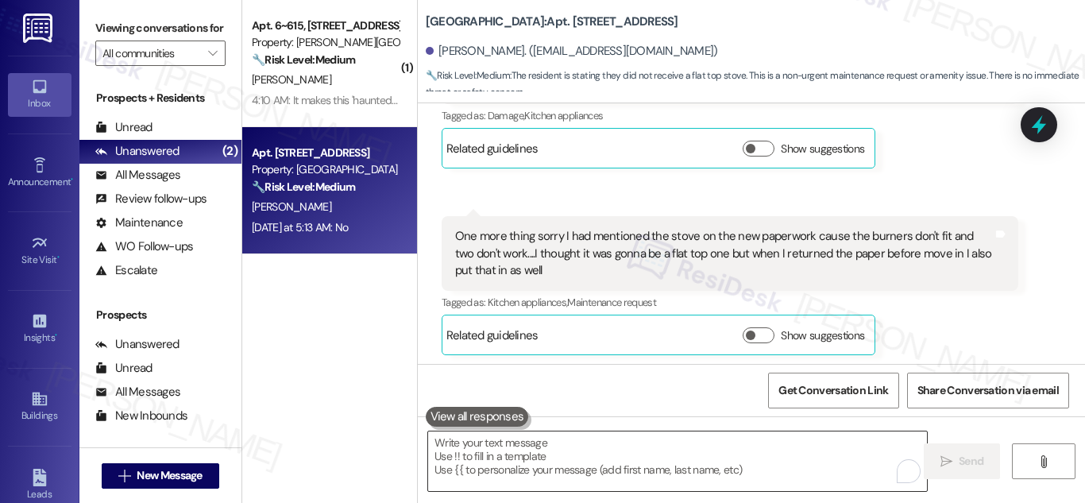
click at [655, 457] on textarea "To enrich screen reader interactions, please activate Accessibility in Grammarl…" at bounding box center [677, 461] width 499 height 60
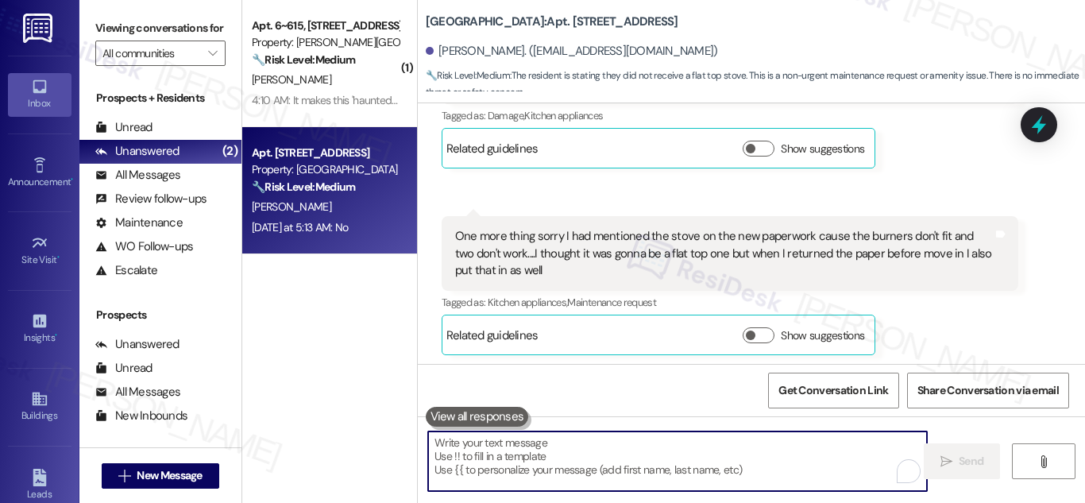
paste textarea "Hi, I understand you haven’t reached out to the office yet about the flat top s…"
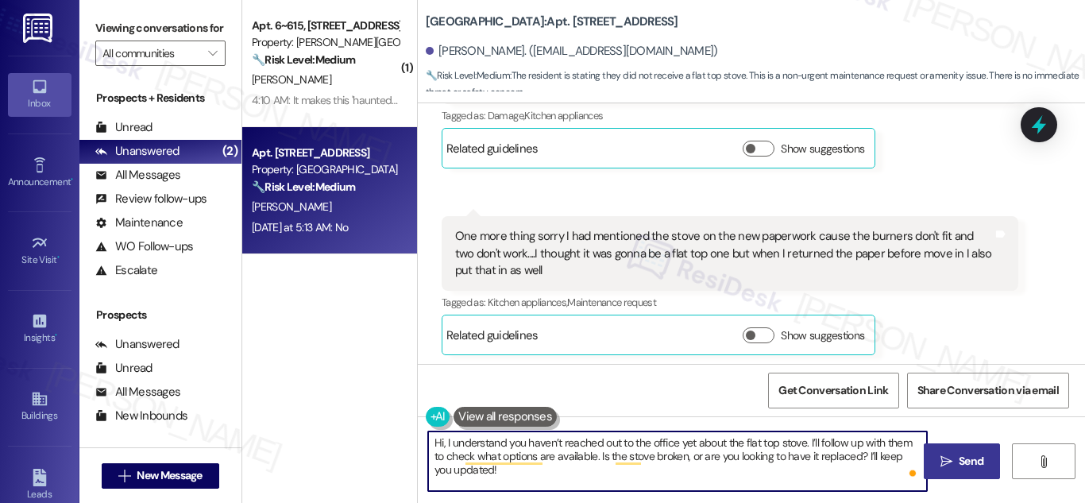
type textarea "Hi, I understand you haven’t reached out to the office yet about the flat top s…"
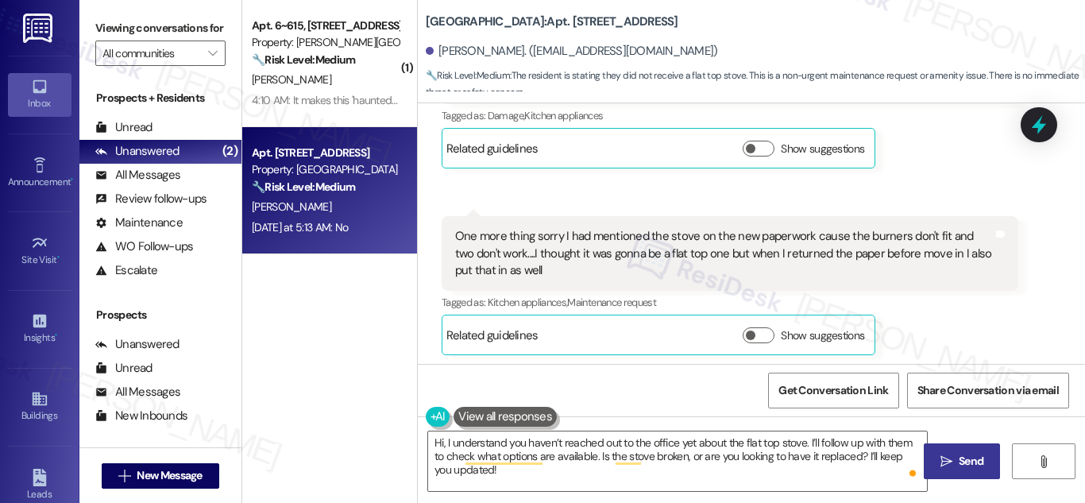
click at [943, 458] on icon "" at bounding box center [947, 461] width 12 height 13
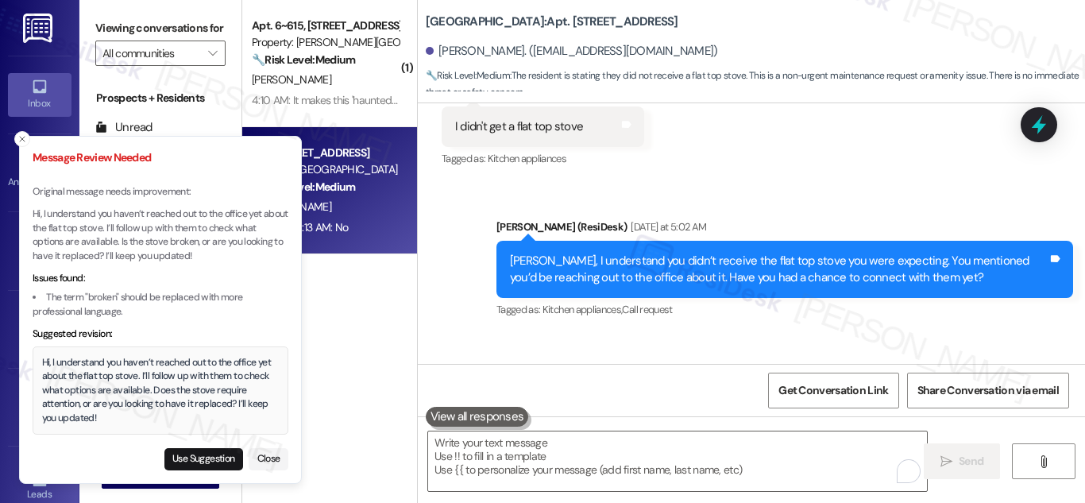
scroll to position [4746, 0]
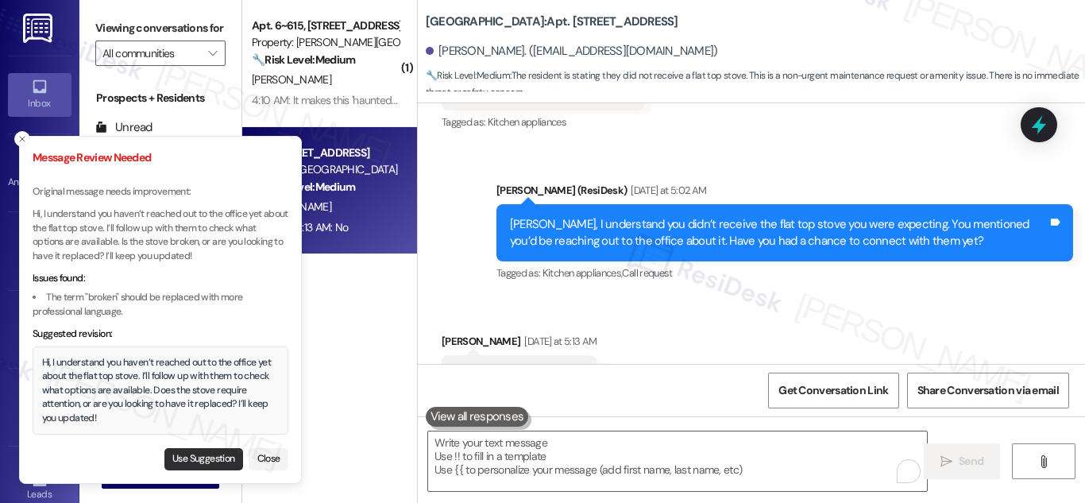
click at [204, 456] on button "Use Suggestion" at bounding box center [203, 459] width 79 height 22
type textarea "Hi, I understand you haven’t reached out to the office yet about the flat top s…"
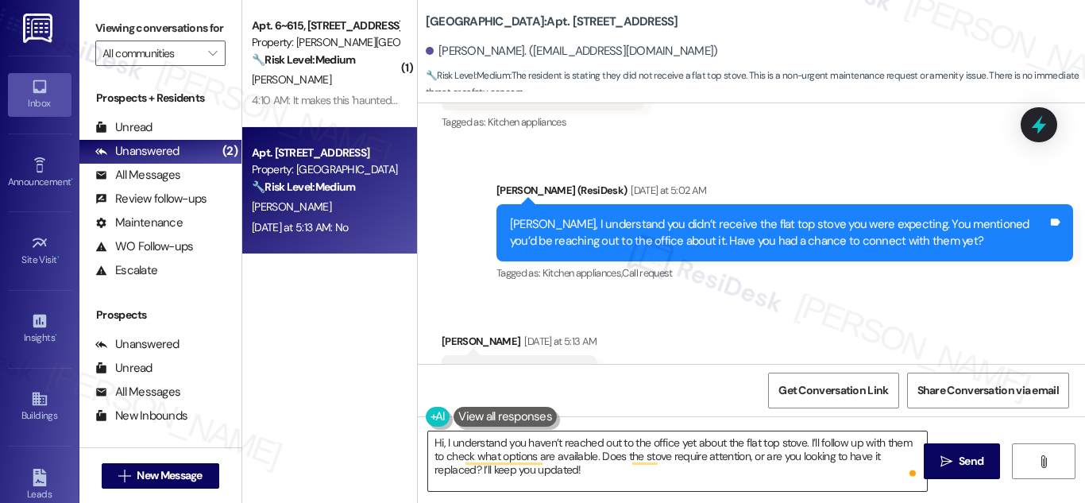
click at [616, 466] on textarea "Hi, I understand you haven’t reached out to the office yet about the flat top s…" at bounding box center [677, 461] width 499 height 60
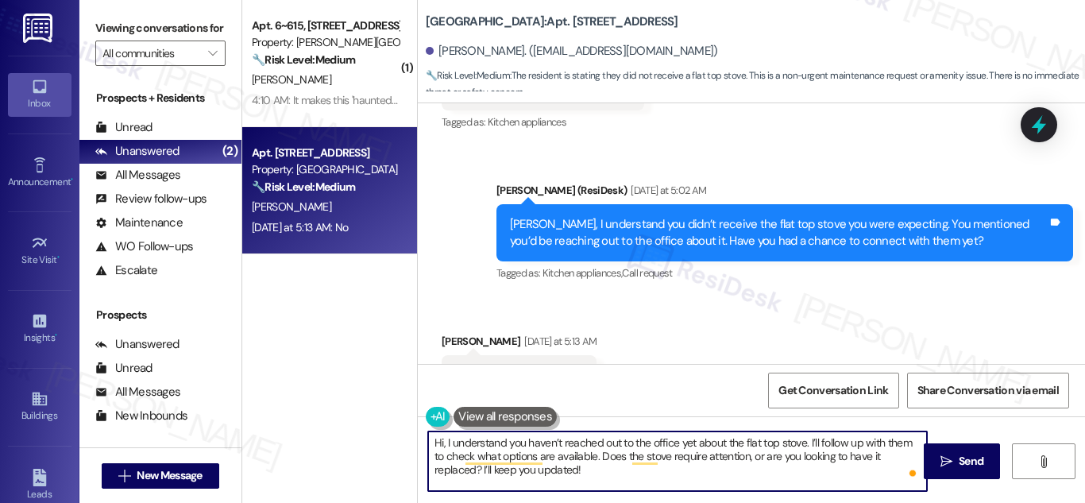
click at [616, 466] on textarea "Hi, I understand you haven’t reached out to the office yet about the flat top s…" at bounding box center [677, 461] width 499 height 60
click at [976, 457] on span "Send" at bounding box center [971, 461] width 25 height 17
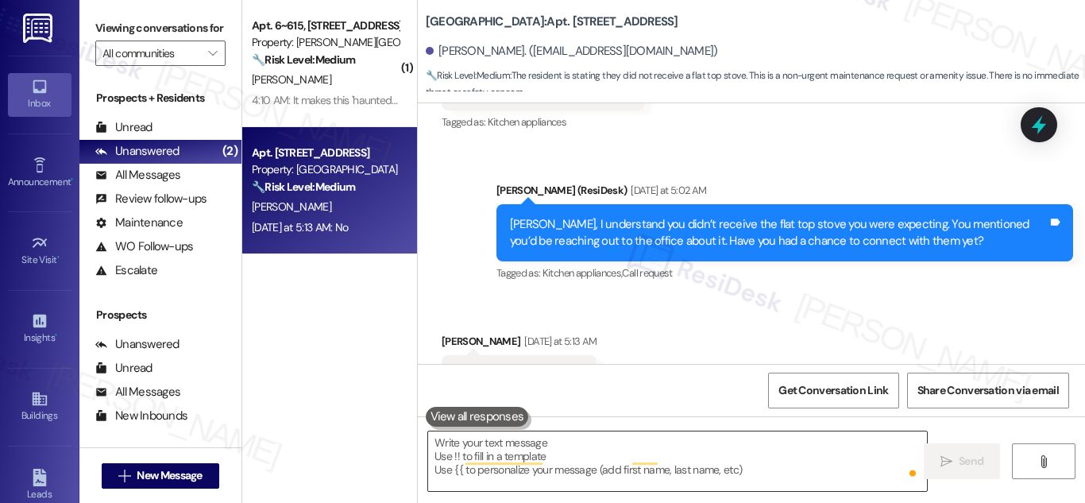
scroll to position [4745, 0]
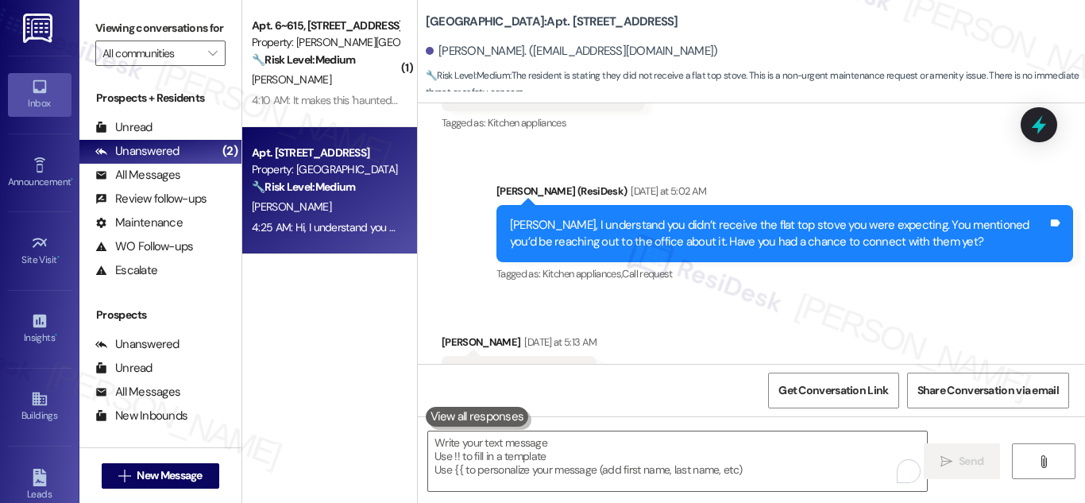
scroll to position [4891, 0]
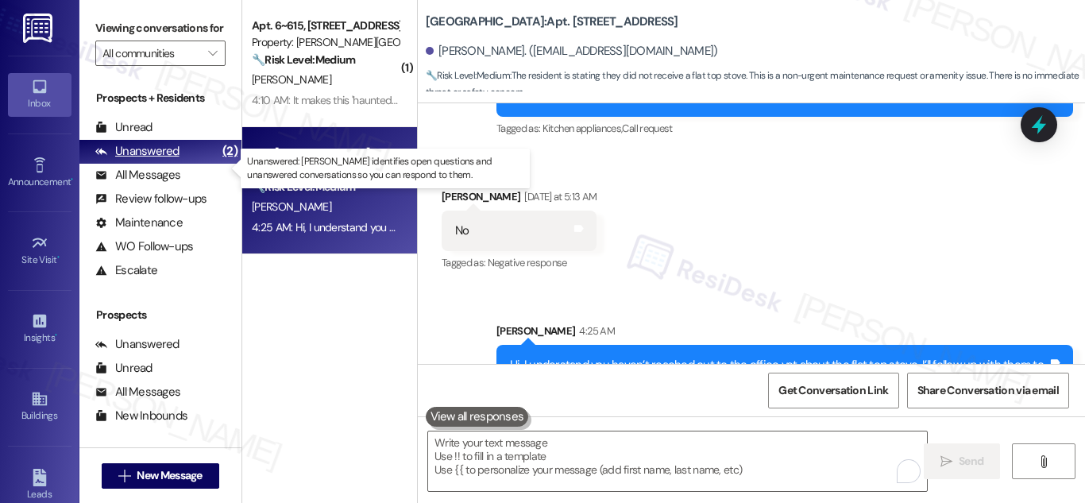
click at [176, 160] on div "Unanswered" at bounding box center [137, 151] width 84 height 17
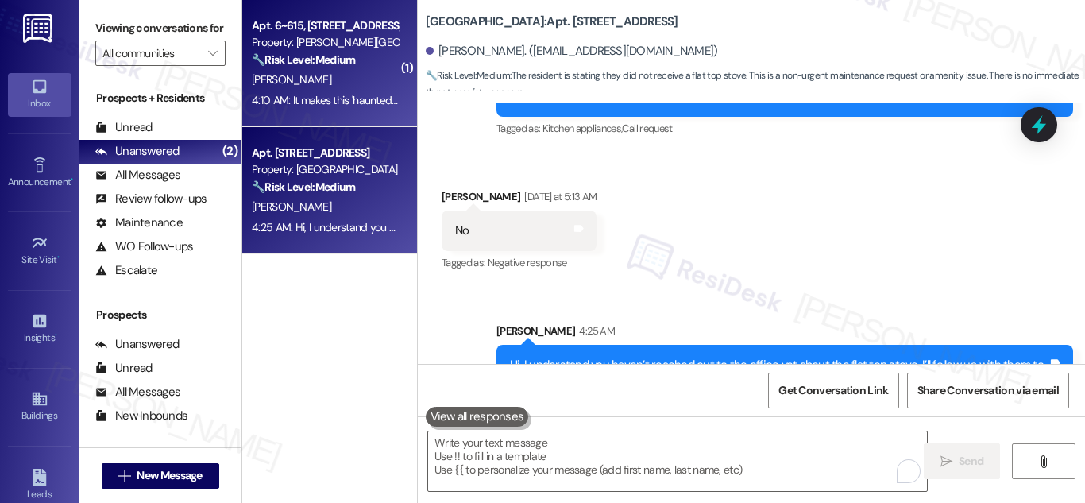
click at [287, 57] on strong "🔧 Risk Level: Medium" at bounding box center [303, 59] width 103 height 14
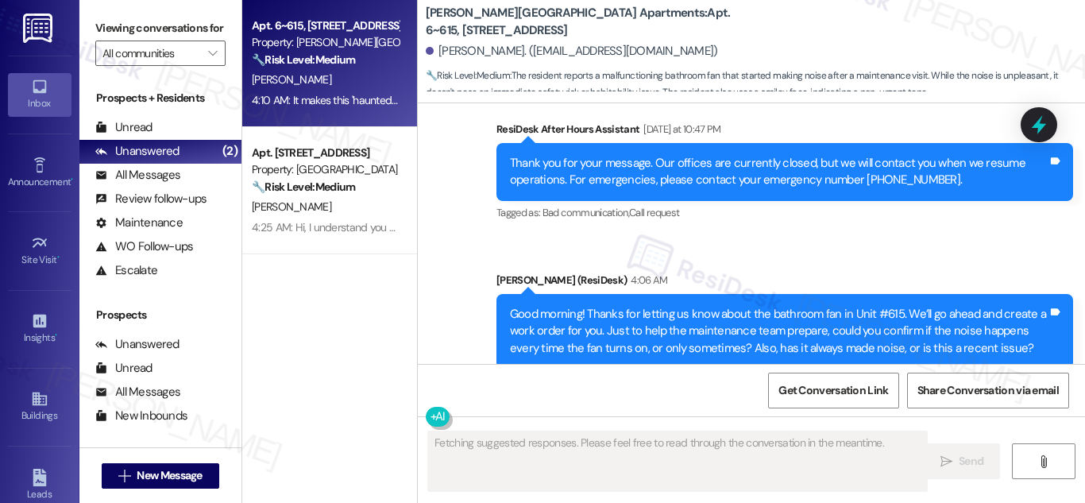
scroll to position [31688, 0]
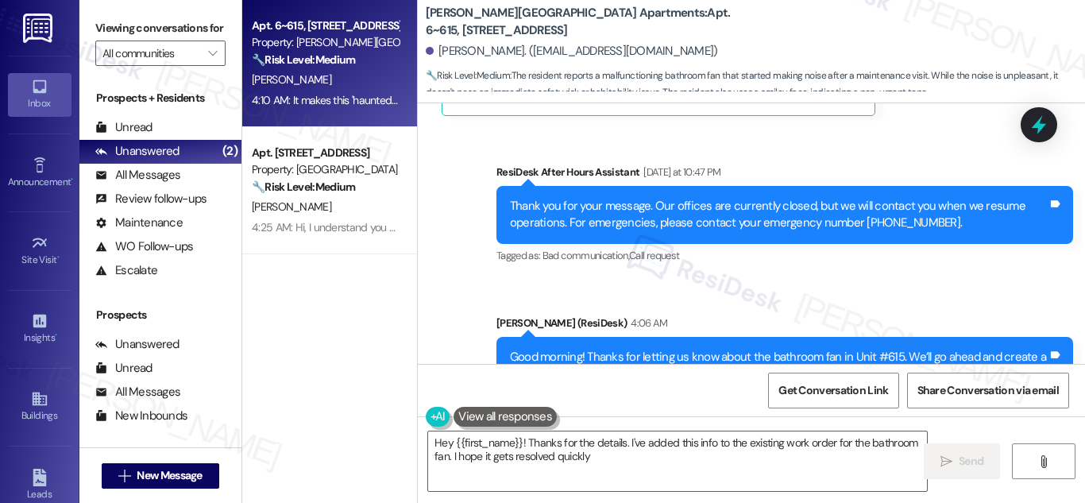
type textarea "Hey {{first_name}}! Thanks for the details. I've added this info to the existin…"
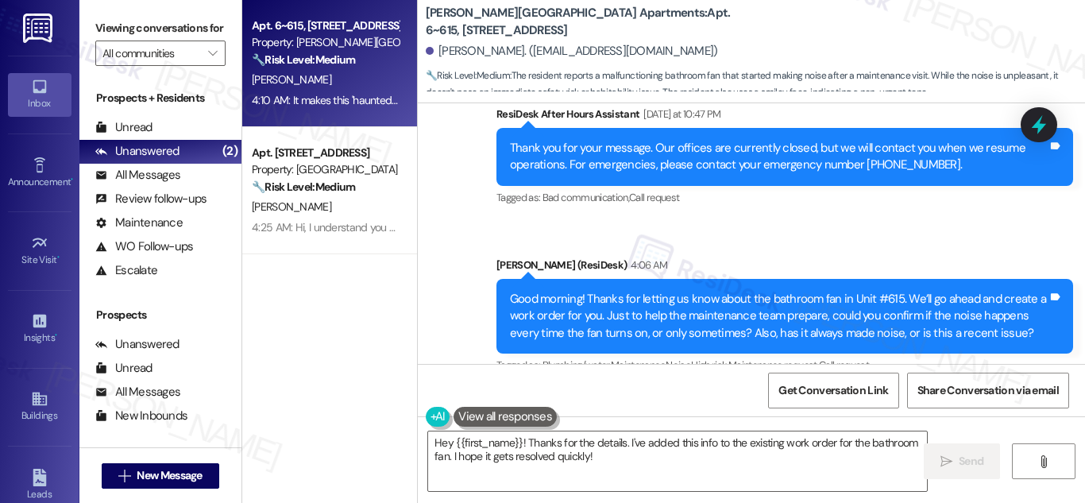
scroll to position [31768, 0]
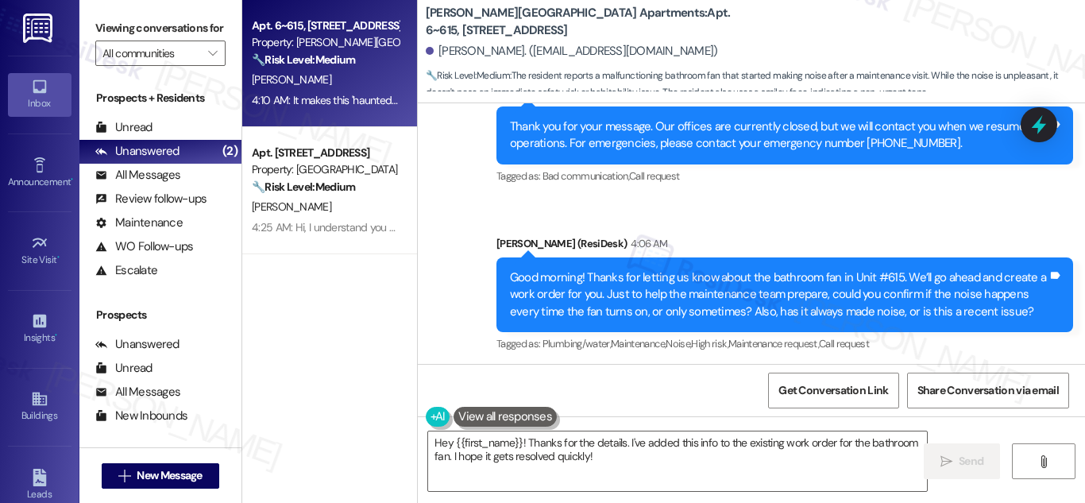
click at [663, 454] on div "It makes this 'haunted house' sound each time you turn the bathroom light switc…" at bounding box center [724, 479] width 538 height 51
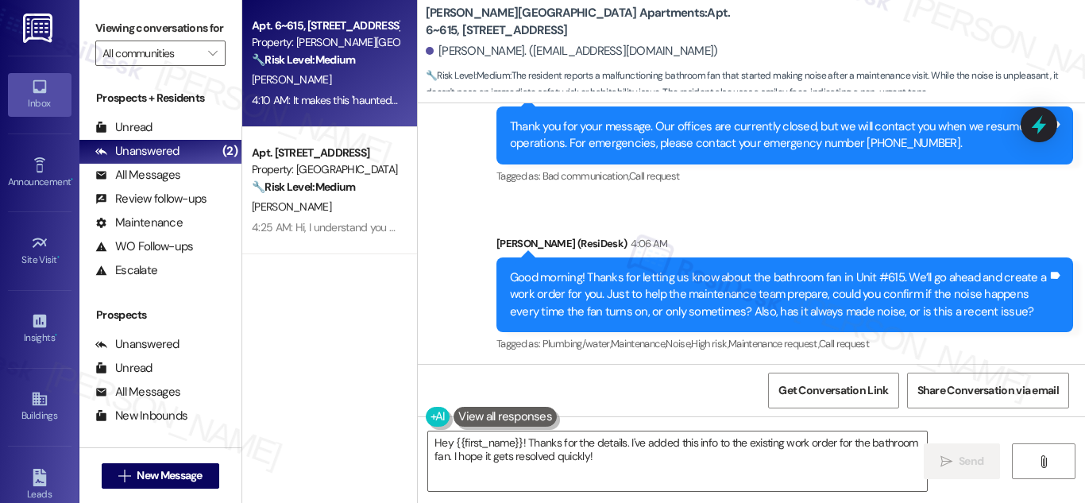
copy div "It makes this 'haunted house' sound each time you turn the bathroom light switc…"
drag, startPoint x: 608, startPoint y: 212, endPoint x: 673, endPoint y: 234, distance: 68.8
click at [673, 443] on div "It makes this 'haunted house' sound each time you turn the bathroom light switc…" at bounding box center [730, 480] width 577 height 75
click at [578, 454] on div "It makes this 'haunted house' sound each time you turn the bathroom light switc…" at bounding box center [724, 479] width 538 height 51
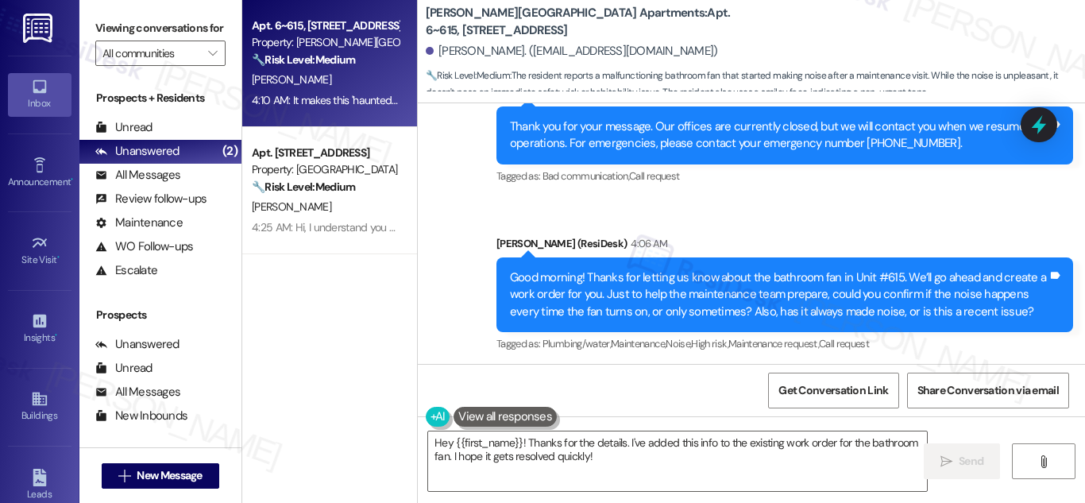
click at [578, 454] on div "It makes this 'haunted house' sound each time you turn the bathroom light switc…" at bounding box center [724, 479] width 538 height 51
copy div "It makes this 'haunted house' sound each time you turn the bathroom light switc…"
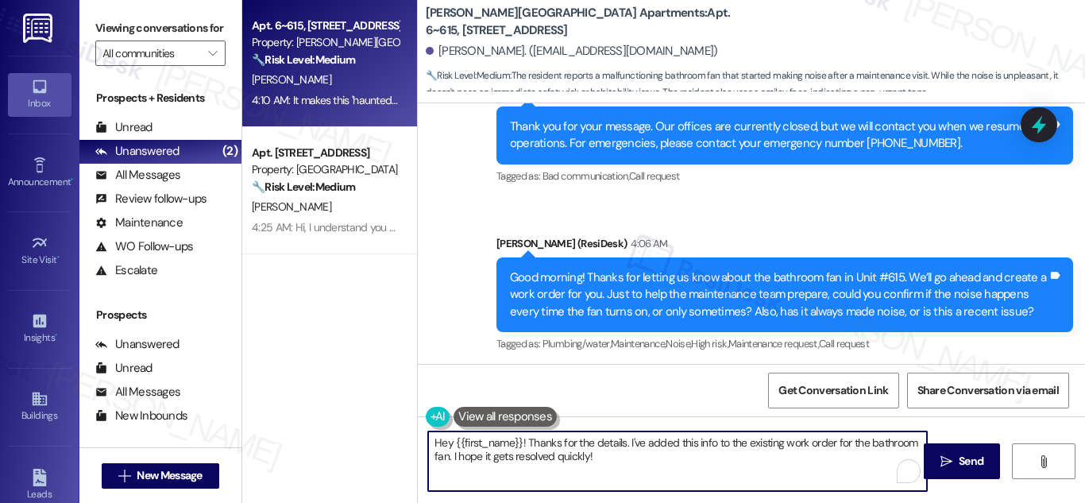
click at [623, 455] on textarea "Hey {{first_name}}! Thanks for the details. I've added this info to the existin…" at bounding box center [677, 461] width 499 height 60
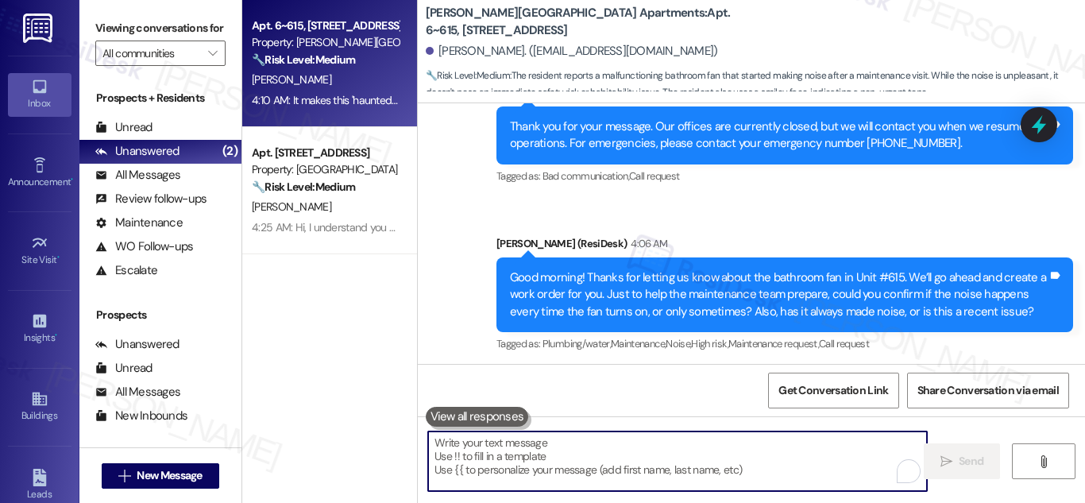
paste textarea "Hi! Thanks for letting us know. Just to confirm, the sound started right after …"
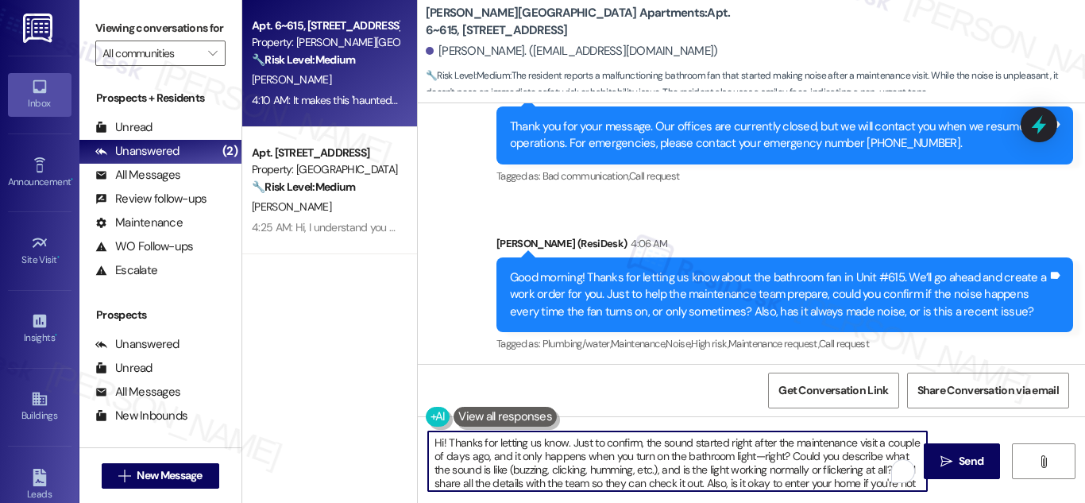
scroll to position [14, 0]
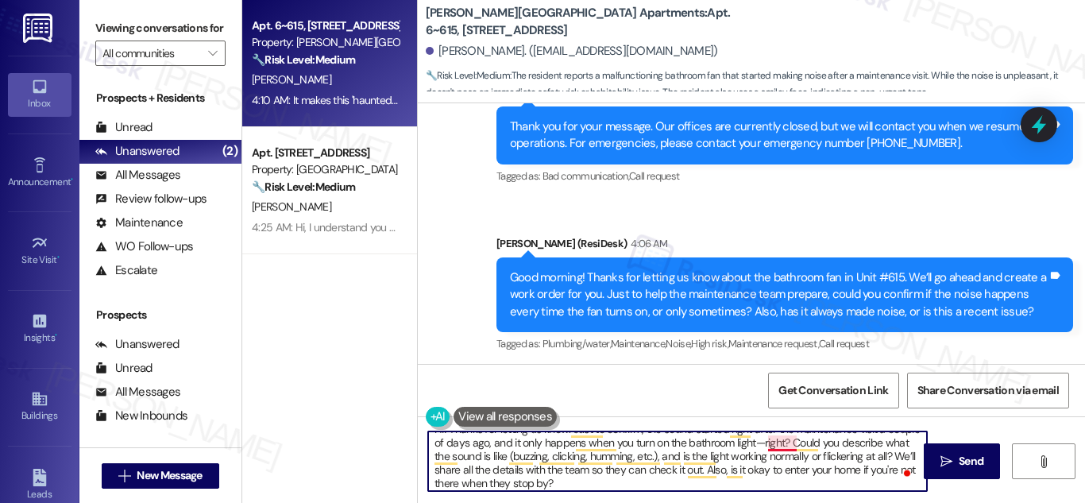
click at [782, 448] on textarea "Hi! Thanks for letting us know. Just to confirm, the sound started right after …" at bounding box center [677, 461] width 499 height 60
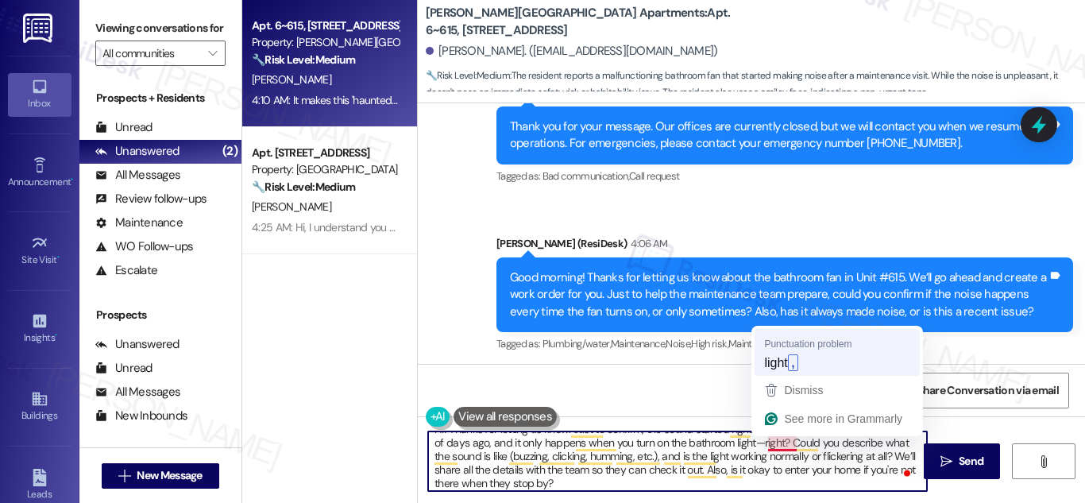
type textarea "Hi! Thanks for letting us know. Just to confirm, the sound started right after …"
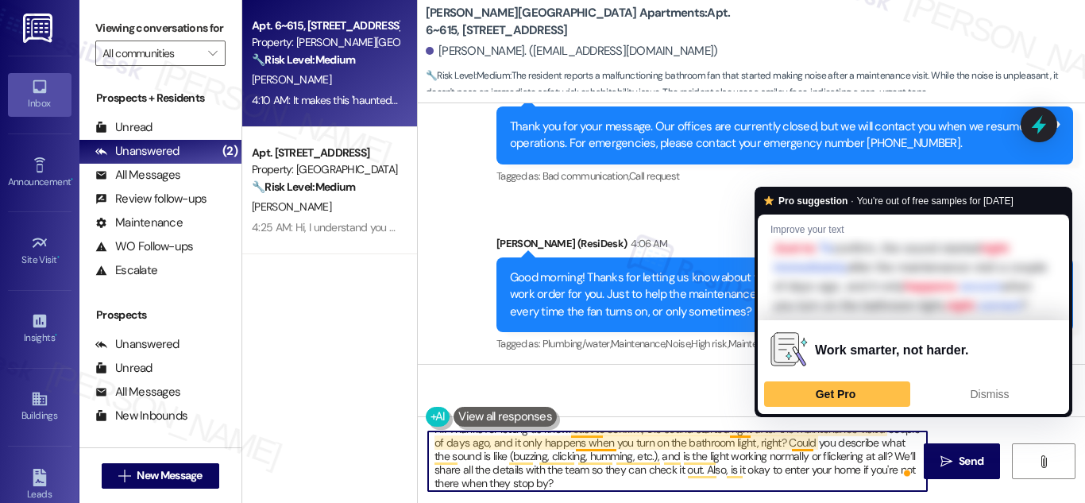
click at [798, 449] on textarea "Hi! Thanks for letting us know. Just to confirm, the sound started right after …" at bounding box center [677, 461] width 499 height 60
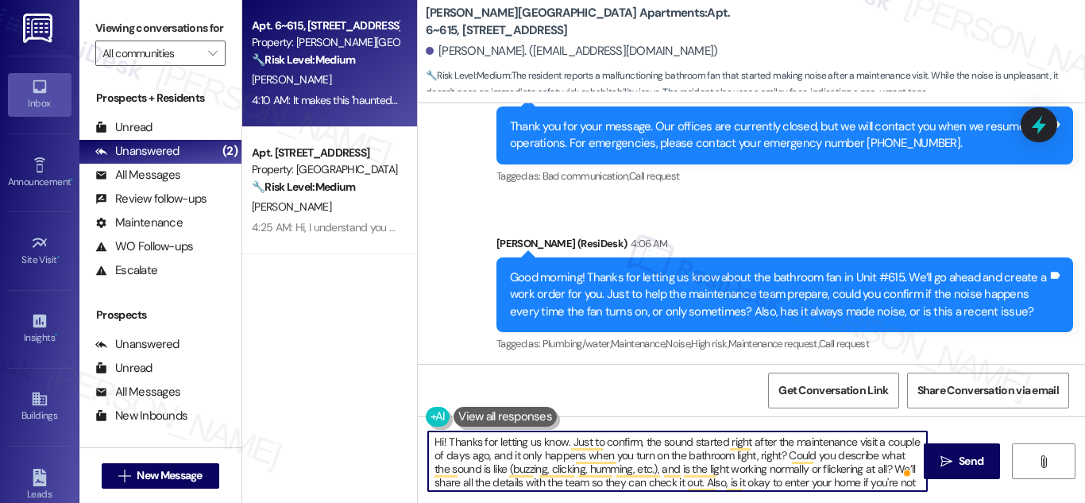
scroll to position [0, 0]
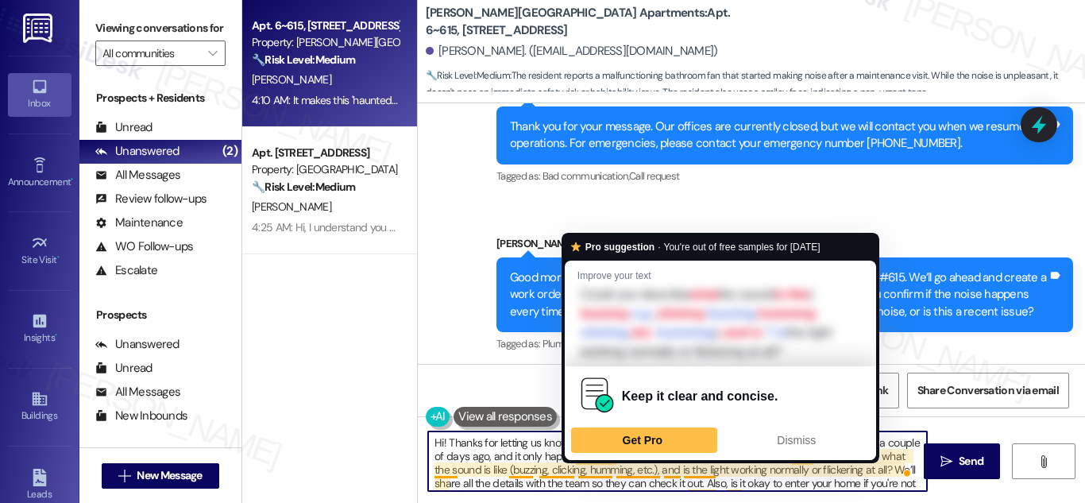
click at [469, 462] on textarea "Hi! Thanks for letting us know. Just to confirm, the sound started right after …" at bounding box center [677, 461] width 499 height 60
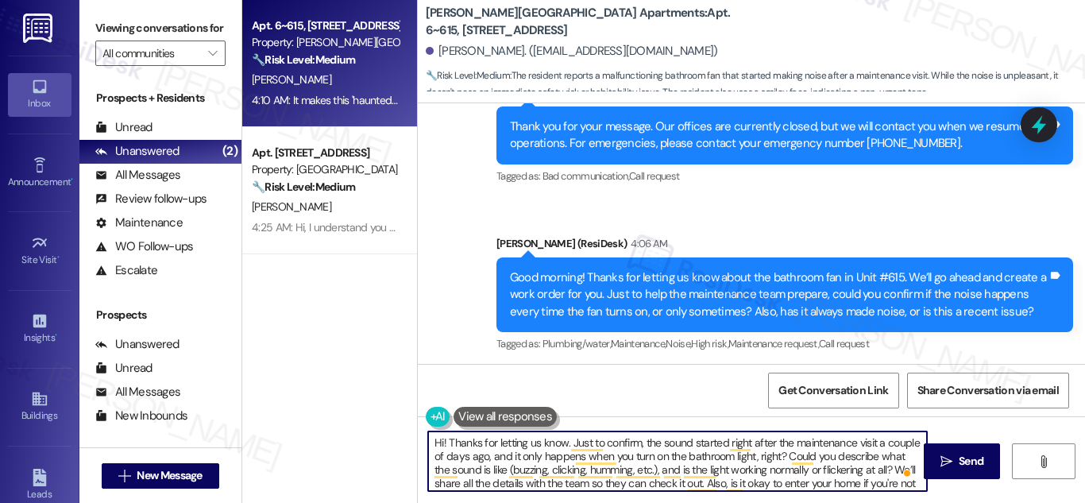
click at [856, 470] on textarea "Hi! Thanks for letting us know. Just to confirm, the sound started right after …" at bounding box center [677, 461] width 499 height 60
click at [497, 470] on textarea "Hi! Thanks for letting us know. Just to confirm, the sound started right after …" at bounding box center [677, 461] width 499 height 60
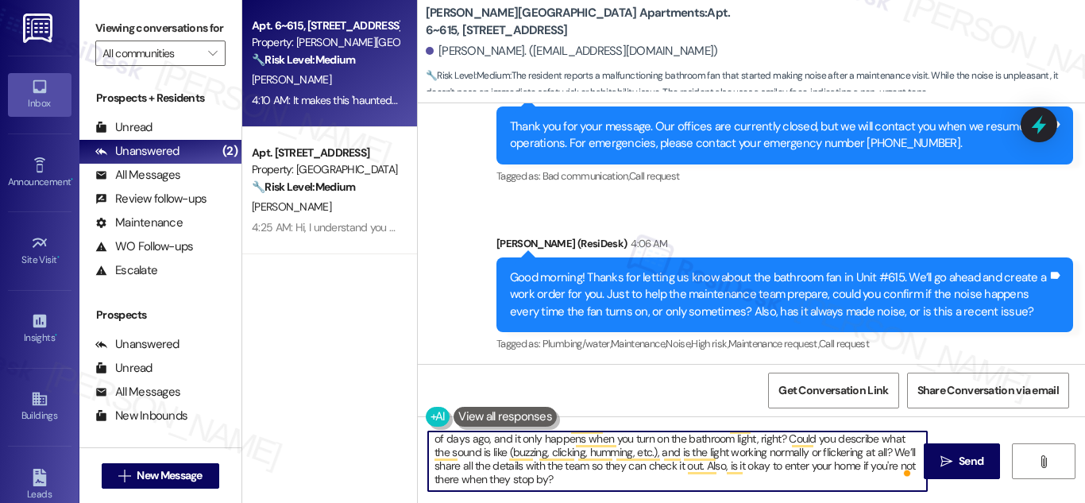
click at [562, 454] on div "It makes this 'haunted house' sound each time you turn the bathroom light switc…" at bounding box center [724, 479] width 538 height 51
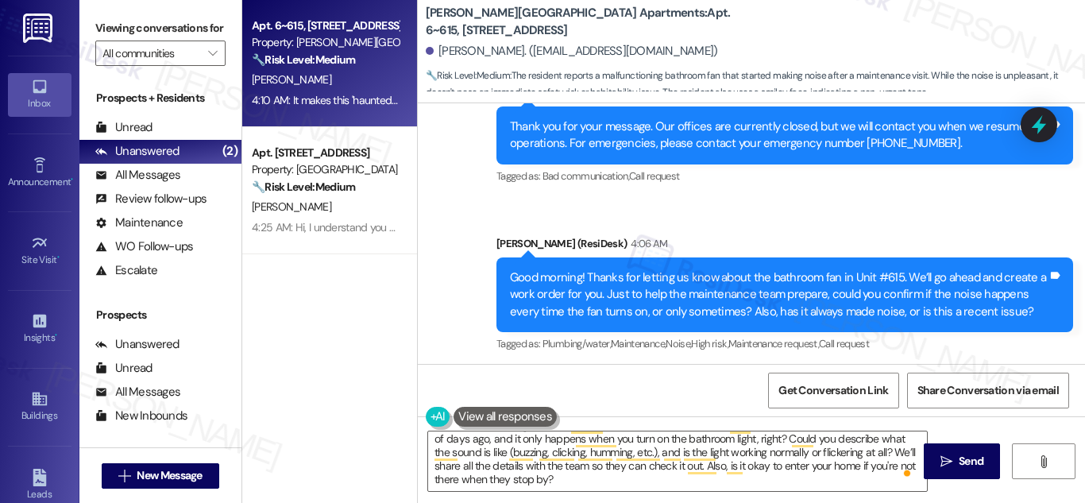
click at [562, 454] on div "It makes this 'haunted house' sound each time you turn the bathroom light switc…" at bounding box center [724, 479] width 538 height 51
copy div "It makes this 'haunted house' sound each time you turn the bathroom light switc…"
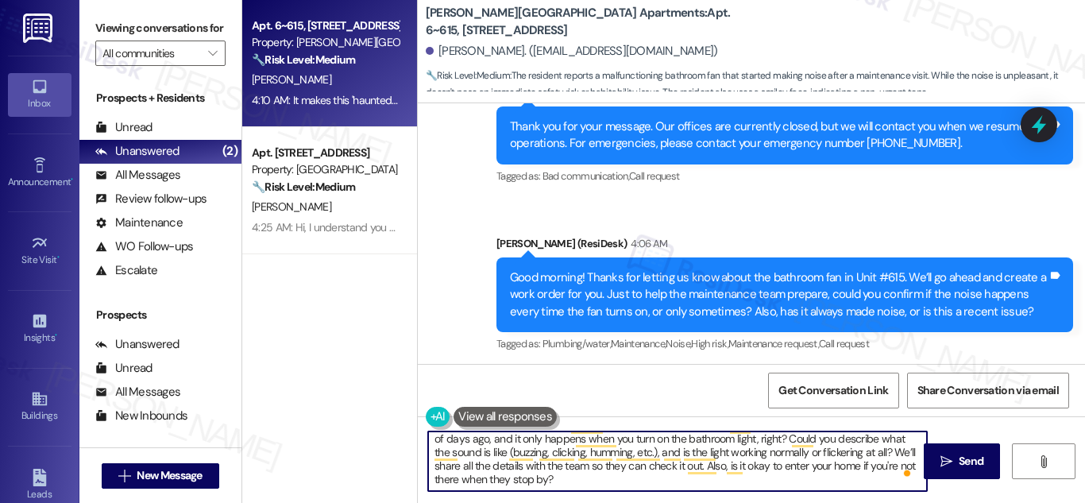
scroll to position [0, 0]
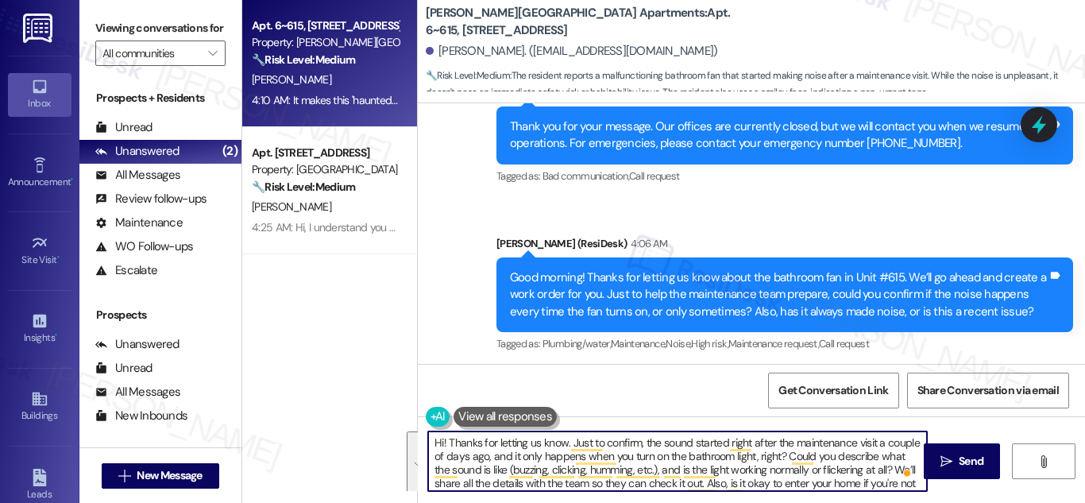
drag, startPoint x: 613, startPoint y: 483, endPoint x: 406, endPoint y: 433, distance: 213.3
click at [406, 433] on div "Apt. 6~615, 1600 Lansdowne Dr Property: Alderman Park Apartments 🔧 Risk Level: …" at bounding box center [663, 251] width 843 height 503
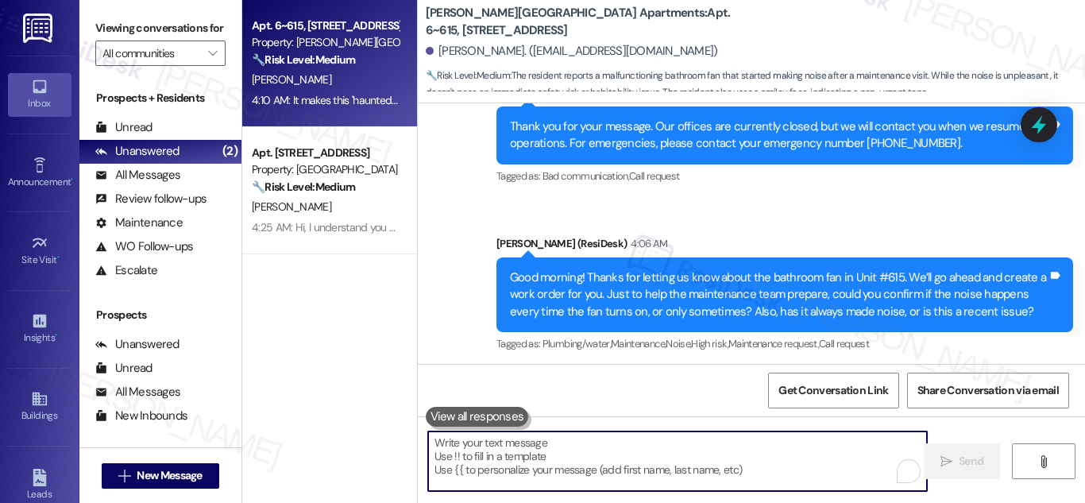
click at [536, 457] on textarea "To enrich screen reader interactions, please activate Accessibility in Grammarl…" at bounding box center [677, 461] width 499 height 60
paste textarea "Hi! Thanks for the heads-up. Just to confirm, the sound started right after the…"
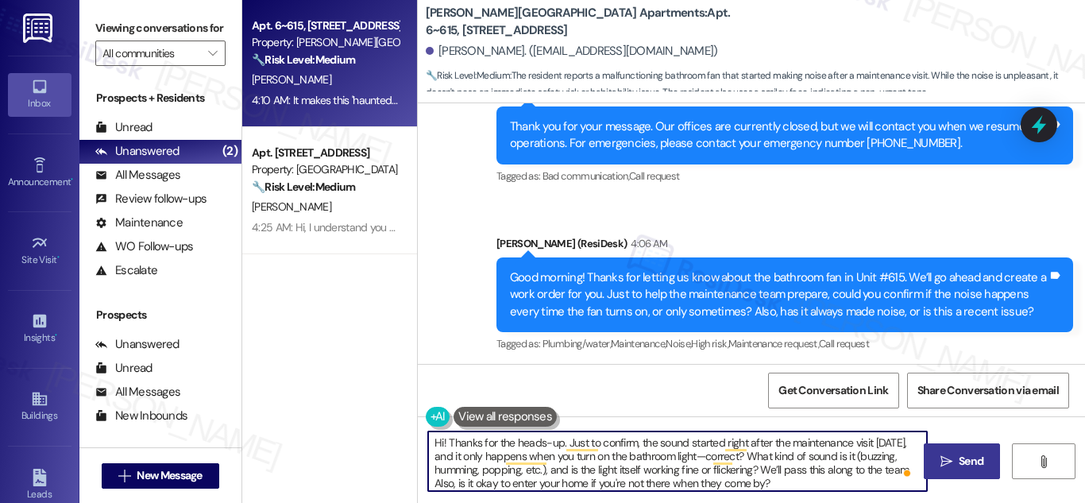
type textarea "Hi! Thanks for the heads-up. Just to confirm, the sound started right after the…"
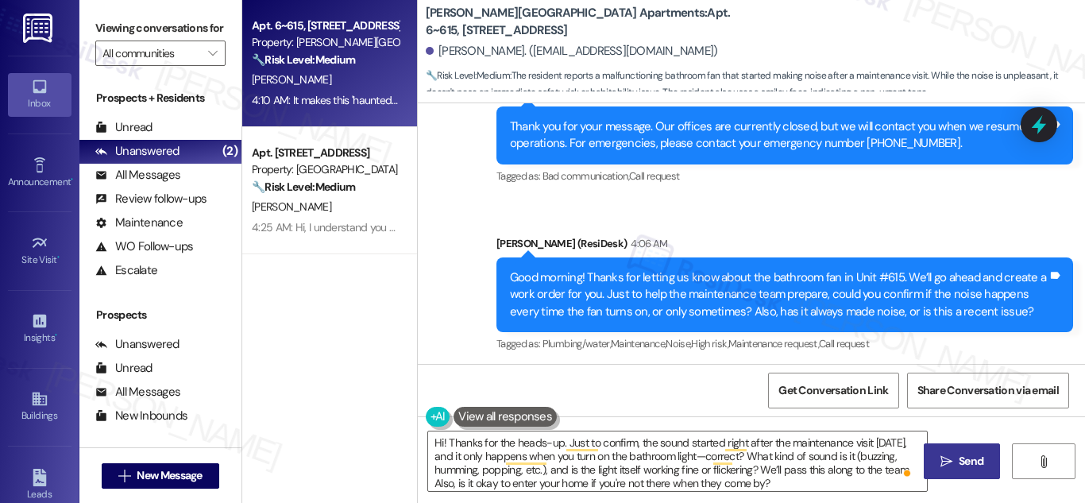
click at [954, 457] on span " Send" at bounding box center [962, 461] width 50 height 17
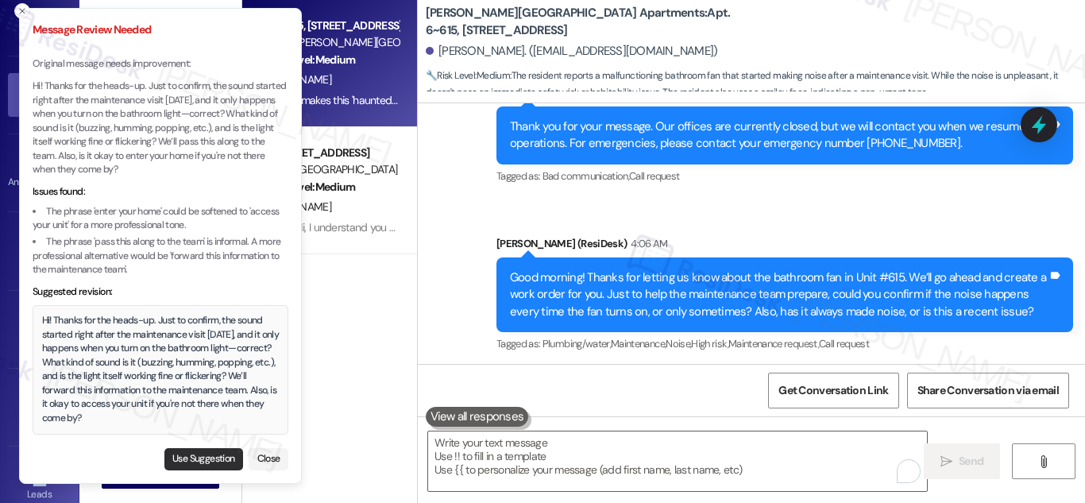
click at [204, 455] on button "Use Suggestion" at bounding box center [203, 459] width 79 height 22
type textarea "Hi! Thanks for the heads-up. Just to confirm, the sound started right after the…"
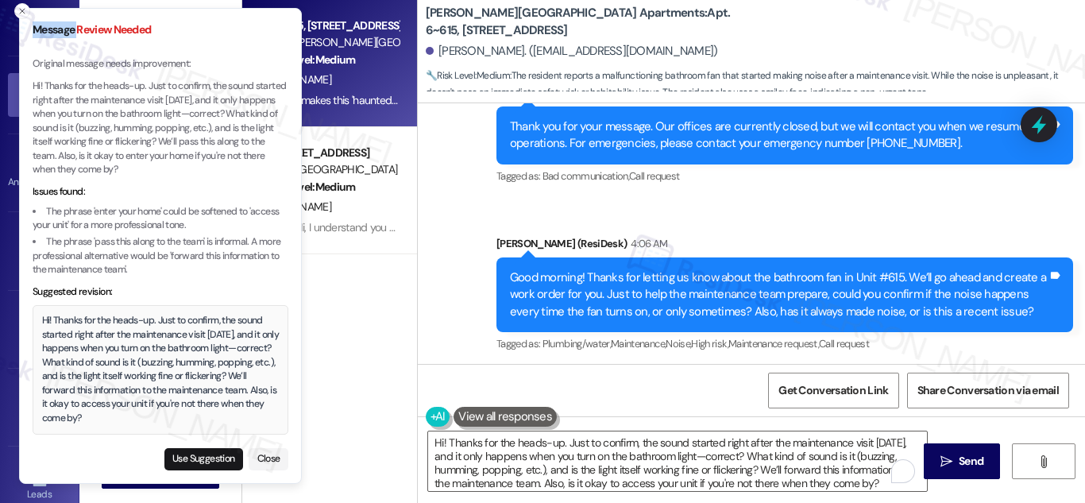
click at [204, 456] on li "Message Review Needed Original message needs improvement: Hi! Thanks for the he…" at bounding box center [160, 246] width 283 height 477
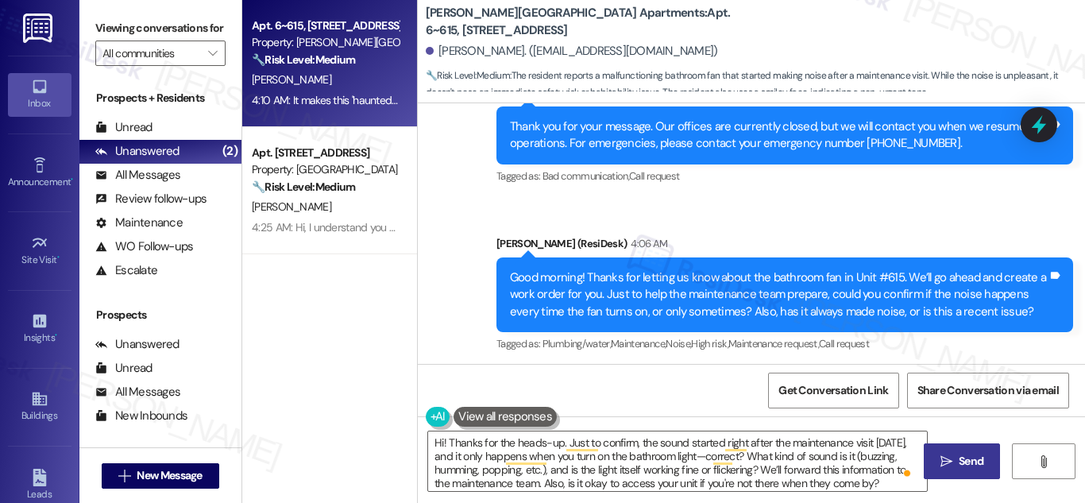
click at [968, 472] on button " Send" at bounding box center [962, 461] width 77 height 36
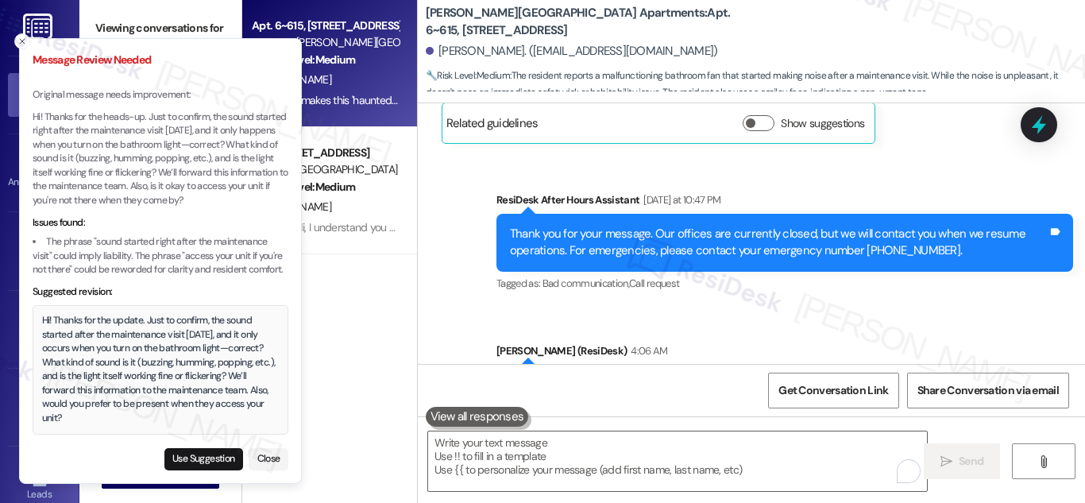
scroll to position [31688, 0]
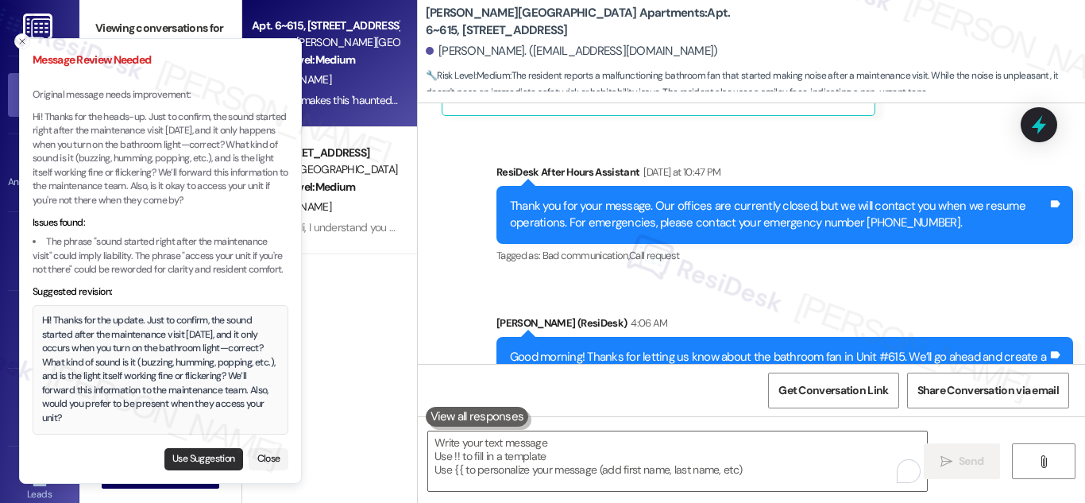
click at [199, 456] on button "Use Suggestion" at bounding box center [203, 459] width 79 height 22
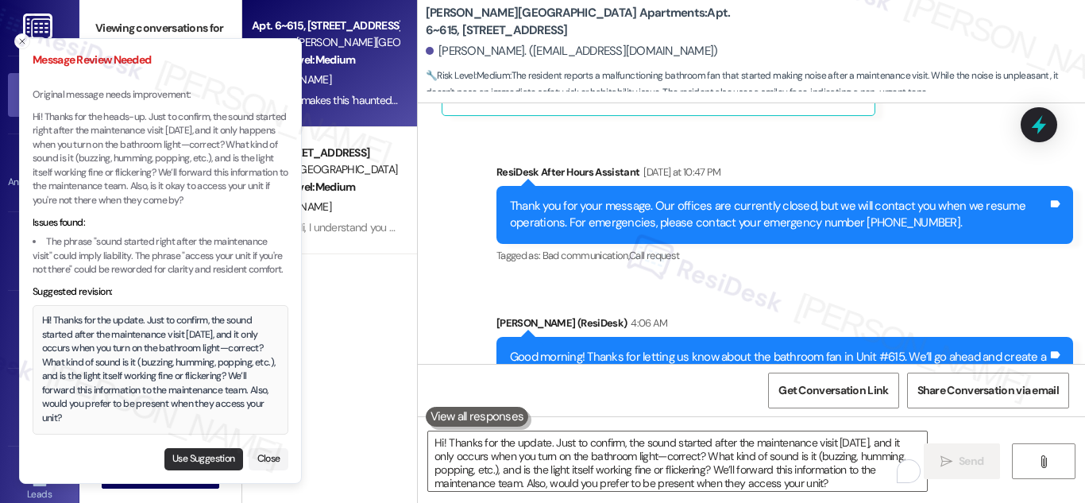
click at [199, 456] on button "Use Suggestion" at bounding box center [203, 459] width 79 height 22
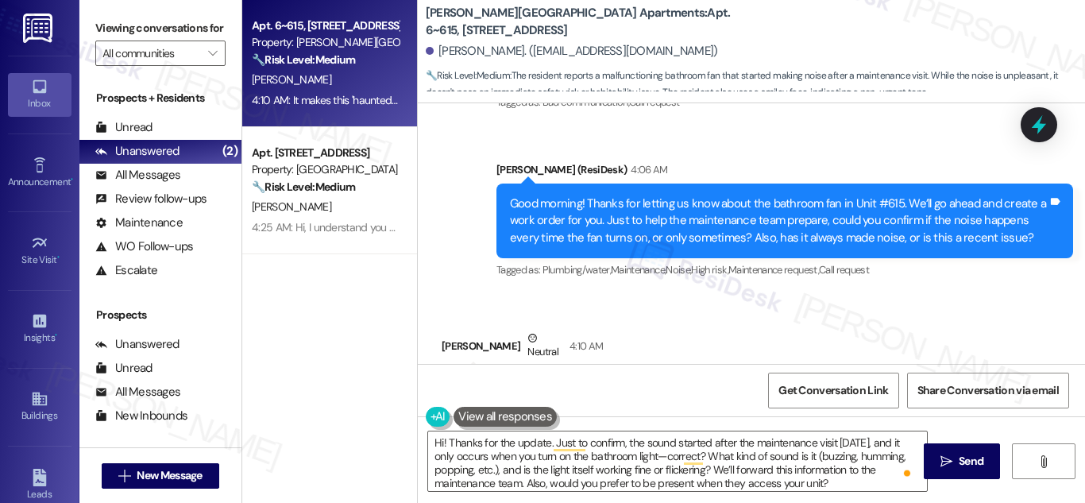
scroll to position [31927, 0]
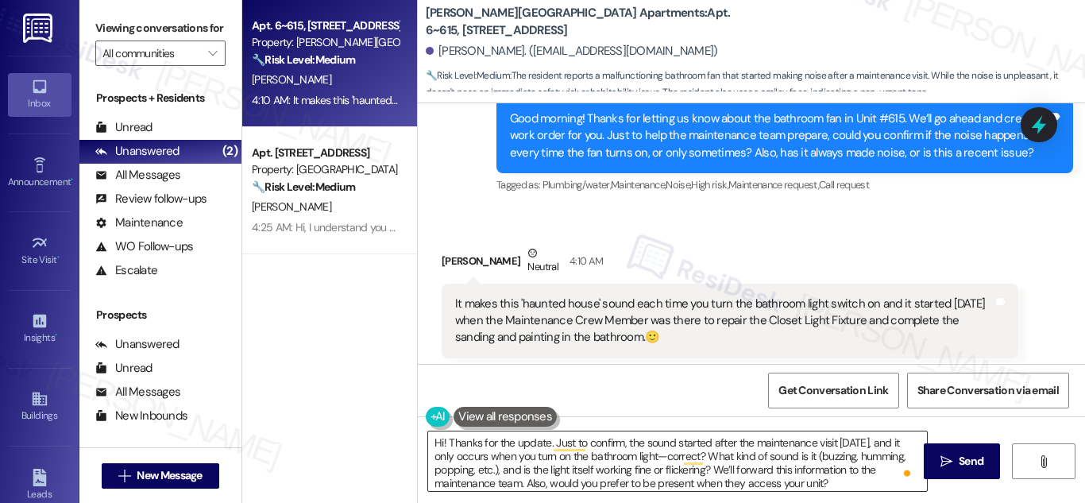
click at [837, 484] on textarea "Hi! Thanks for the update. Just to confirm, the sound started after the mainten…" at bounding box center [677, 461] width 499 height 60
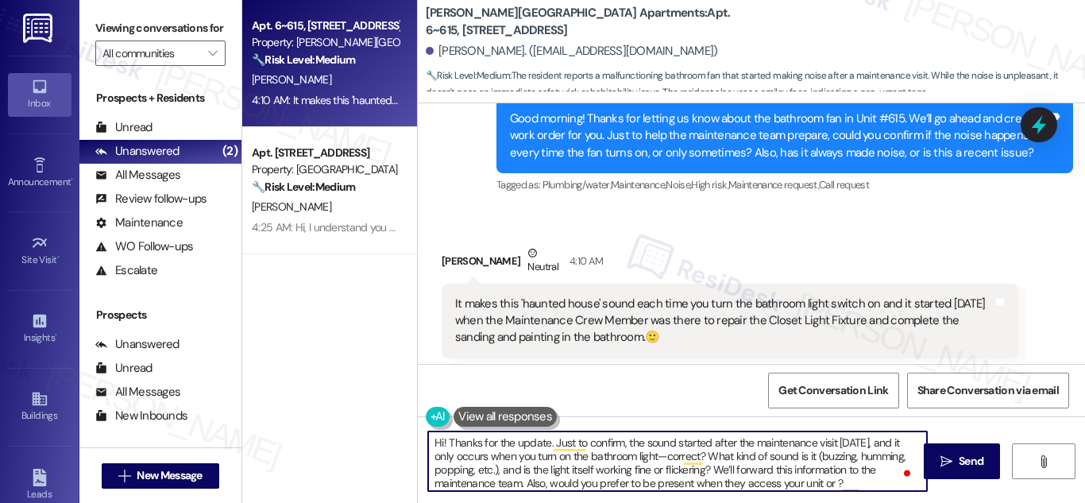
paste textarea "is it okay to enter your home if you're not there"
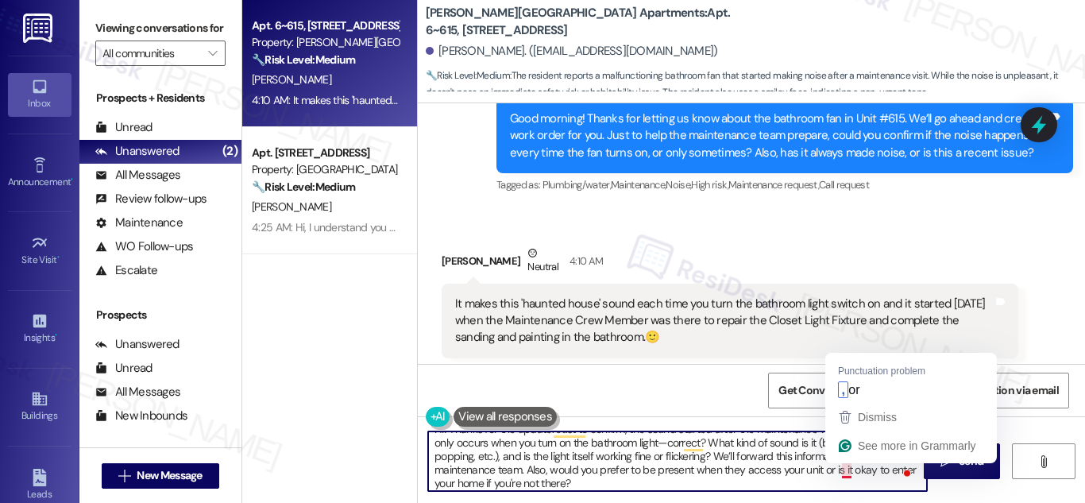
click at [841, 471] on textarea "Hi! Thanks for the update. Just to confirm, the sound started after the mainten…" at bounding box center [677, 461] width 499 height 60
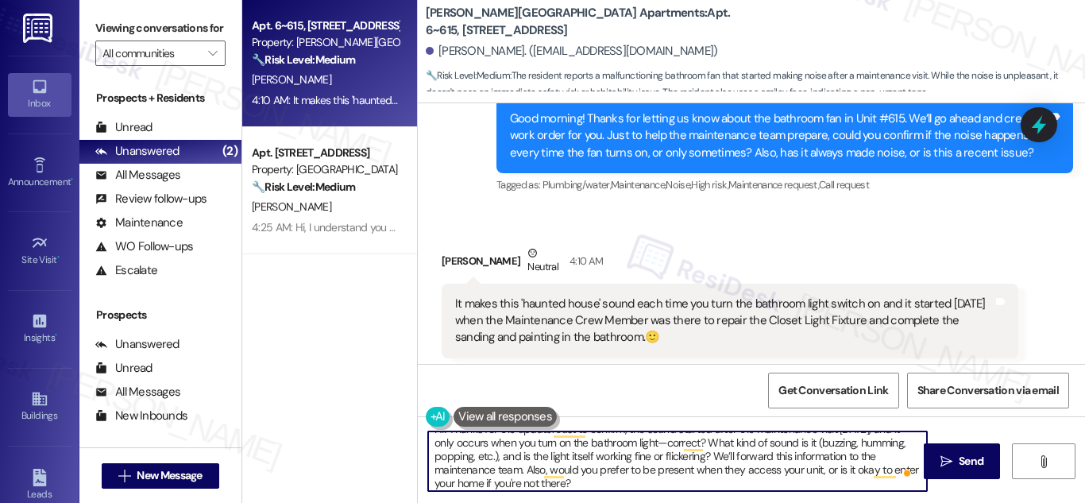
click at [513, 485] on textarea "Hi! Thanks for the update. Just to confirm, the sound started after the mainten…" at bounding box center [677, 461] width 499 height 60
click at [508, 485] on textarea "Hi! Thanks for the update. Just to confirm, the sound started after the mainten…" at bounding box center [677, 461] width 499 height 60
click at [624, 447] on textarea "Hi! Thanks for the update. Just to confirm, the sound started after the mainten…" at bounding box center [677, 461] width 499 height 60
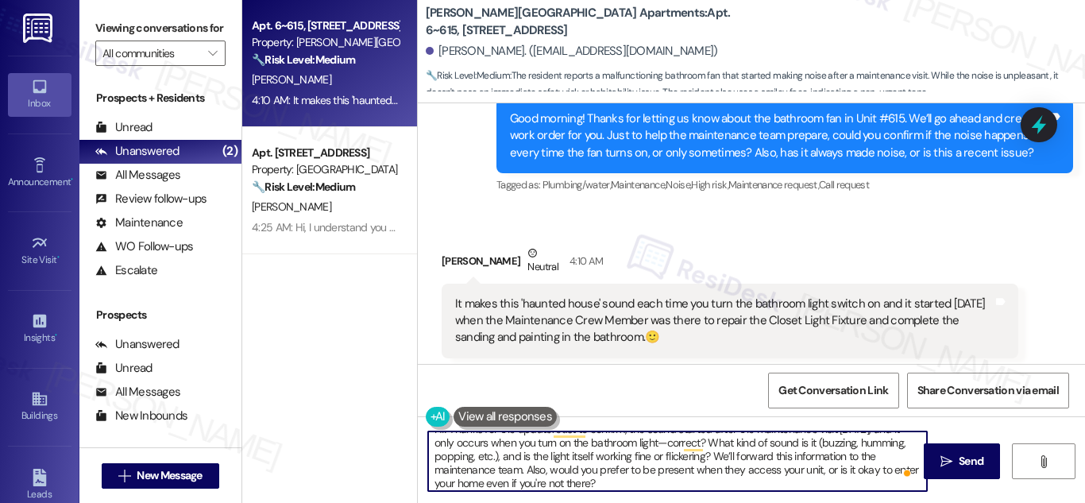
click at [624, 447] on textarea "Hi! Thanks for the update. Just to confirm, the sound started after the mainten…" at bounding box center [677, 461] width 499 height 60
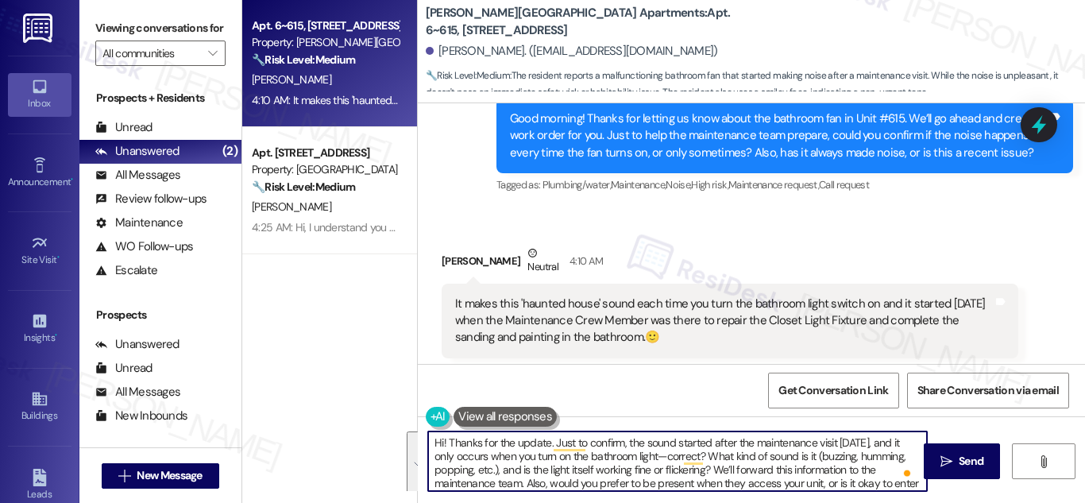
scroll to position [17, 0]
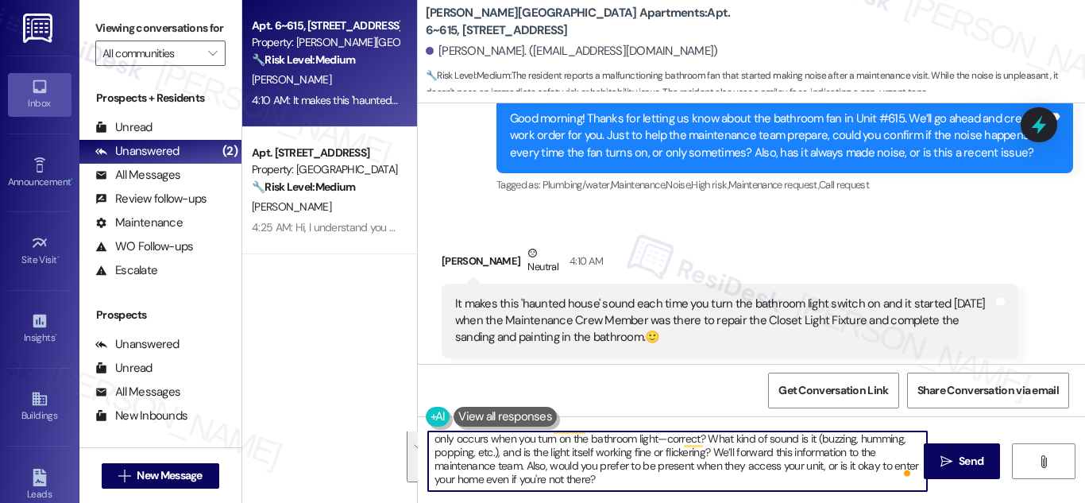
click at [723, 477] on textarea "Hi! Thanks for the update. Just to confirm, the sound started after the mainten…" at bounding box center [677, 461] width 499 height 60
type textarea "Hi! Thanks for the update. Just to confirm, the sound started after the mainten…"
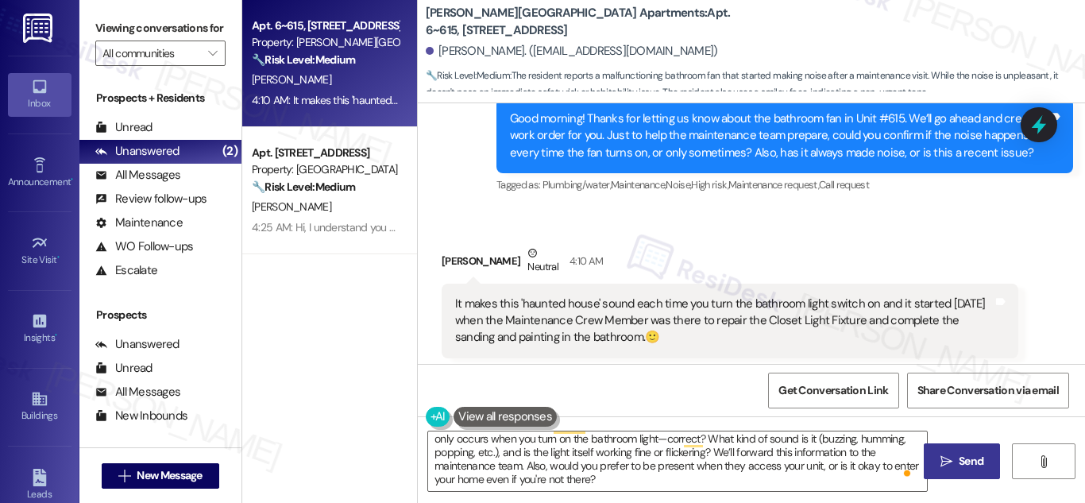
click at [953, 462] on span " Send" at bounding box center [962, 461] width 50 height 17
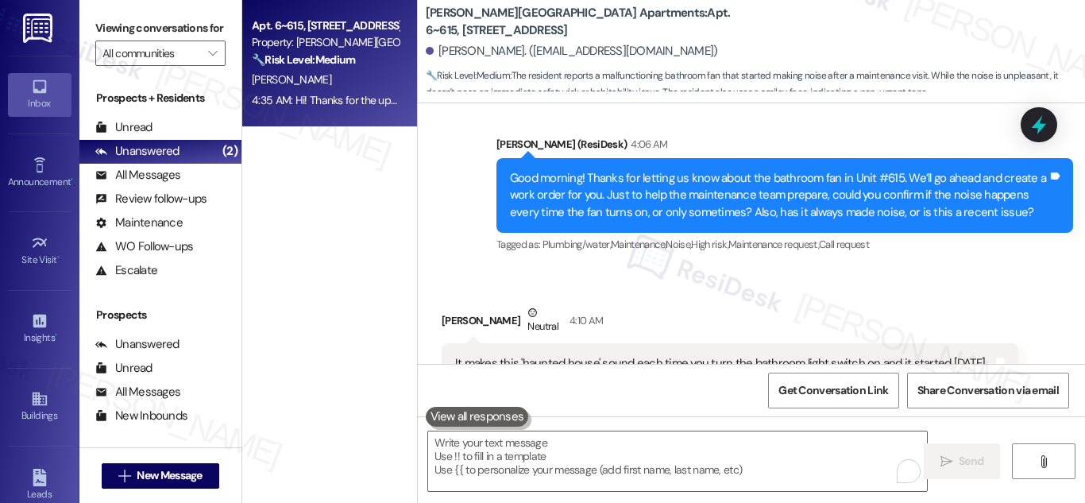
scroll to position [32105, 0]
